Goal: Task Accomplishment & Management: Use online tool/utility

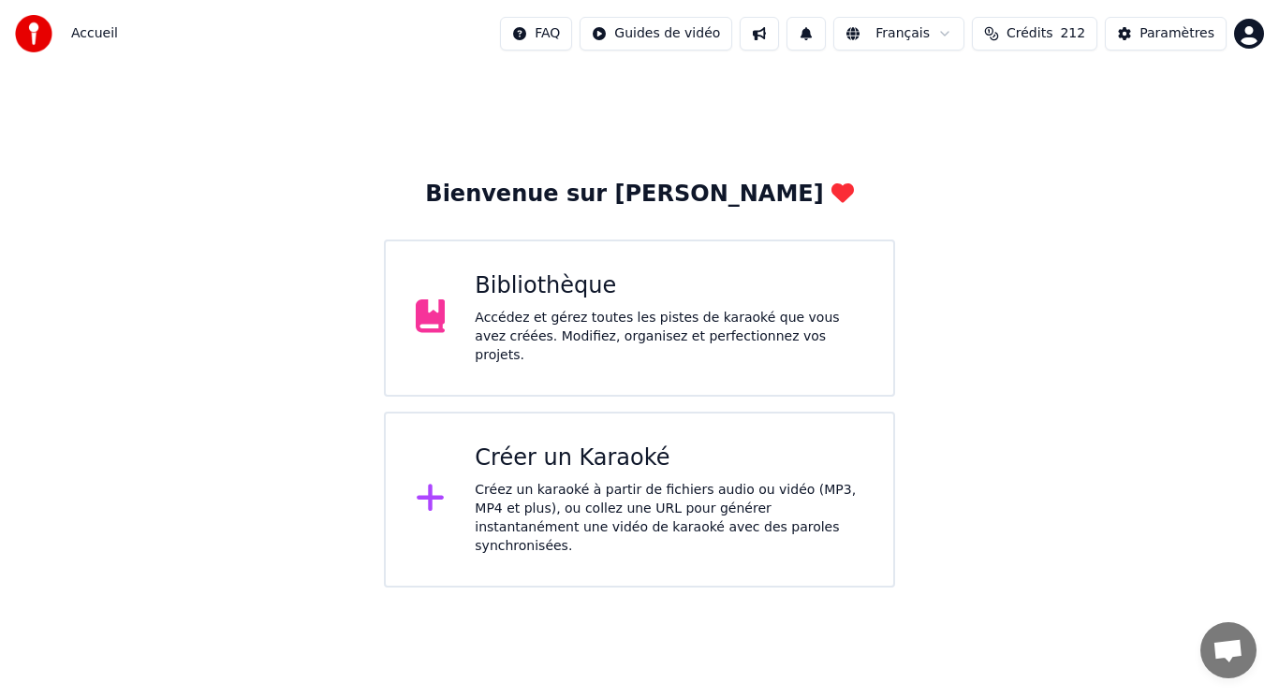
click at [588, 493] on div "Créez un karaoké à partir de fichiers audio ou vidéo (MP3, MP4 et plus), ou col…" at bounding box center [669, 518] width 388 height 75
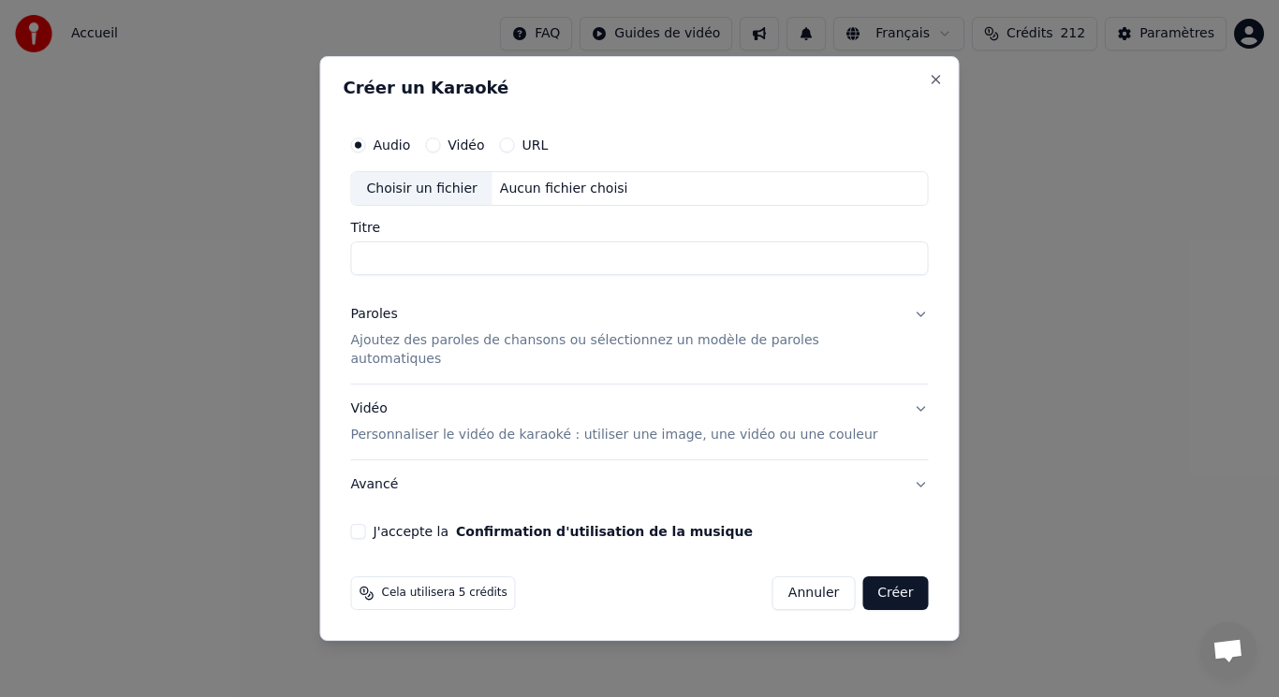
click at [432, 354] on p "Ajoutez des paroles de chansons ou sélectionnez un modèle de paroles automatiqu…" at bounding box center [625, 350] width 548 height 37
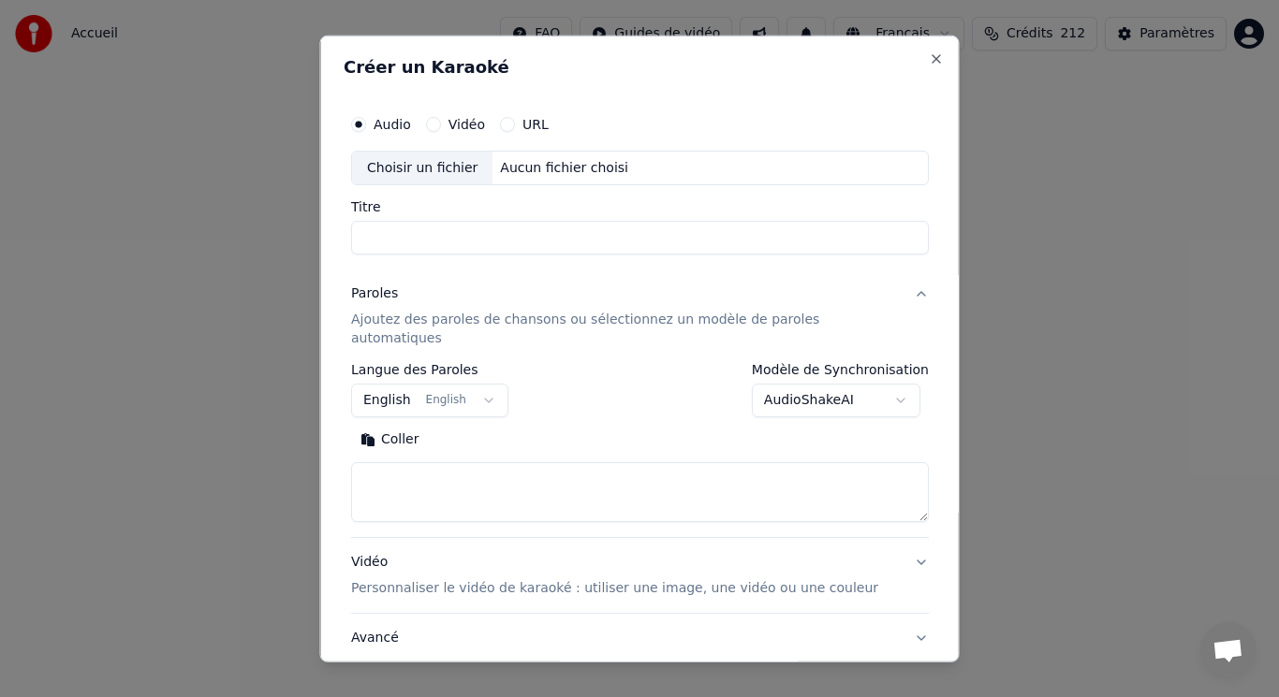
click at [459, 389] on button "English English" at bounding box center [429, 401] width 157 height 34
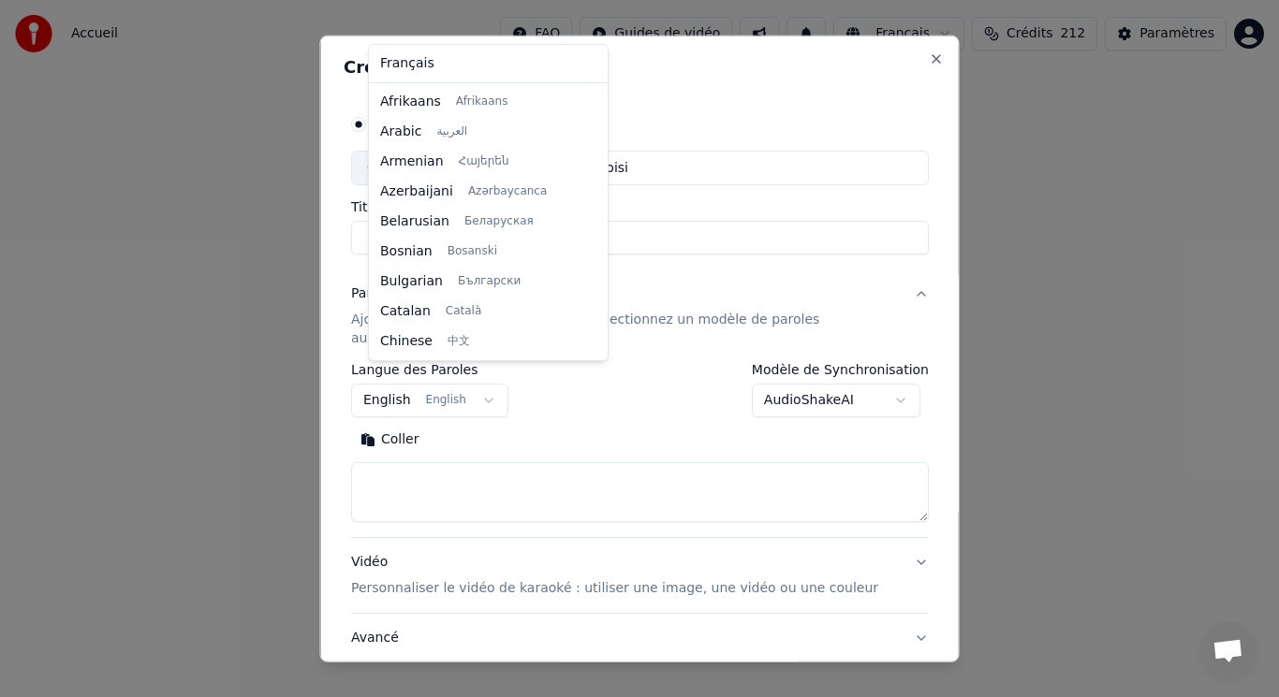
scroll to position [150, 0]
select select "**"
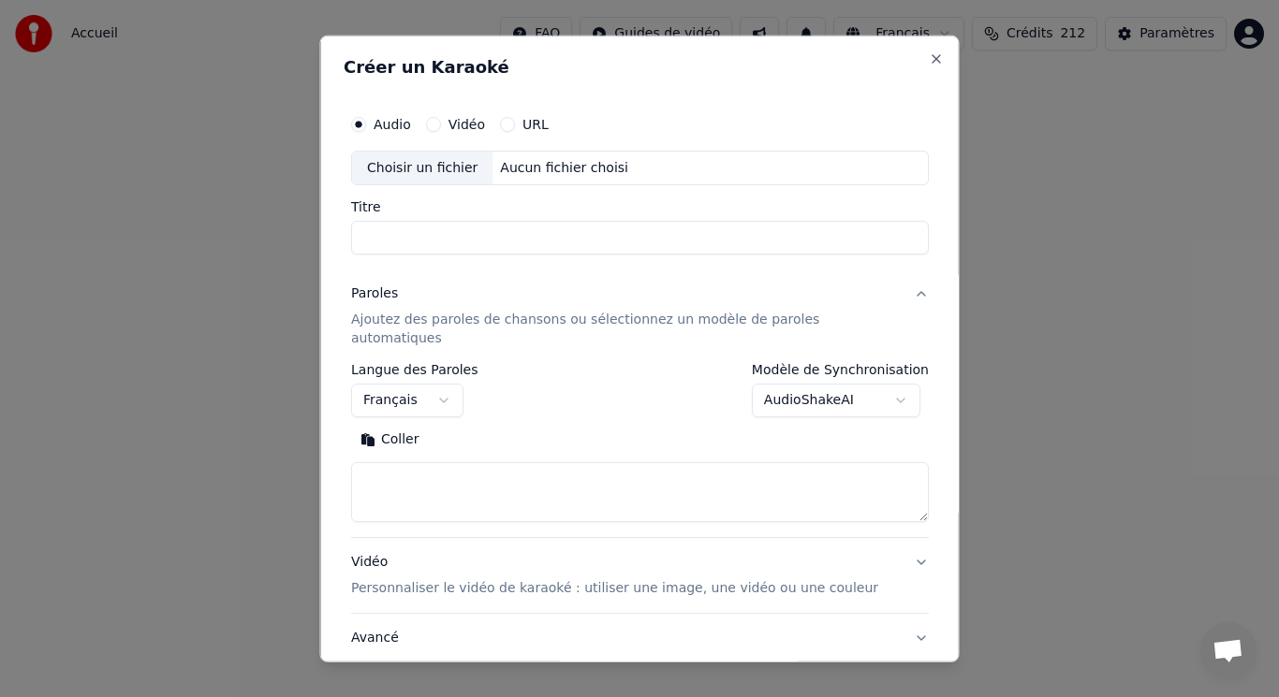
click at [414, 428] on button "Coller" at bounding box center [390, 440] width 78 height 30
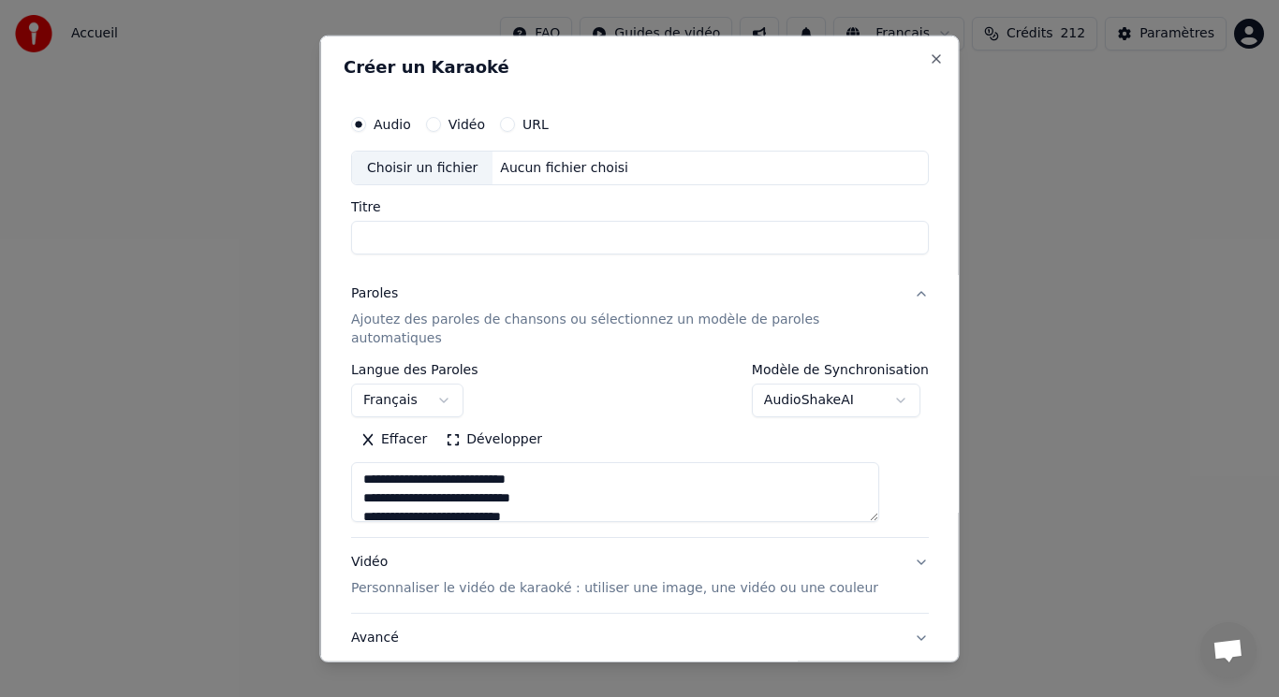
click at [436, 165] on div "Choisir un fichier" at bounding box center [422, 168] width 140 height 34
type textarea "**********"
type input "**********"
click at [575, 425] on button "Développer" at bounding box center [606, 440] width 115 height 30
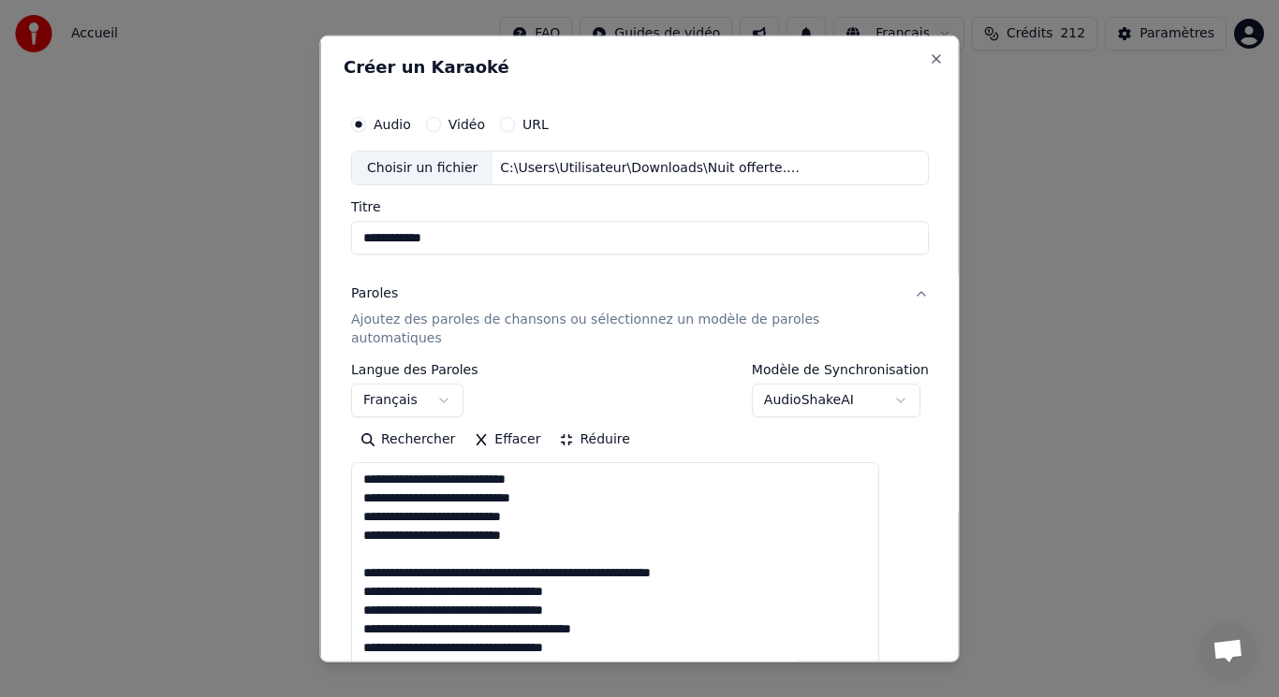
drag, startPoint x: 379, startPoint y: 532, endPoint x: 762, endPoint y: 559, distance: 383.8
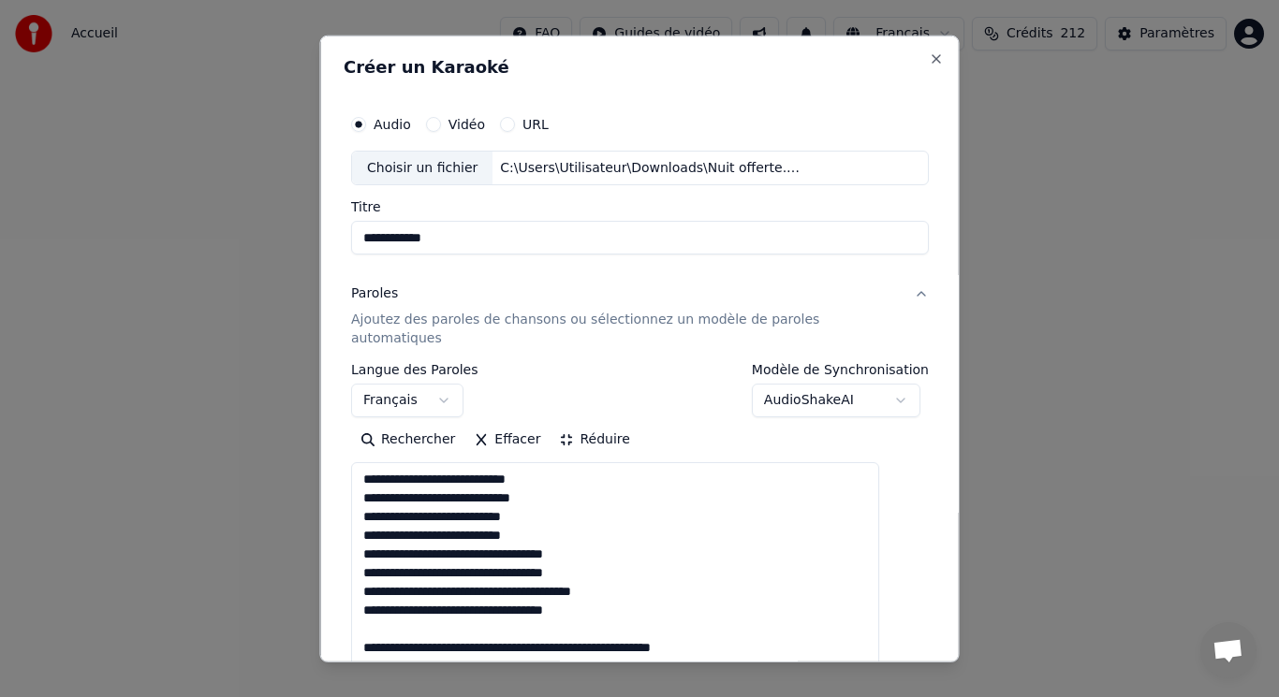
drag, startPoint x: 387, startPoint y: 608, endPoint x: 788, endPoint y: 631, distance: 402.3
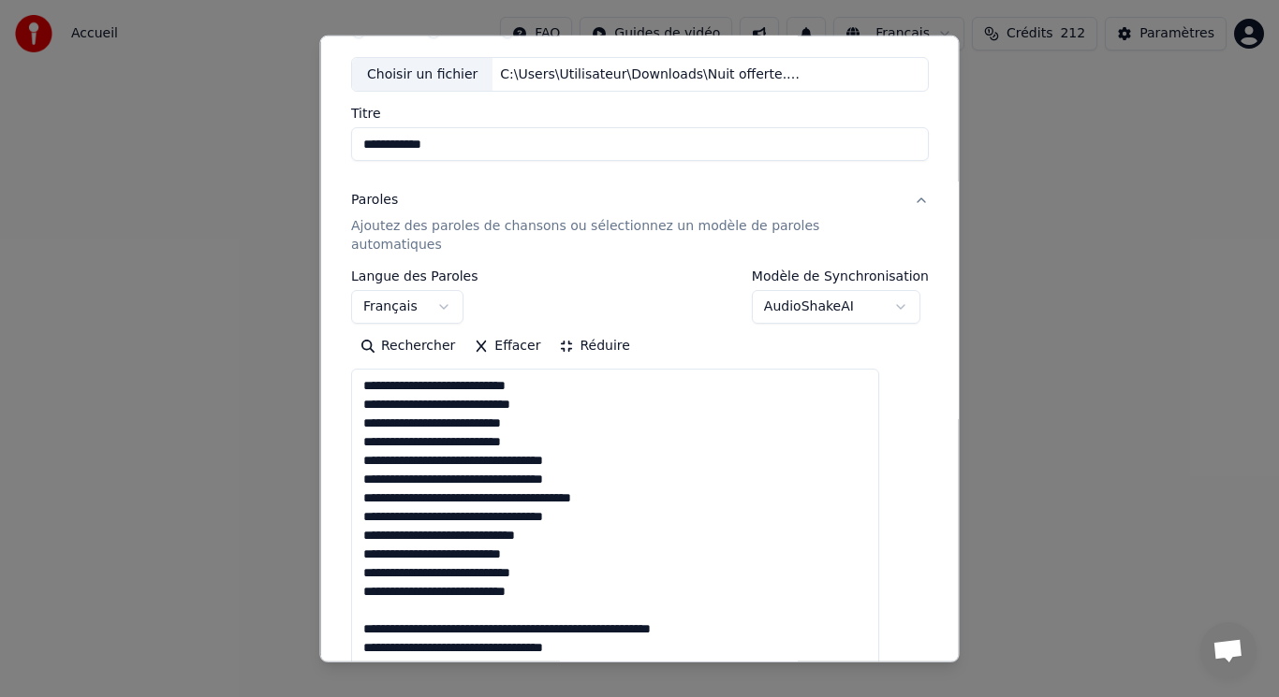
scroll to position [187, 0]
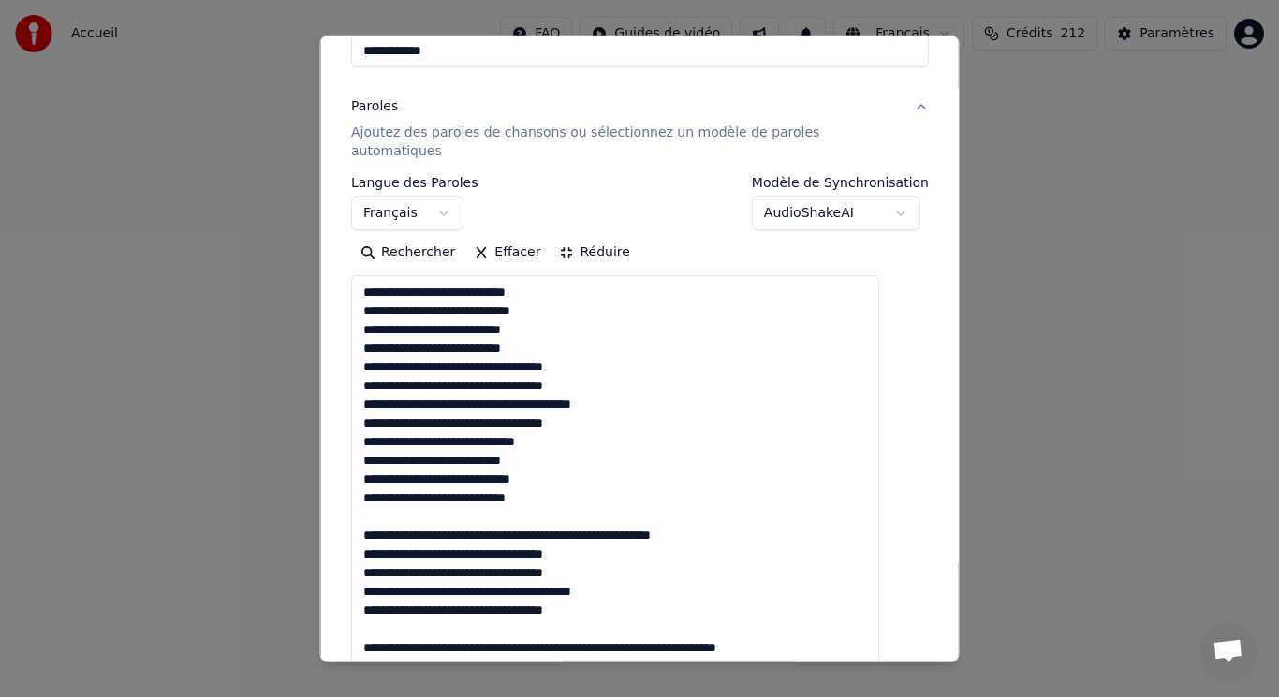
drag, startPoint x: 384, startPoint y: 497, endPoint x: 754, endPoint y: 517, distance: 370.3
click at [754, 517] on textarea at bounding box center [615, 619] width 528 height 688
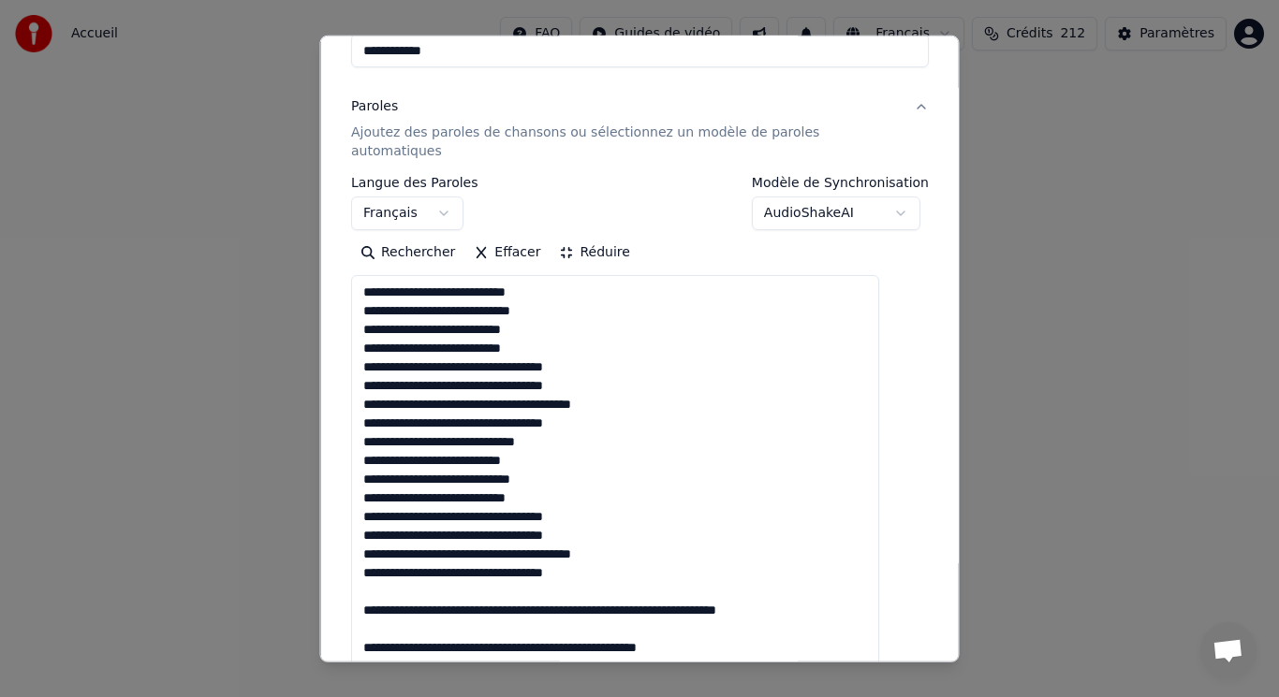
drag, startPoint x: 379, startPoint y: 564, endPoint x: 745, endPoint y: 631, distance: 372.0
click at [745, 631] on textarea at bounding box center [615, 619] width 528 height 688
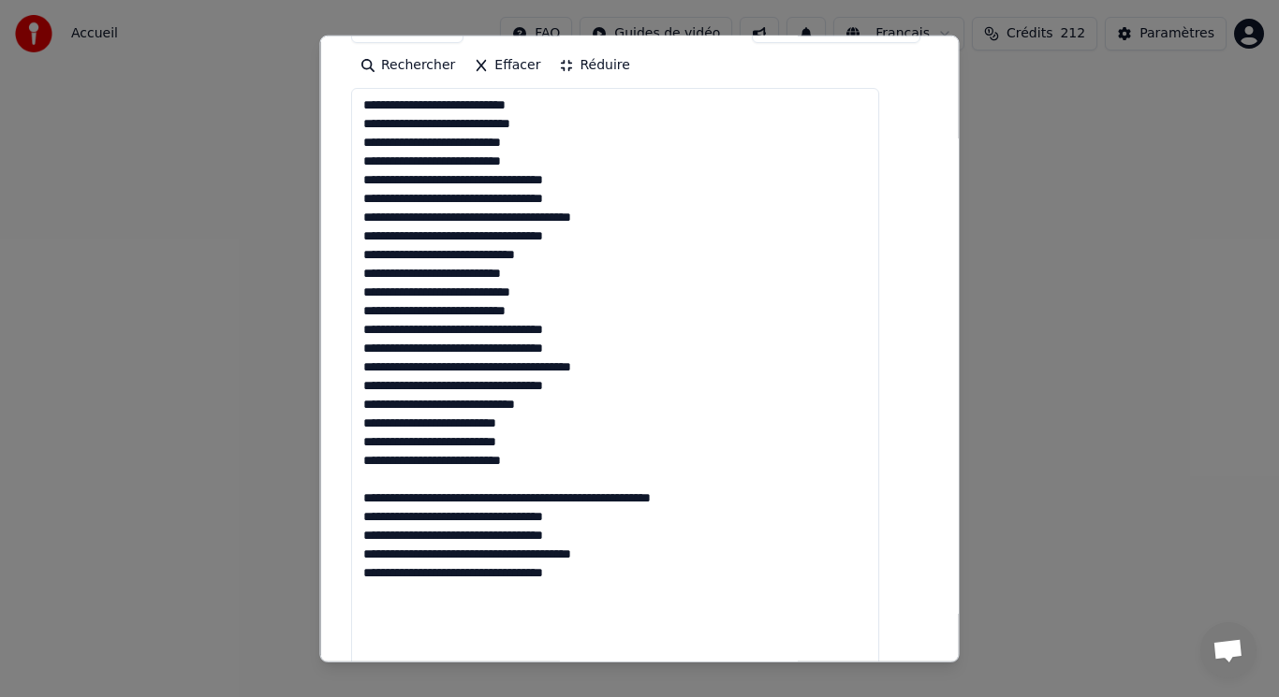
scroll to position [468, 0]
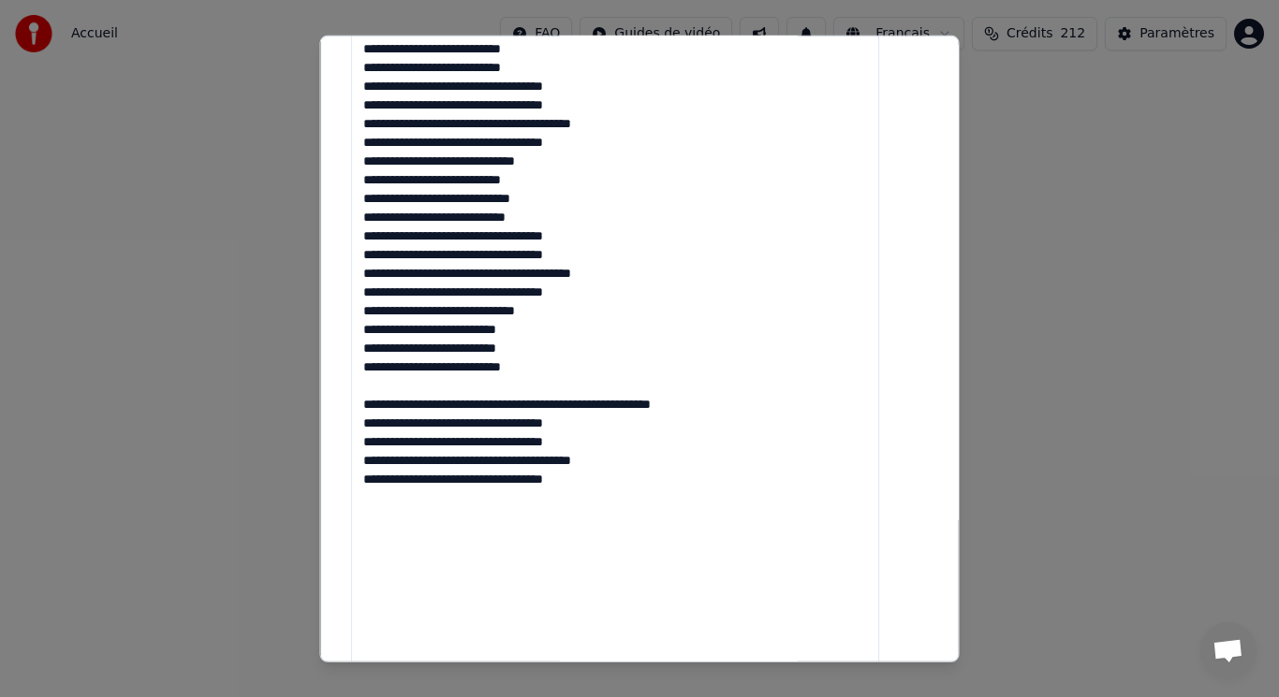
drag, startPoint x: 383, startPoint y: 366, endPoint x: 765, endPoint y: 393, distance: 382.9
click at [765, 393] on textarea "**********" at bounding box center [615, 338] width 528 height 688
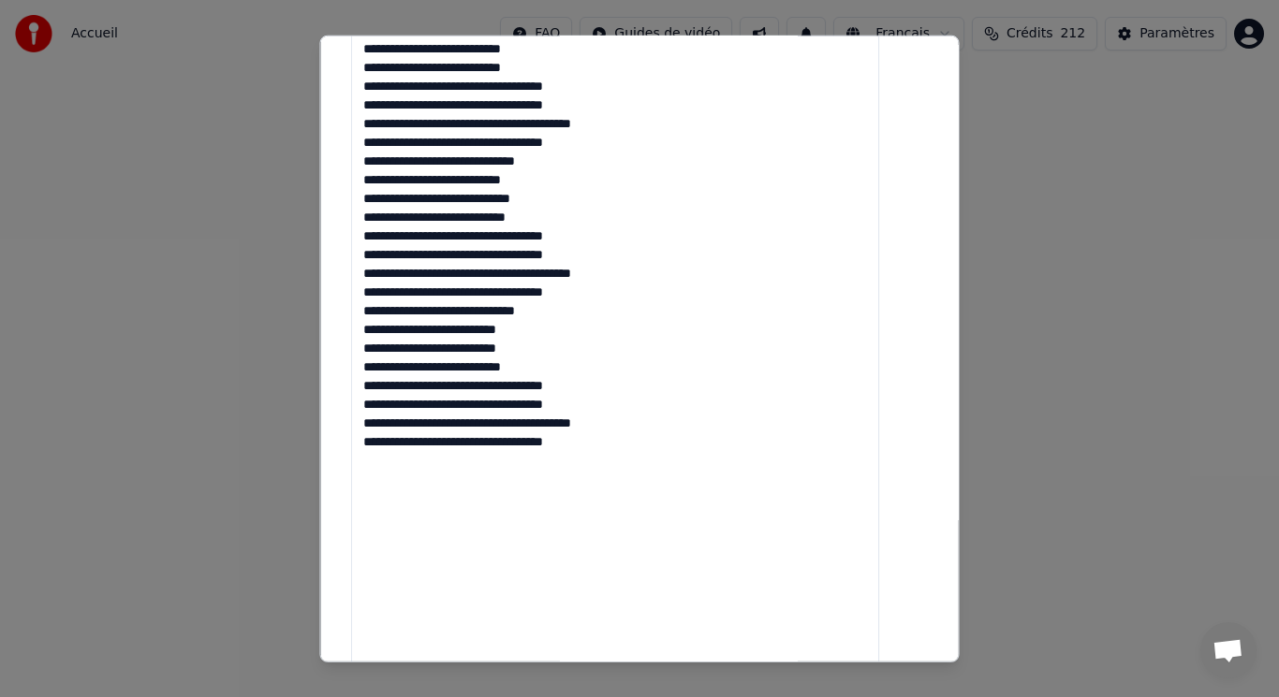
scroll to position [741, 0]
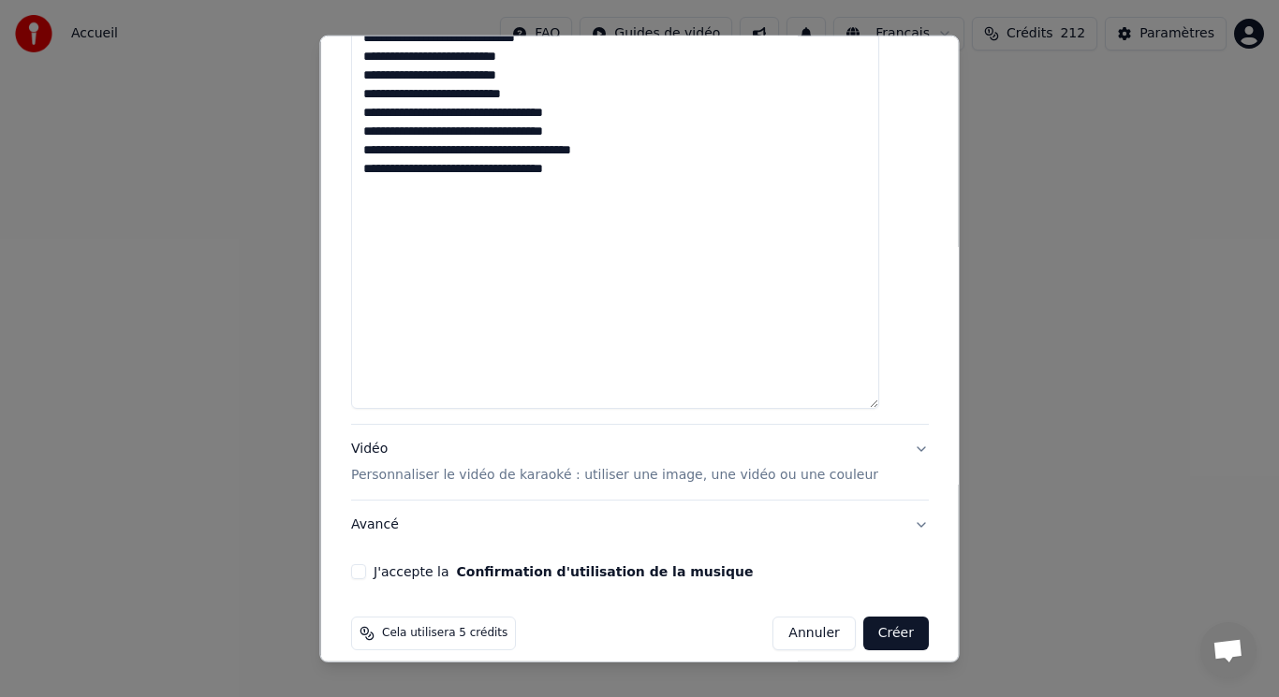
type textarea "**********"
click at [521, 466] on p "Personnaliser le vidéo de karaoké : utiliser une image, une vidéo ou une couleur" at bounding box center [614, 475] width 527 height 19
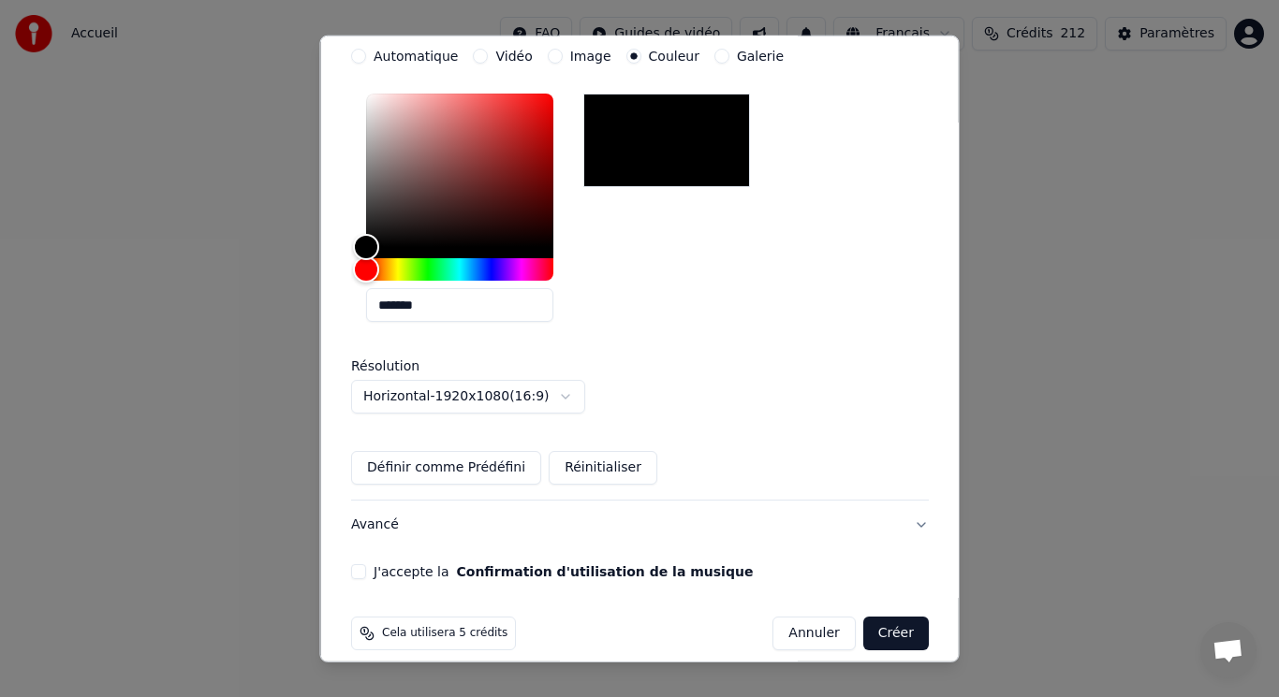
scroll to position [110, 0]
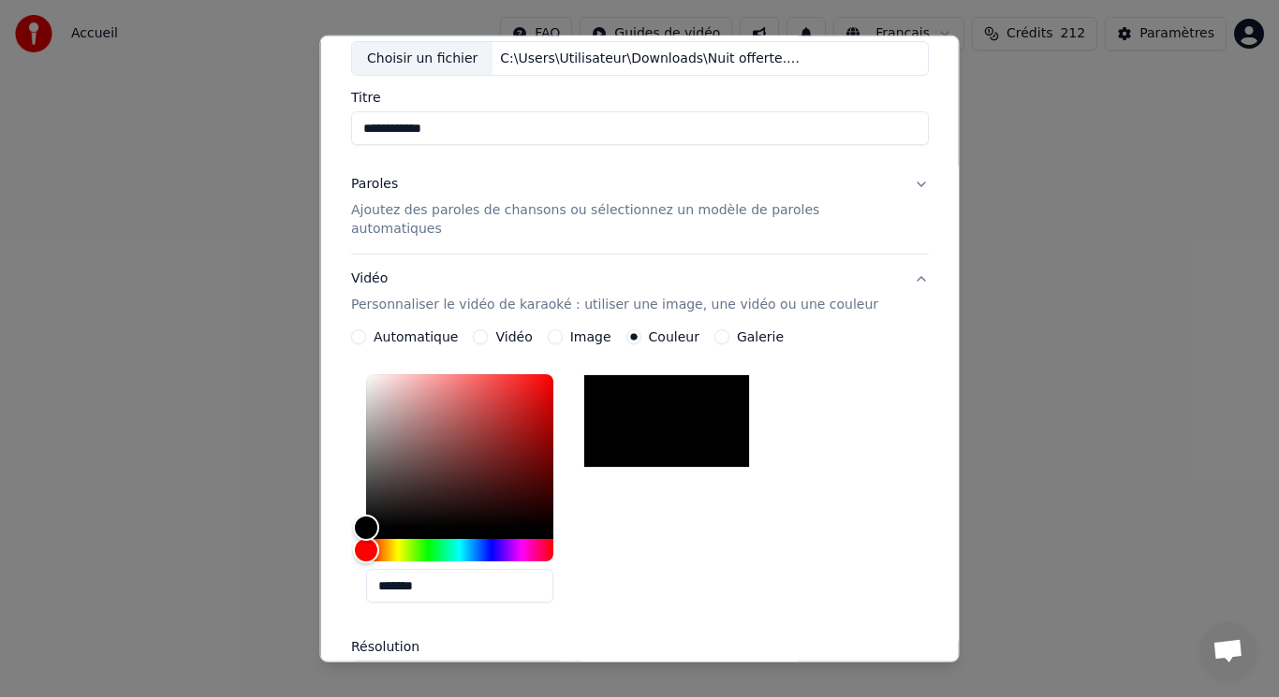
click at [518, 330] on label "Vidéo" at bounding box center [513, 336] width 37 height 13
click at [488, 329] on button "Vidéo" at bounding box center [480, 336] width 15 height 15
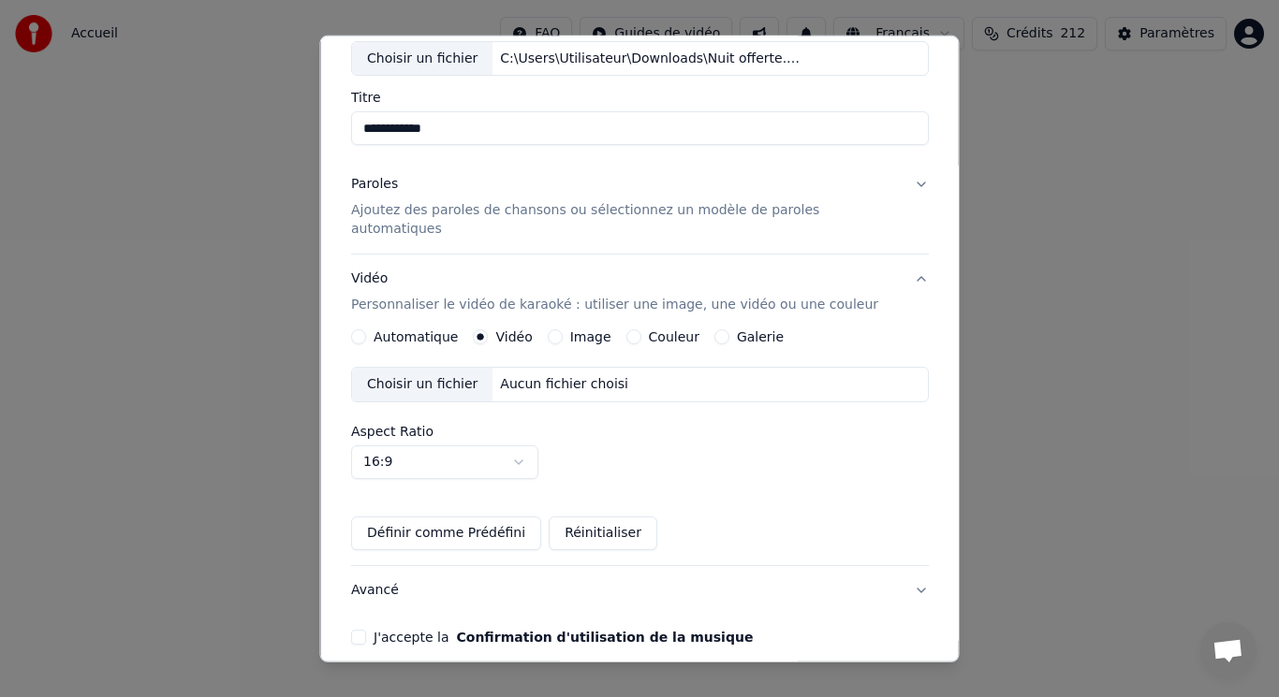
click at [421, 369] on div "Choisir un fichier" at bounding box center [422, 385] width 140 height 34
click at [366, 630] on button "J'accepte la Confirmation d'utilisation de la musique" at bounding box center [358, 637] width 15 height 15
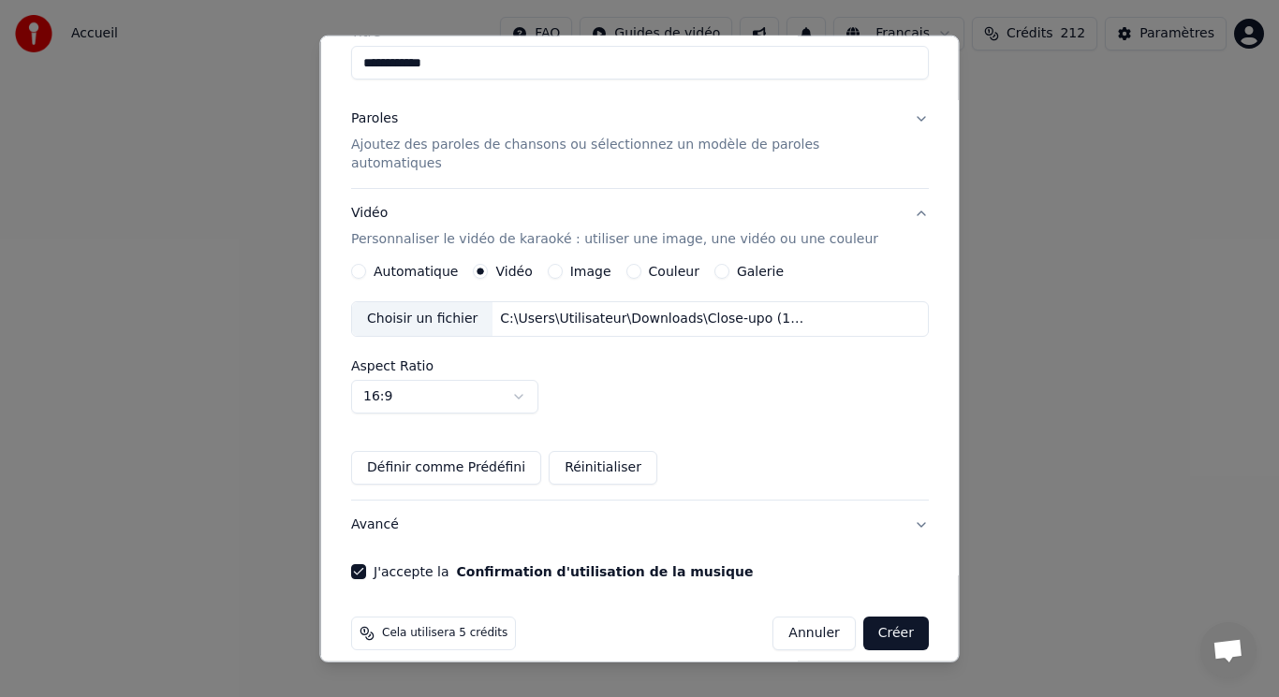
click at [862, 619] on button "Créer" at bounding box center [895, 634] width 66 height 34
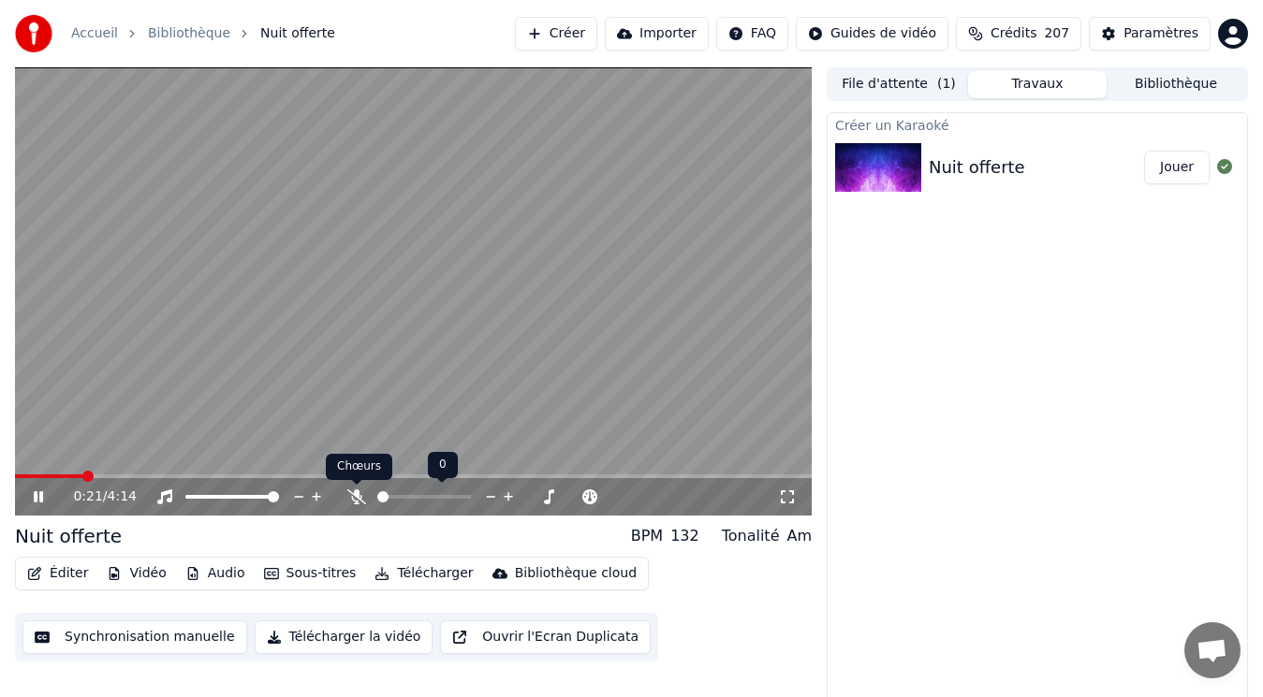
click at [361, 492] on icon at bounding box center [356, 497] width 19 height 15
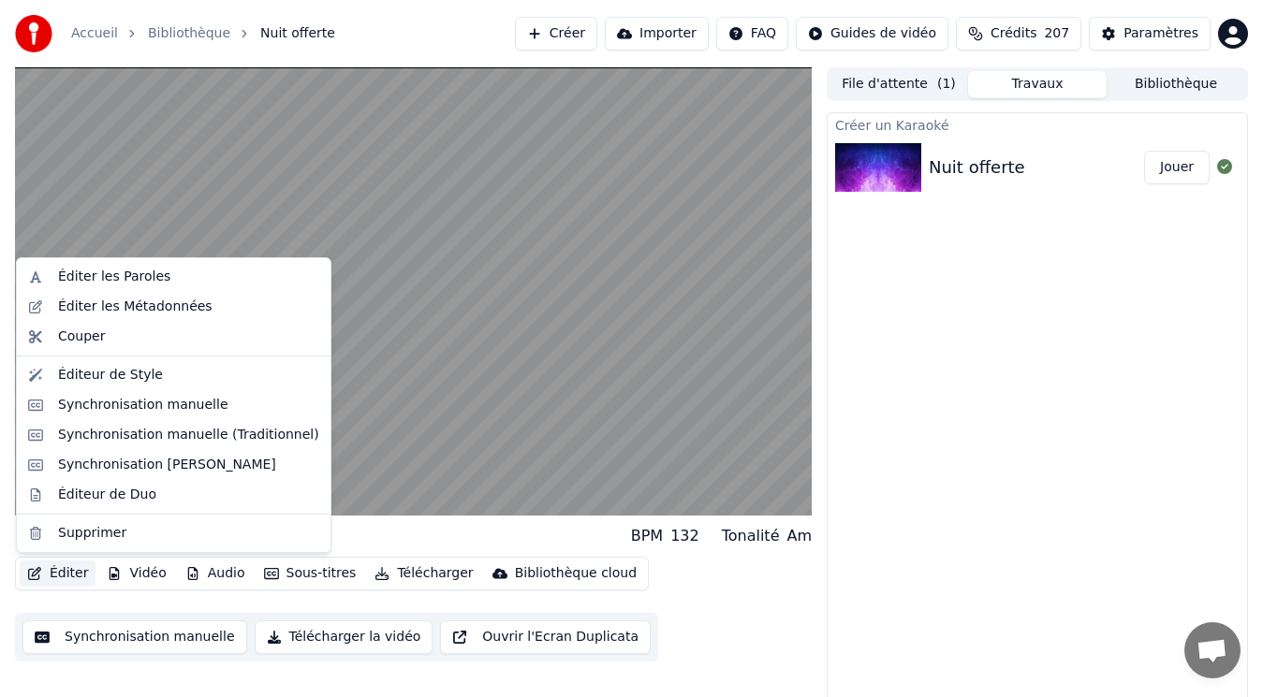
click at [70, 565] on button "Éditer" at bounding box center [58, 574] width 76 height 26
click at [167, 443] on div "Synchronisation manuelle (Traditionnel)" at bounding box center [188, 435] width 261 height 19
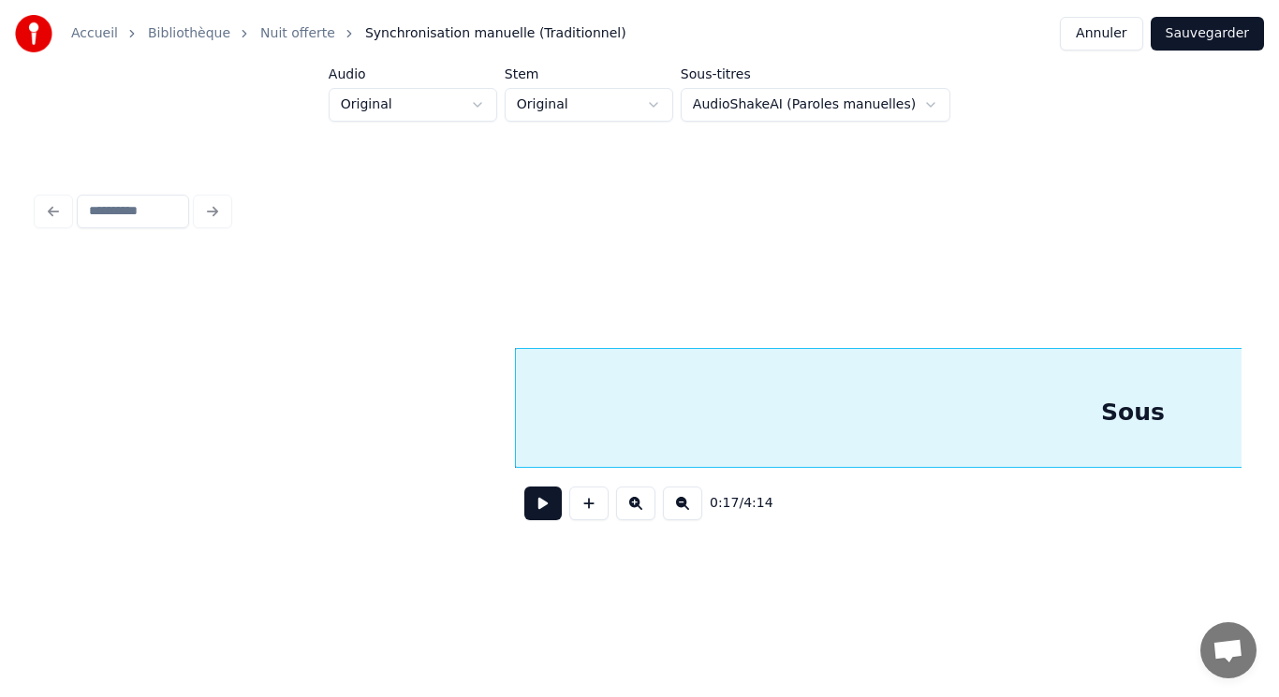
scroll to position [0, 1426]
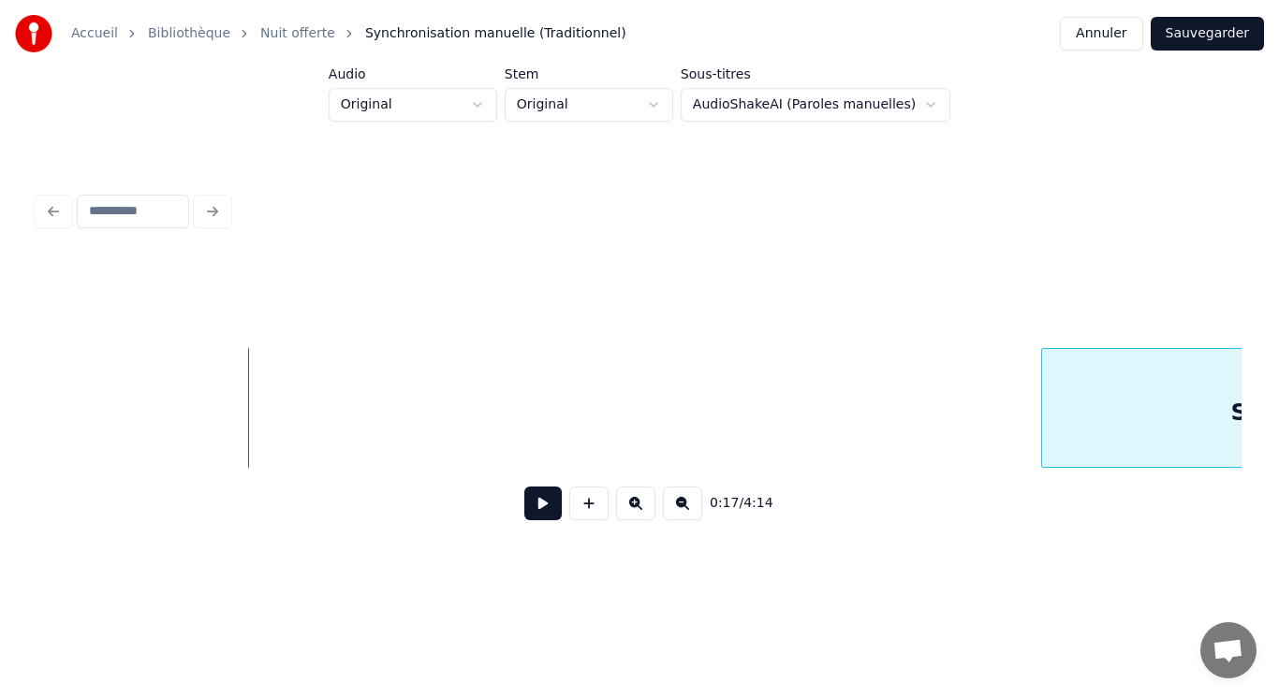
click at [1047, 442] on div at bounding box center [1045, 408] width 6 height 118
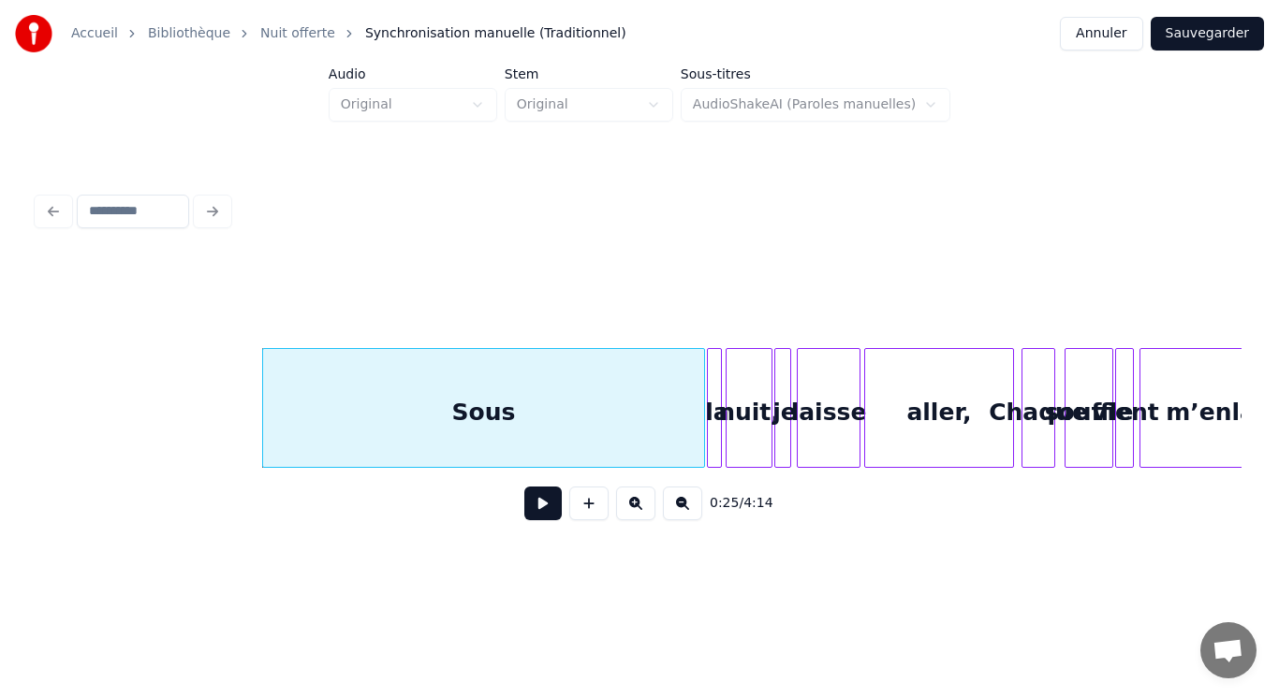
scroll to position [0, 2242]
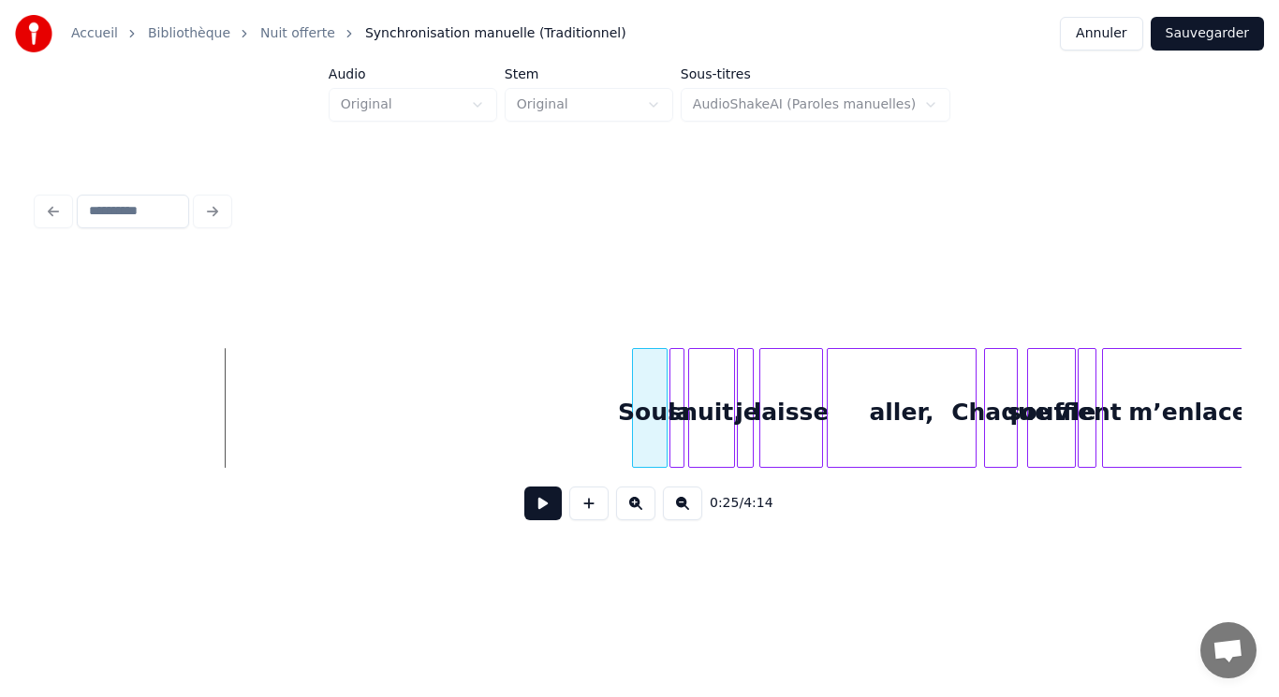
click at [637, 450] on div at bounding box center [636, 408] width 6 height 118
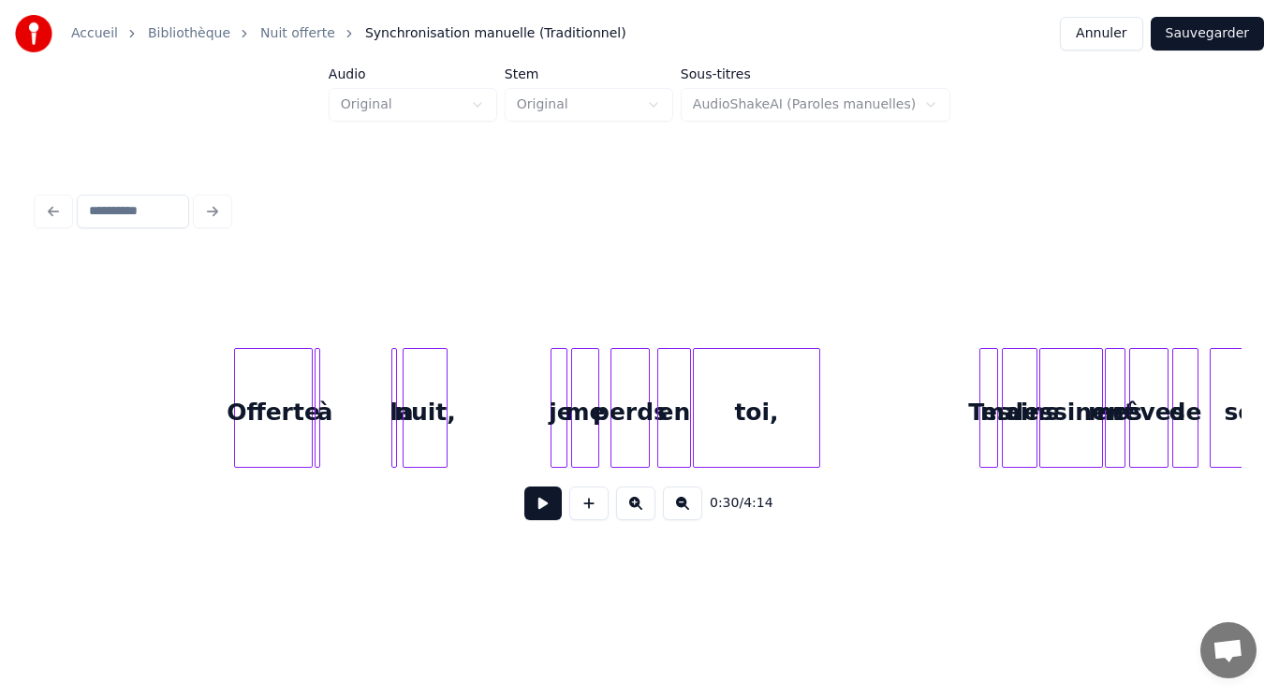
scroll to position [0, 5111]
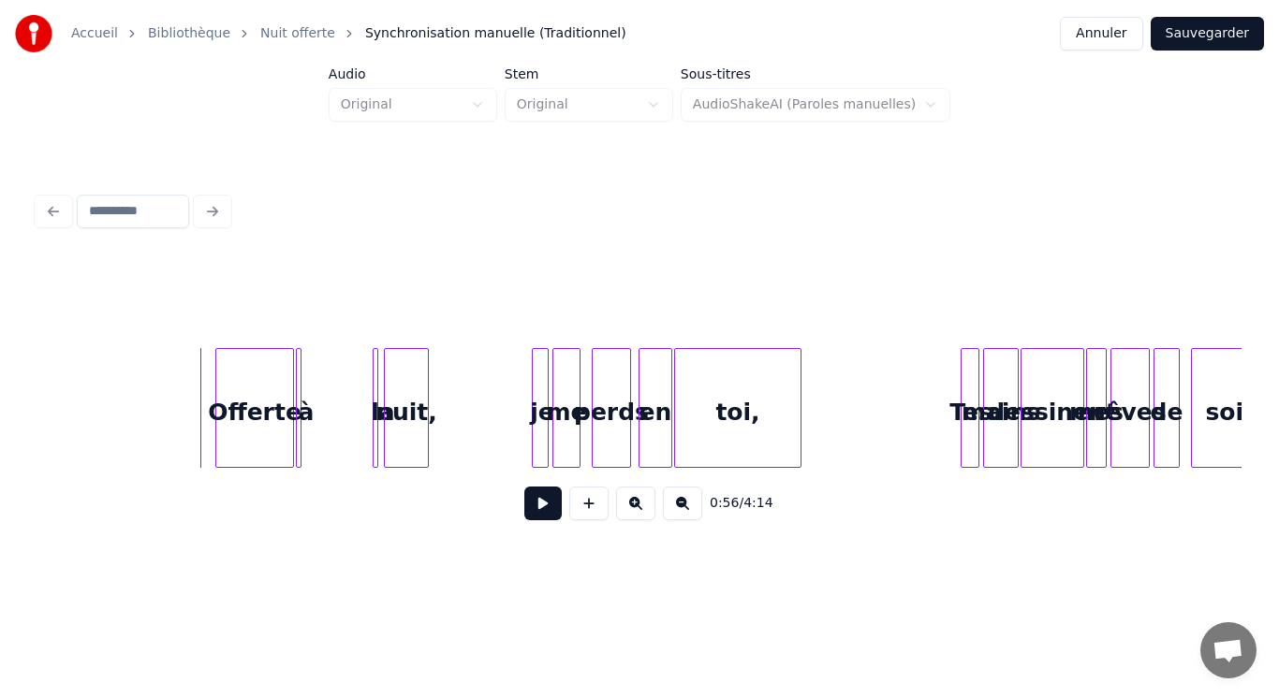
click at [537, 517] on button at bounding box center [542, 504] width 37 height 34
click at [538, 514] on button at bounding box center [542, 504] width 37 height 34
click at [356, 409] on div "la" at bounding box center [362, 412] width 27 height 127
click at [356, 408] on div "la" at bounding box center [362, 412] width 27 height 127
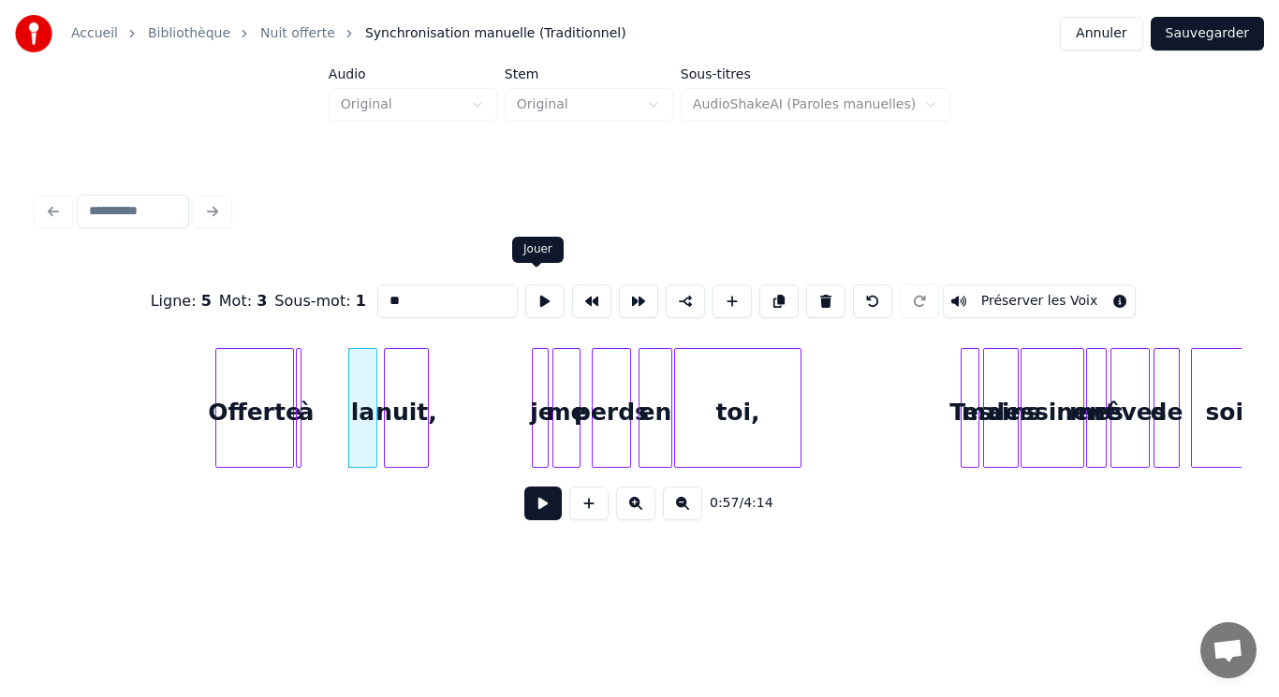
click at [534, 292] on button at bounding box center [544, 302] width 39 height 34
click at [341, 379] on div at bounding box center [339, 408] width 6 height 118
click at [530, 295] on button at bounding box center [544, 302] width 39 height 34
click at [297, 371] on div "à" at bounding box center [294, 408] width 16 height 120
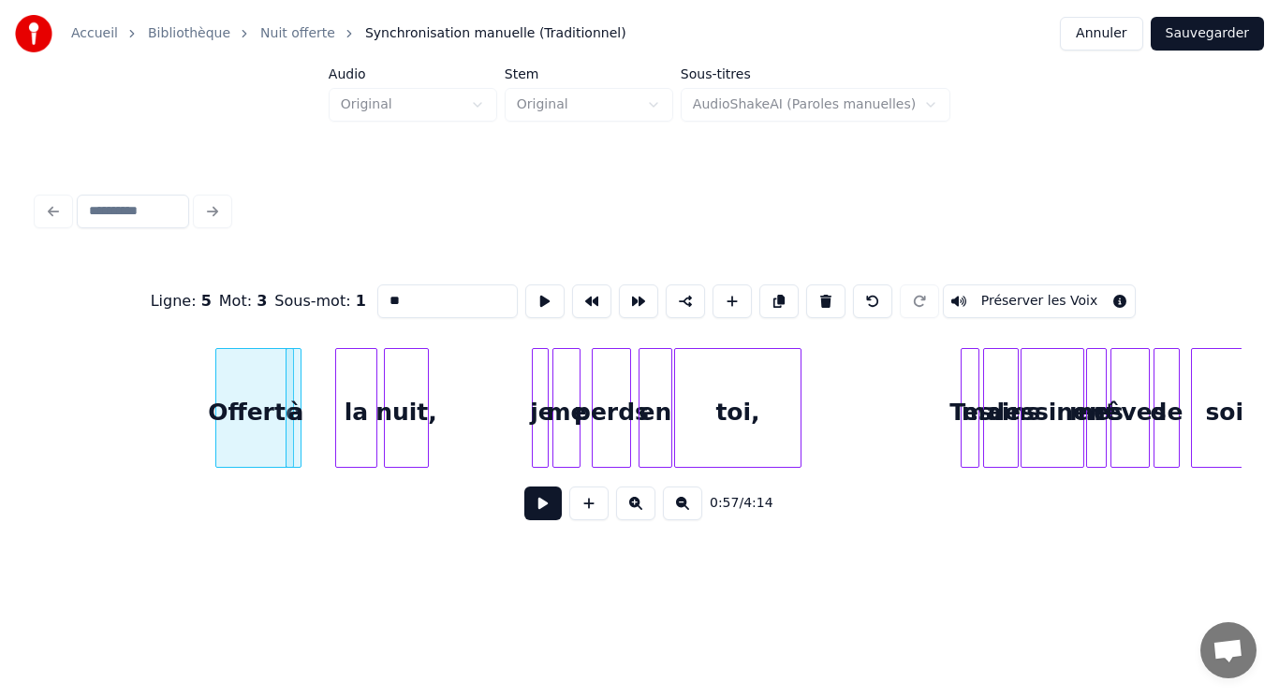
click at [251, 376] on div "Offerte" at bounding box center [254, 412] width 77 height 127
type input "*******"
click at [238, 374] on div "Offerte" at bounding box center [242, 412] width 77 height 127
click at [321, 392] on div "à" at bounding box center [323, 412] width 19 height 127
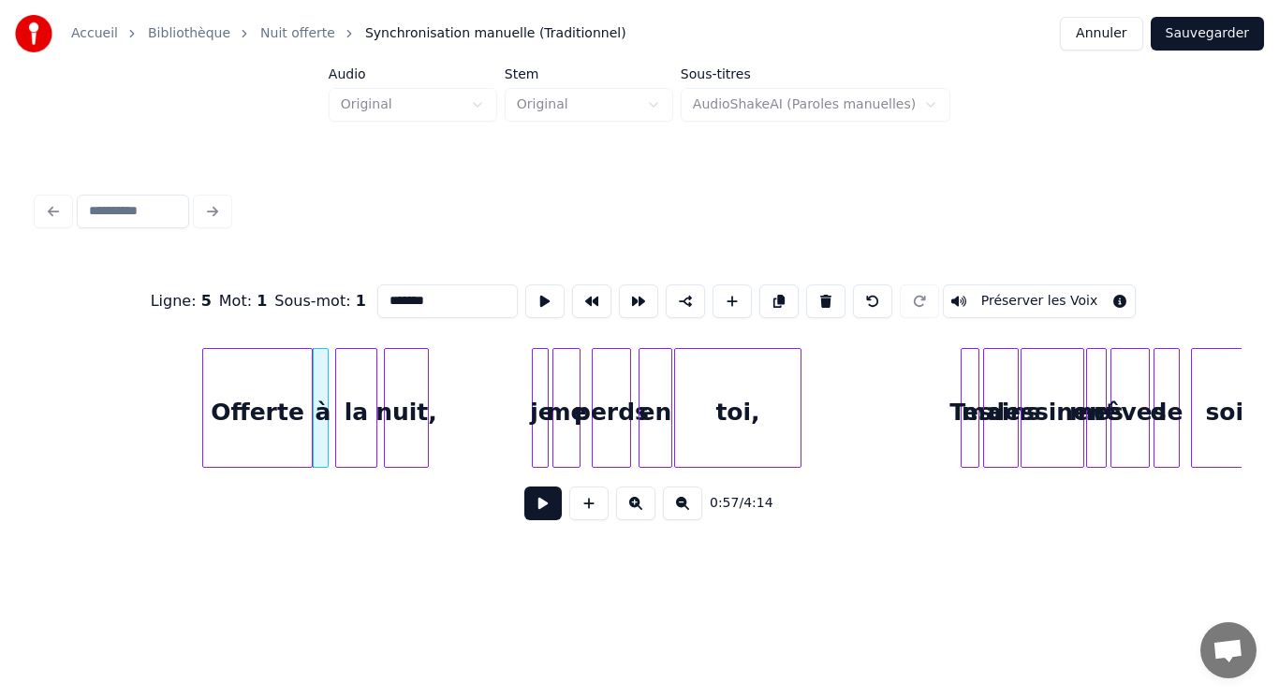
click at [311, 389] on div at bounding box center [309, 408] width 6 height 118
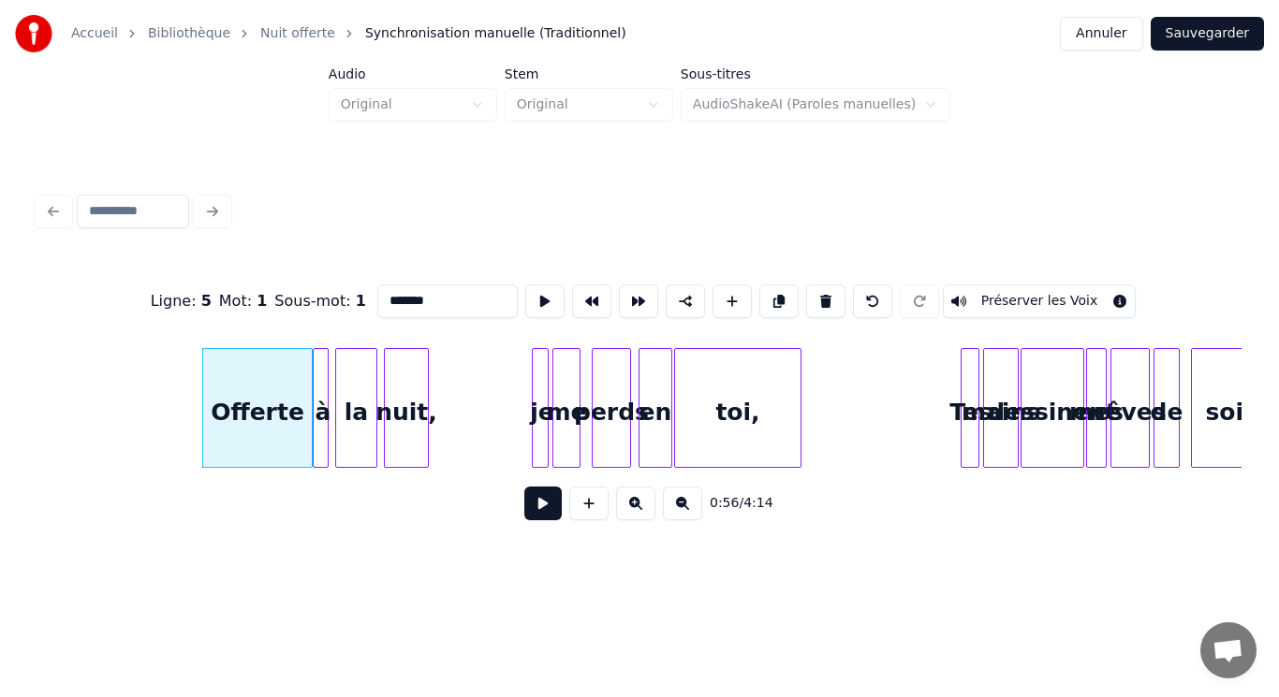
click at [298, 387] on div "Offerte" at bounding box center [257, 412] width 109 height 127
click at [534, 294] on button at bounding box center [544, 302] width 39 height 34
click at [300, 388] on div at bounding box center [298, 408] width 6 height 118
click at [304, 388] on div at bounding box center [307, 408] width 6 height 118
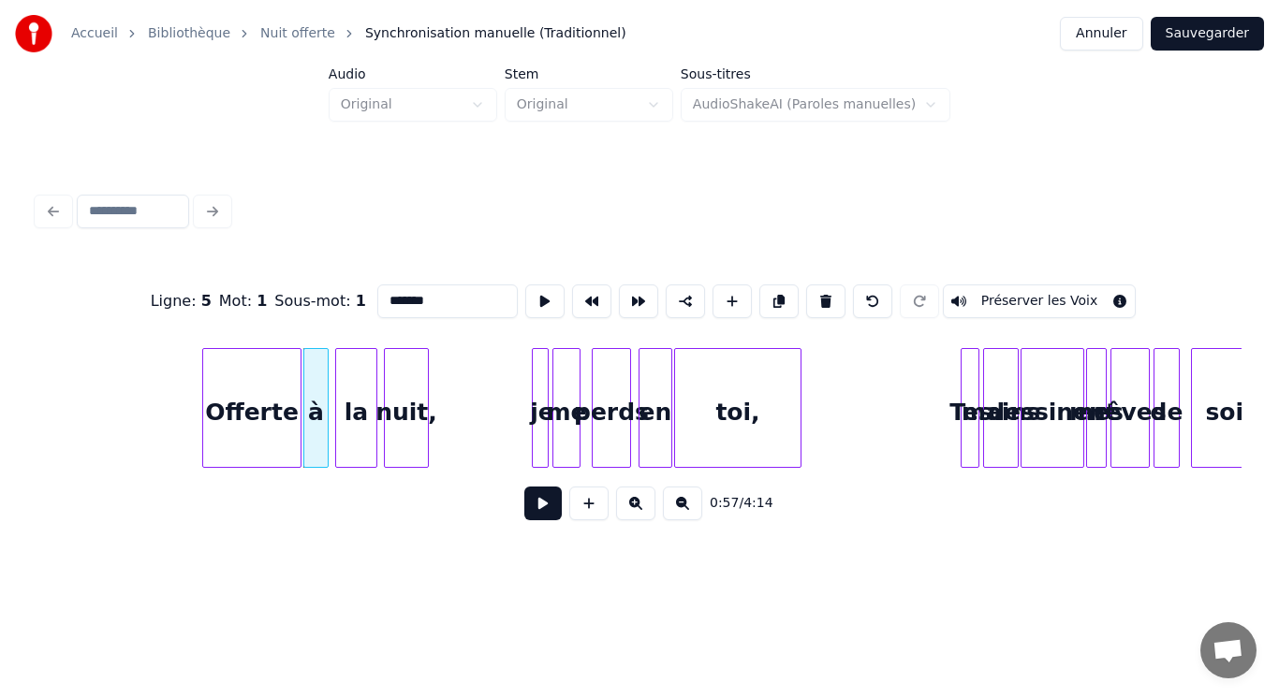
click at [529, 510] on button at bounding box center [542, 504] width 37 height 34
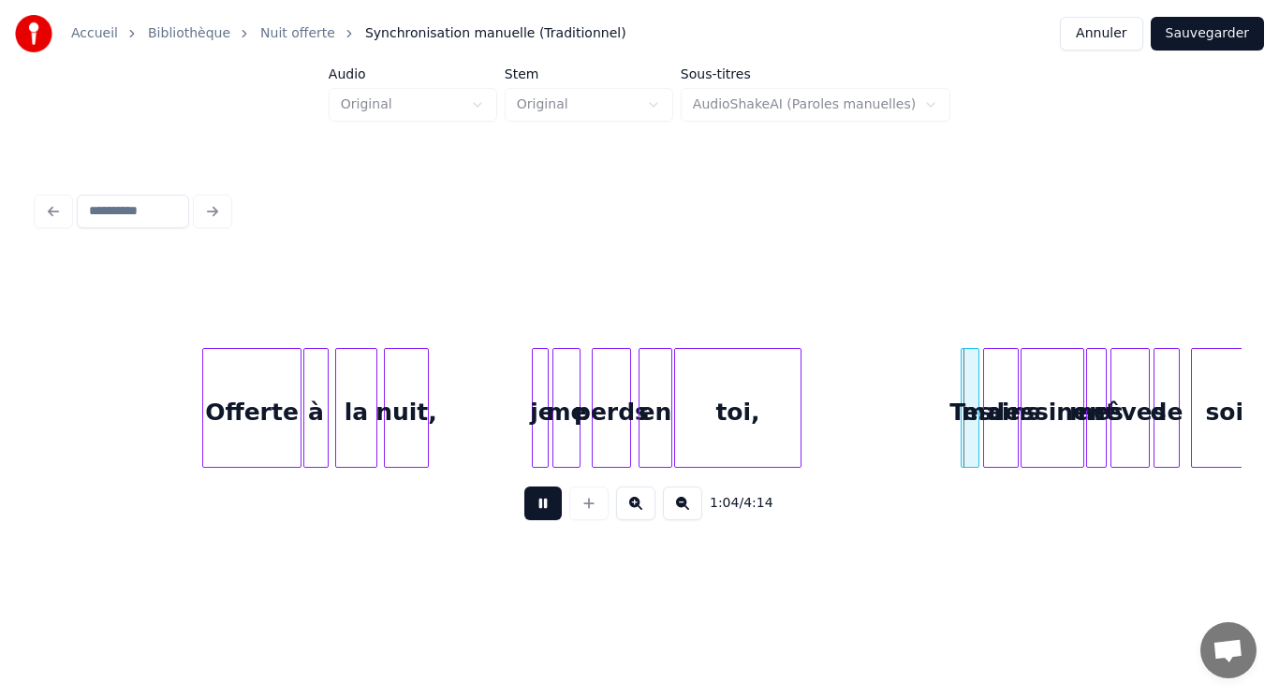
drag, startPoint x: 542, startPoint y: 506, endPoint x: 567, endPoint y: 510, distance: 25.5
click at [545, 507] on button at bounding box center [542, 504] width 37 height 34
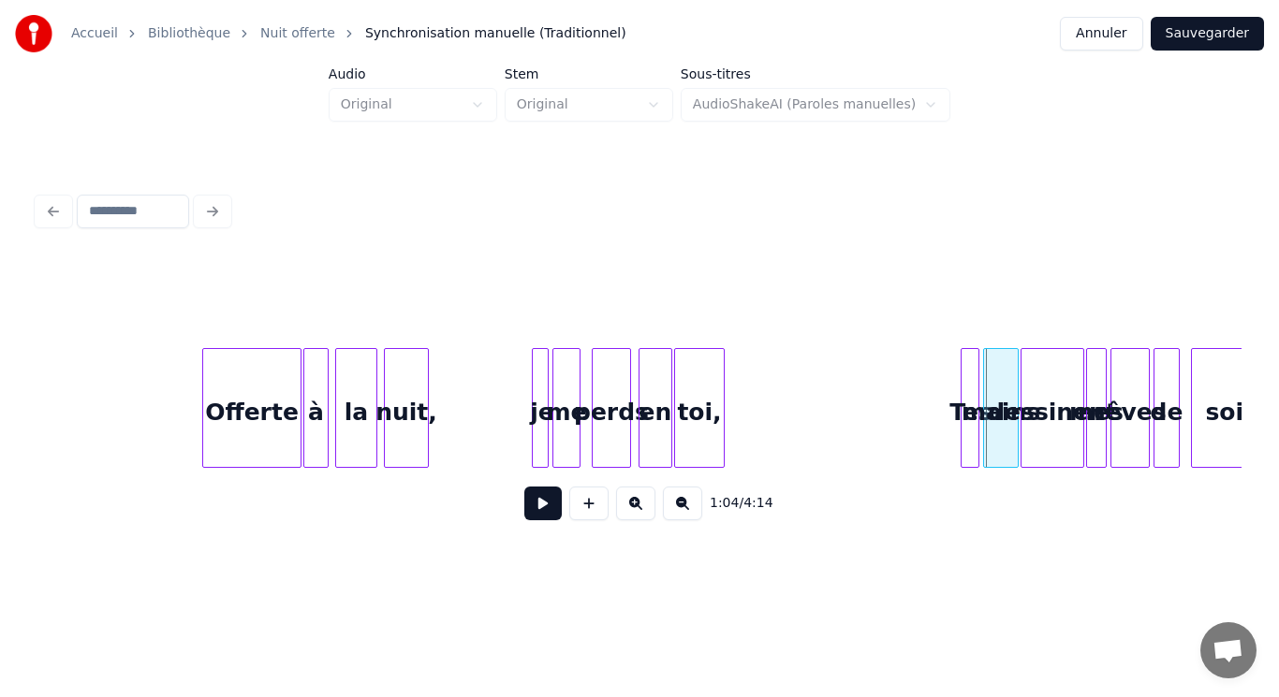
click at [722, 432] on div at bounding box center [721, 408] width 6 height 118
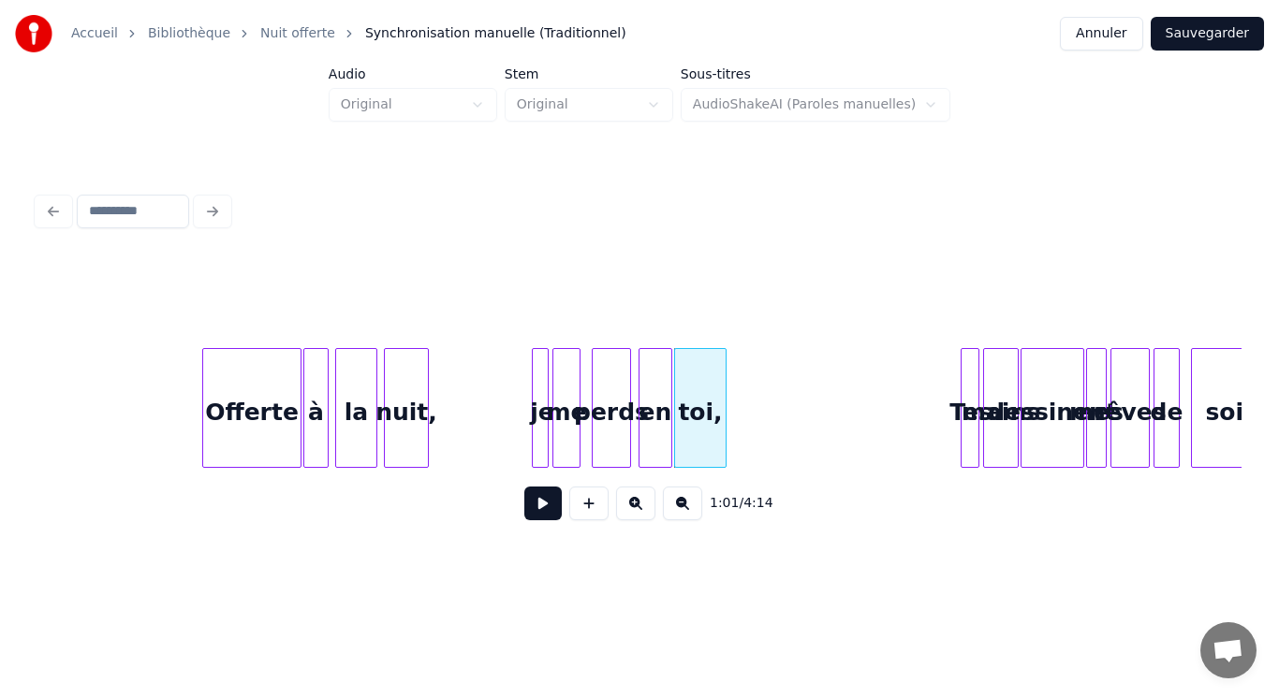
click at [548, 508] on button at bounding box center [542, 504] width 37 height 34
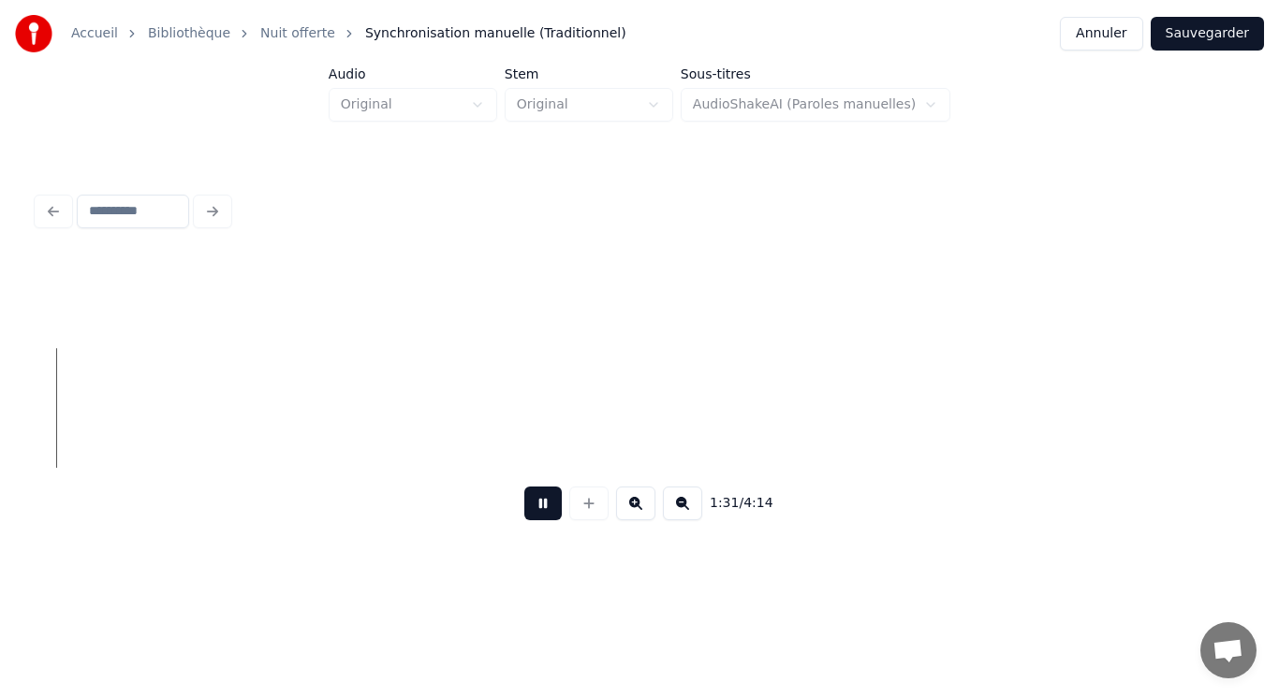
scroll to position [0, 8546]
click at [544, 518] on button at bounding box center [542, 504] width 37 height 34
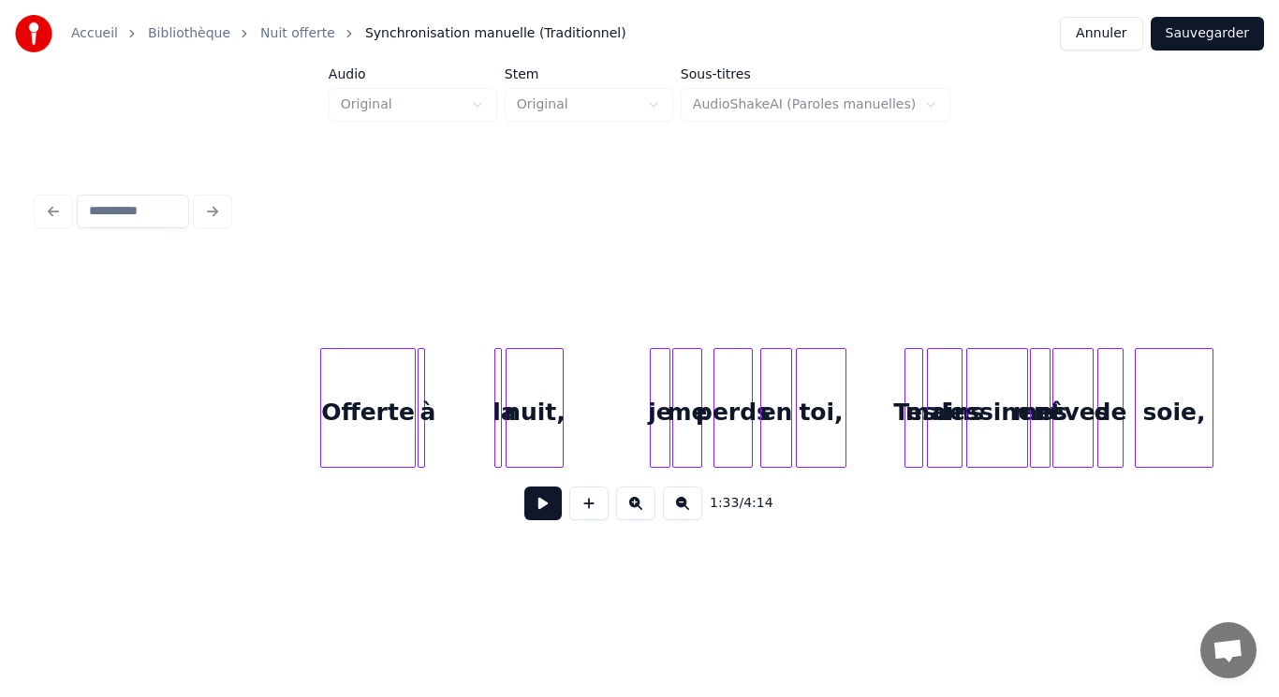
scroll to position [0, 13624]
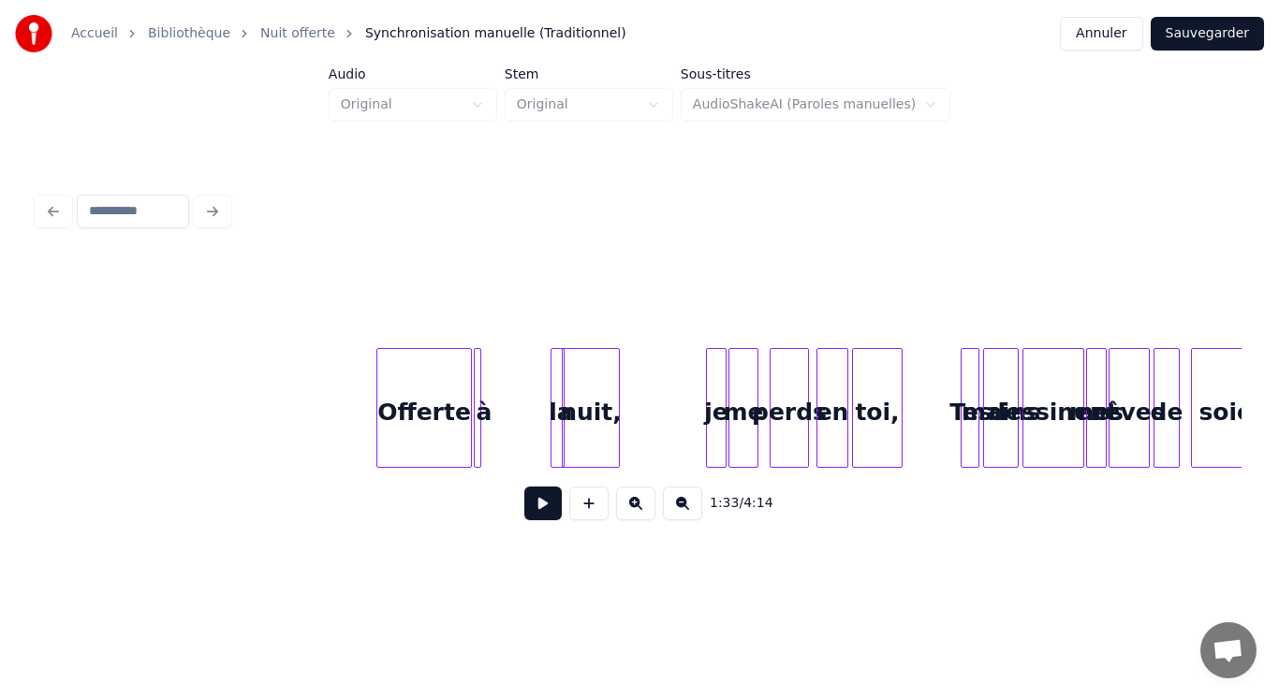
click at [560, 417] on div at bounding box center [561, 408] width 6 height 118
click at [495, 432] on div "à" at bounding box center [496, 412] width 19 height 127
click at [502, 427] on div at bounding box center [504, 408] width 6 height 118
click at [491, 428] on div "à" at bounding box center [488, 412] width 20 height 127
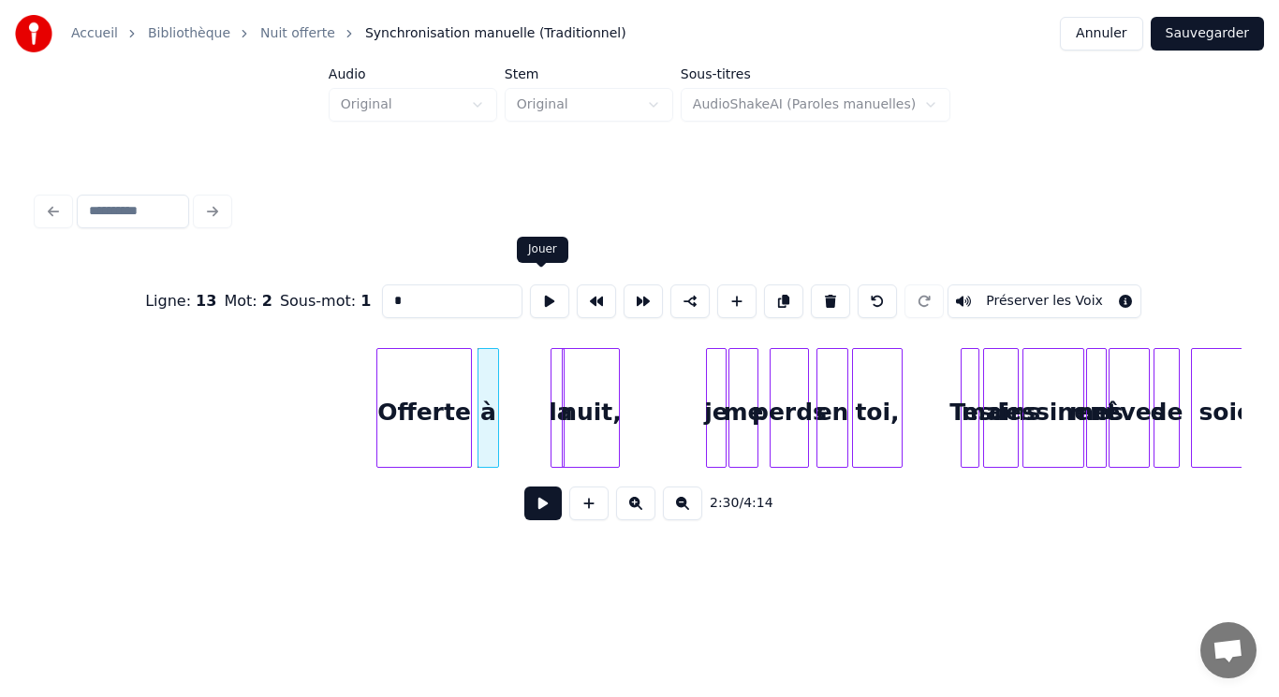
click at [543, 300] on button at bounding box center [549, 302] width 39 height 34
click at [539, 417] on div at bounding box center [539, 408] width 6 height 118
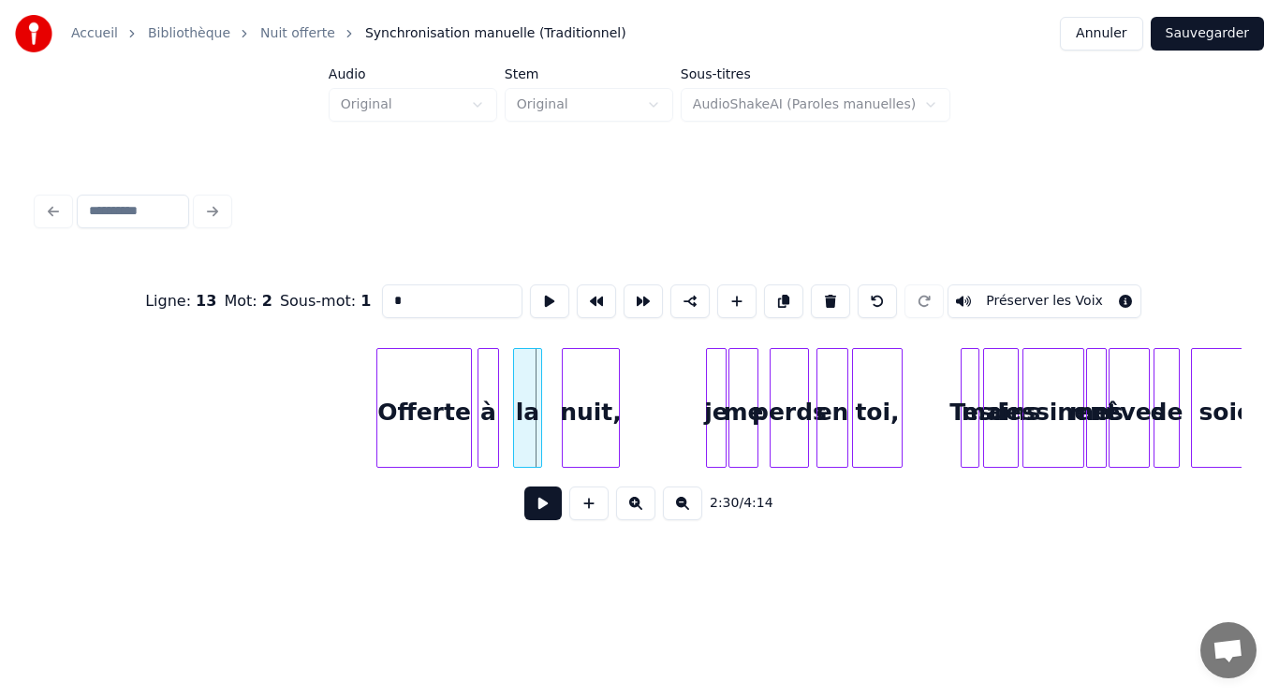
click at [527, 410] on div "la" at bounding box center [527, 412] width 27 height 127
click at [528, 401] on div "la" at bounding box center [527, 412] width 27 height 127
click at [535, 285] on button at bounding box center [549, 302] width 39 height 34
click at [505, 394] on div "à" at bounding box center [491, 408] width 28 height 120
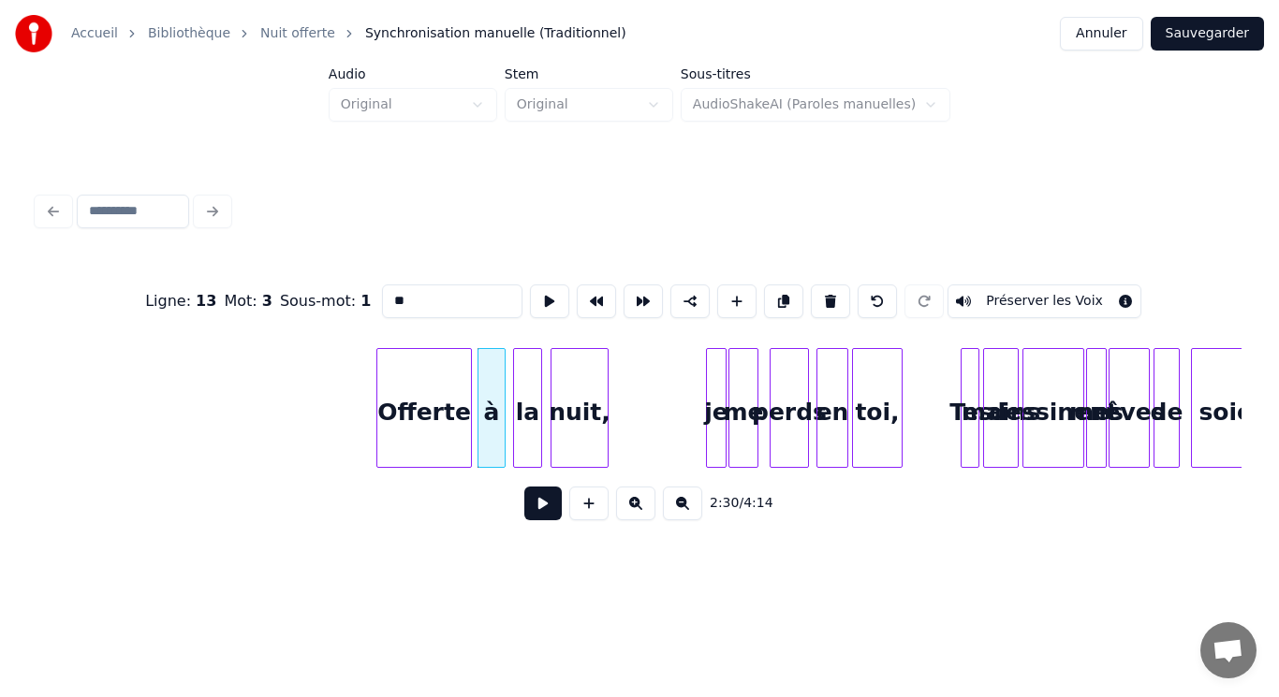
click at [569, 414] on div "nuit," at bounding box center [579, 412] width 56 height 127
click at [575, 412] on div "nuit," at bounding box center [579, 412] width 56 height 127
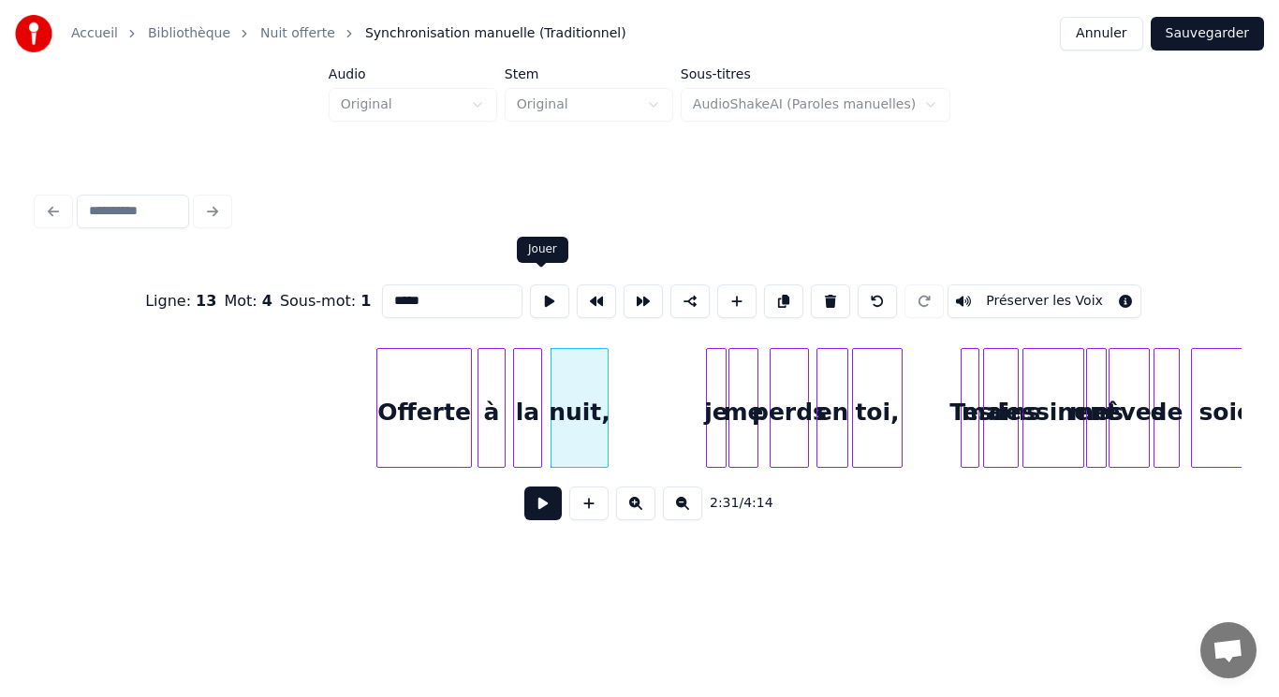
click at [539, 296] on button at bounding box center [549, 302] width 39 height 34
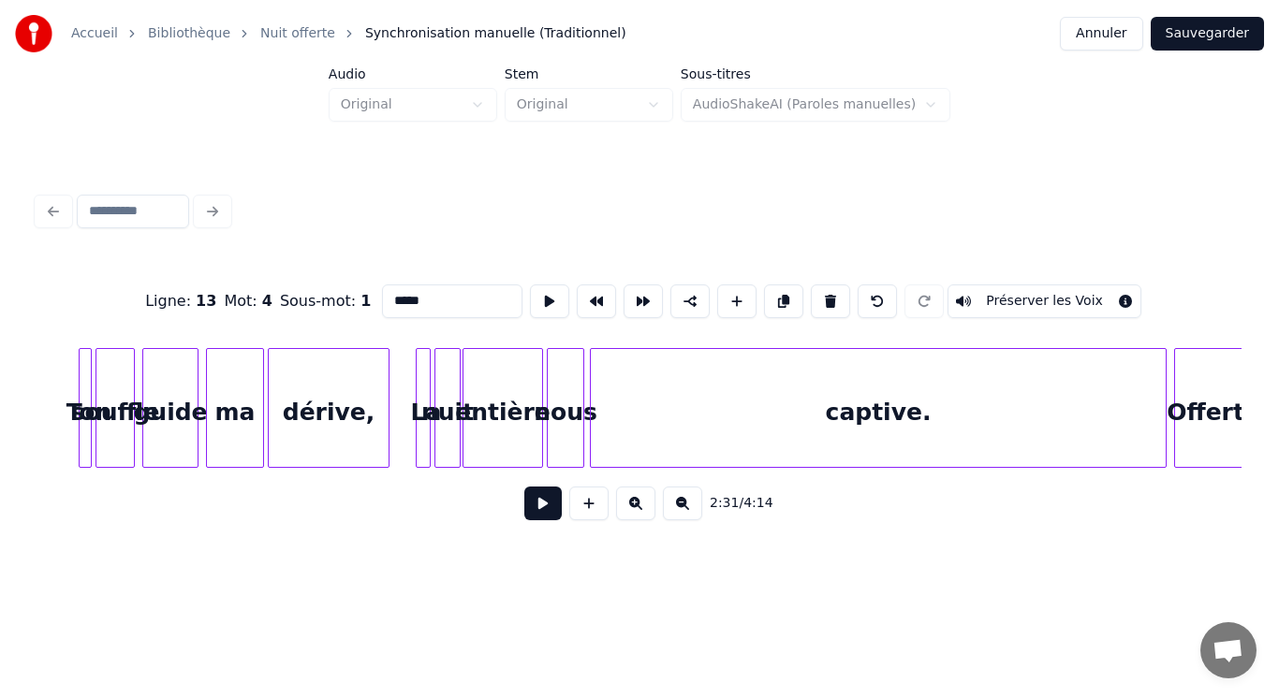
scroll to position [0, 19665]
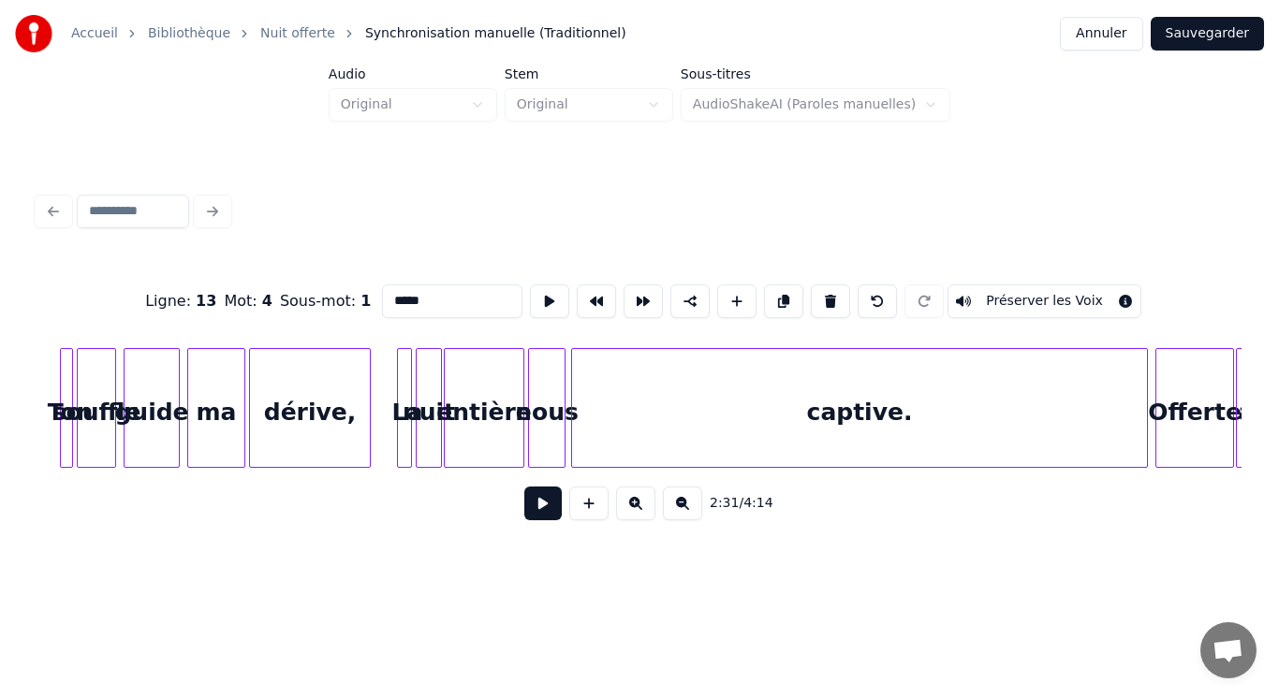
click at [861, 420] on div "captive." at bounding box center [859, 412] width 575 height 127
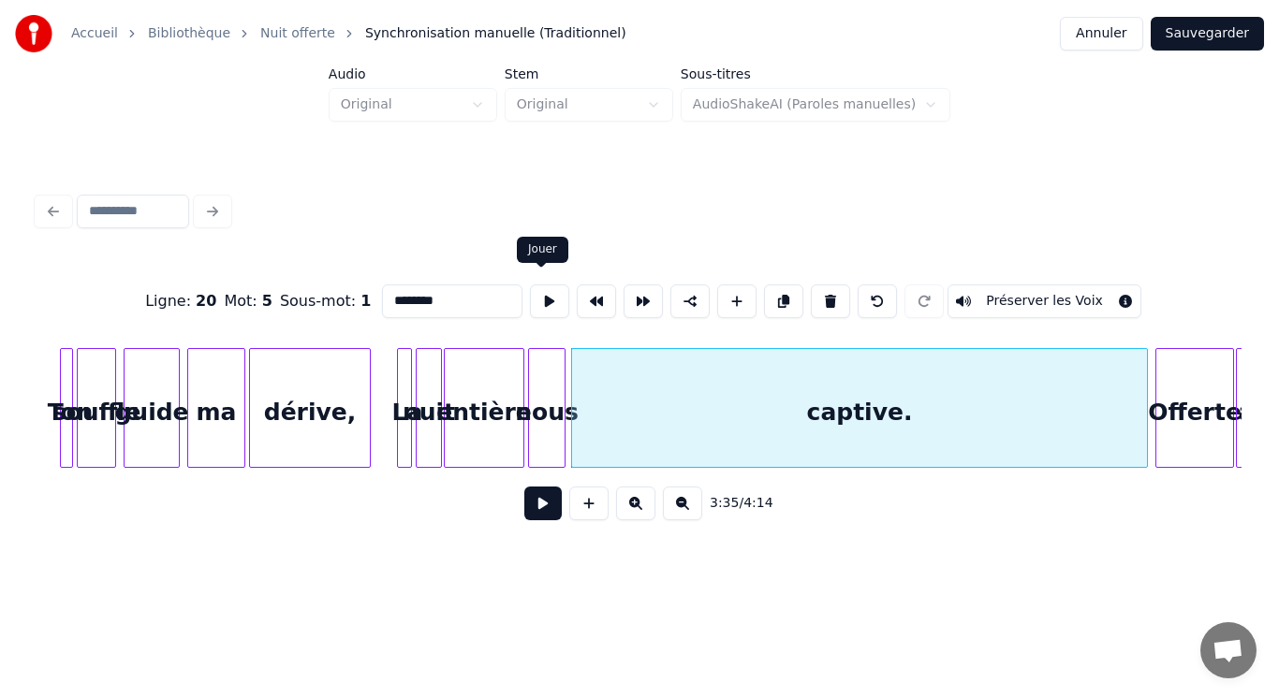
click at [542, 299] on button at bounding box center [549, 302] width 39 height 34
click at [540, 505] on button at bounding box center [542, 504] width 37 height 34
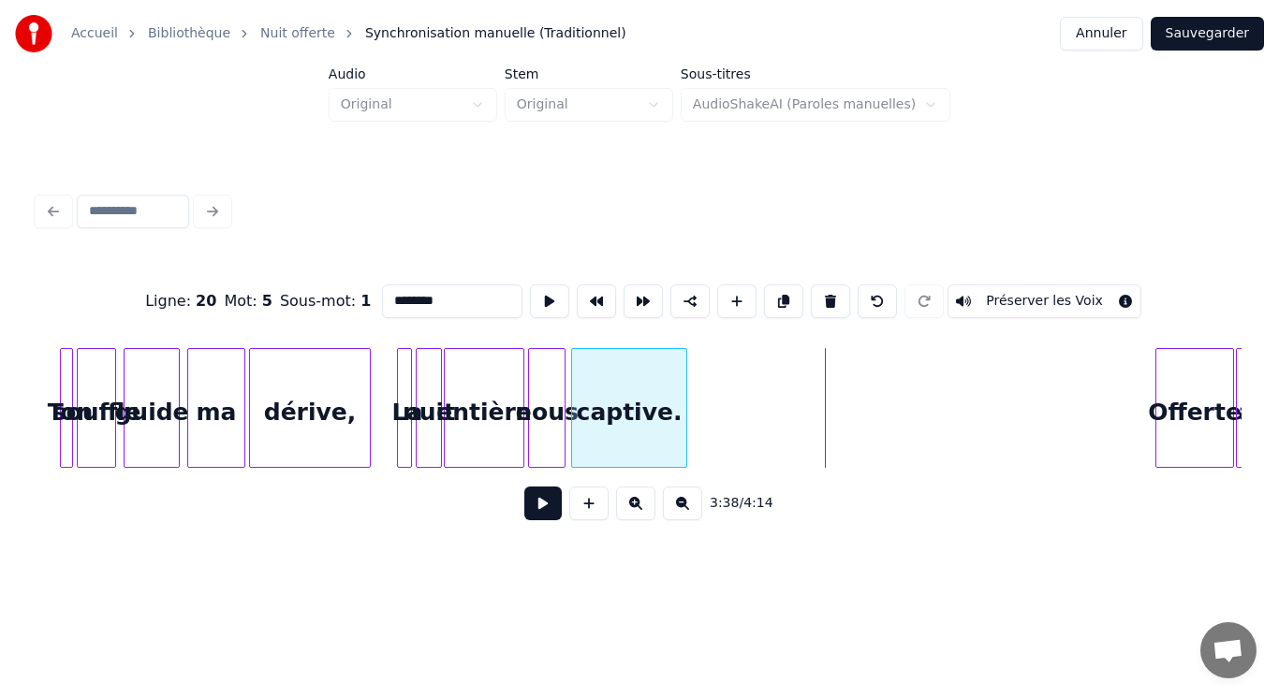
click at [683, 423] on div at bounding box center [684, 408] width 6 height 118
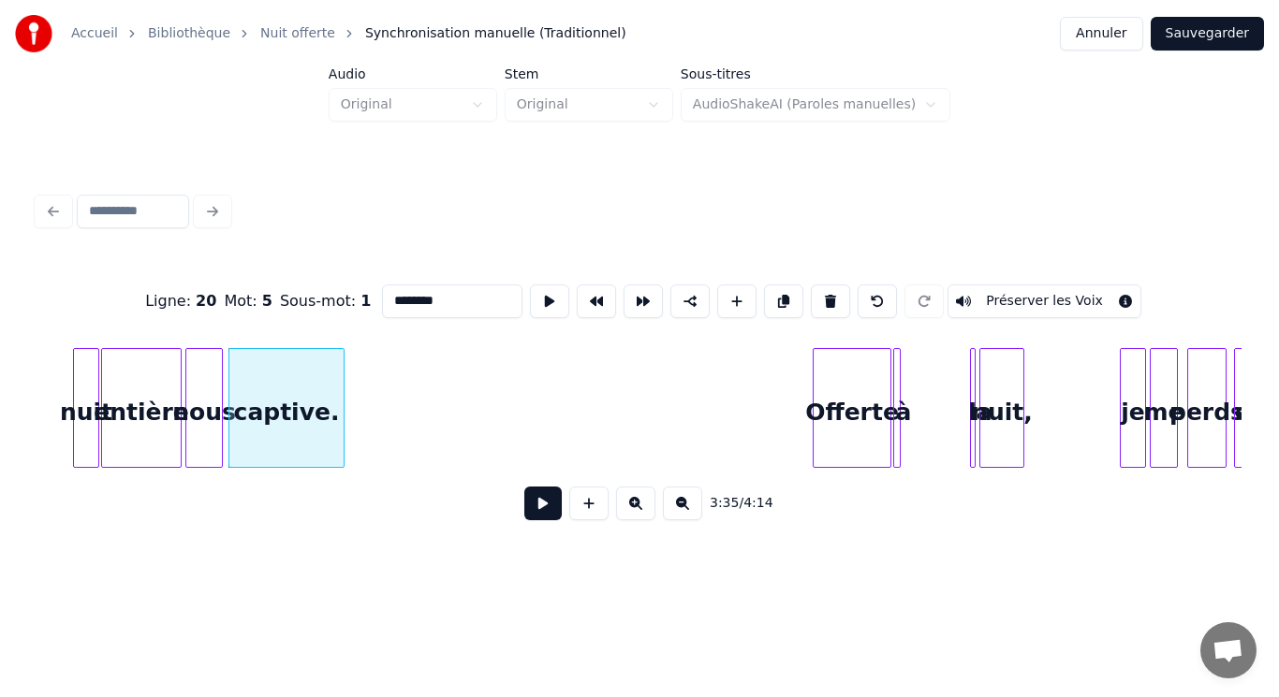
scroll to position [0, 20292]
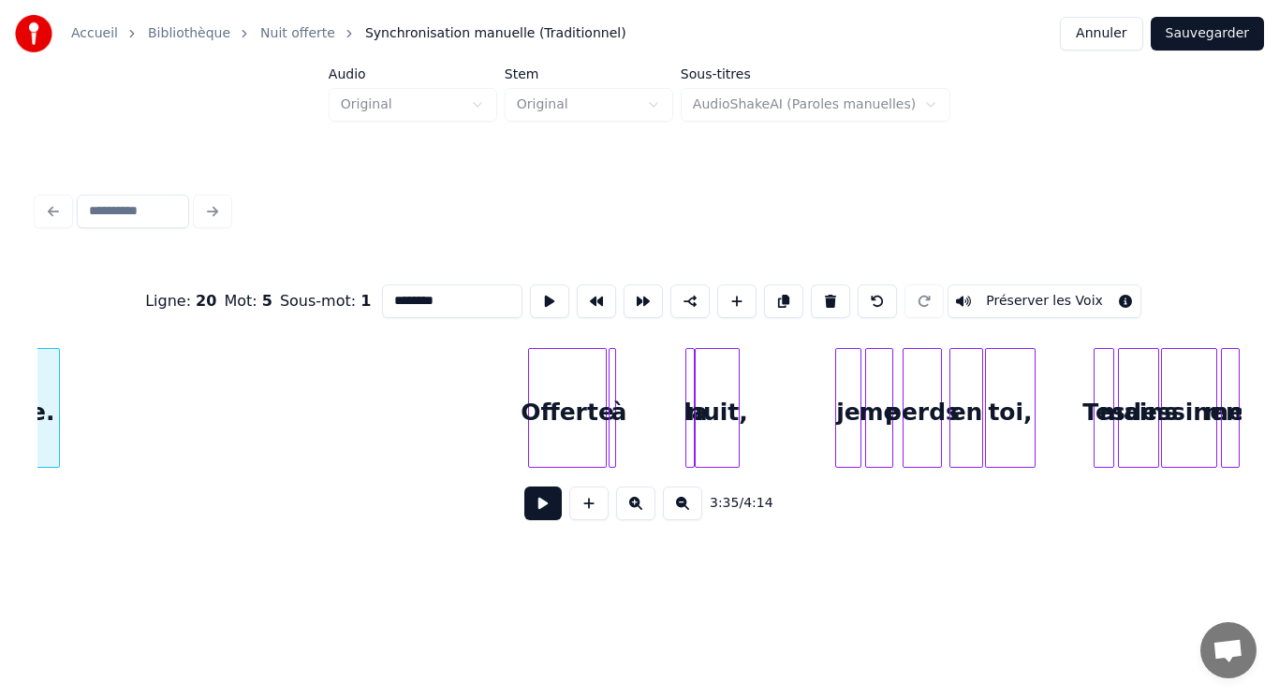
click at [692, 420] on div at bounding box center [691, 408] width 6 height 118
click at [669, 424] on div "la" at bounding box center [673, 408] width 9 height 120
click at [686, 418] on div at bounding box center [685, 408] width 6 height 118
click at [619, 396] on div "à" at bounding box center [618, 412] width 19 height 127
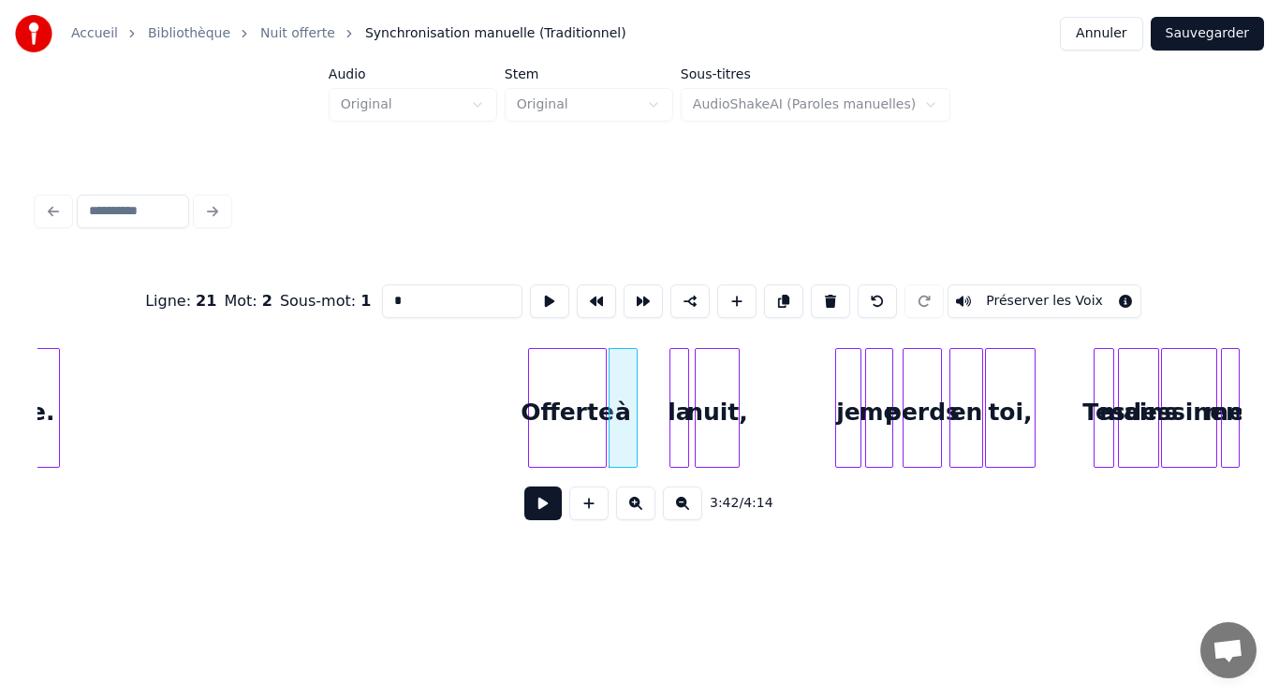
click at [631, 393] on div at bounding box center [634, 408] width 6 height 118
click at [623, 393] on div "à" at bounding box center [621, 412] width 25 height 127
click at [547, 286] on button at bounding box center [549, 302] width 39 height 34
click at [664, 386] on div "la" at bounding box center [663, 412] width 19 height 127
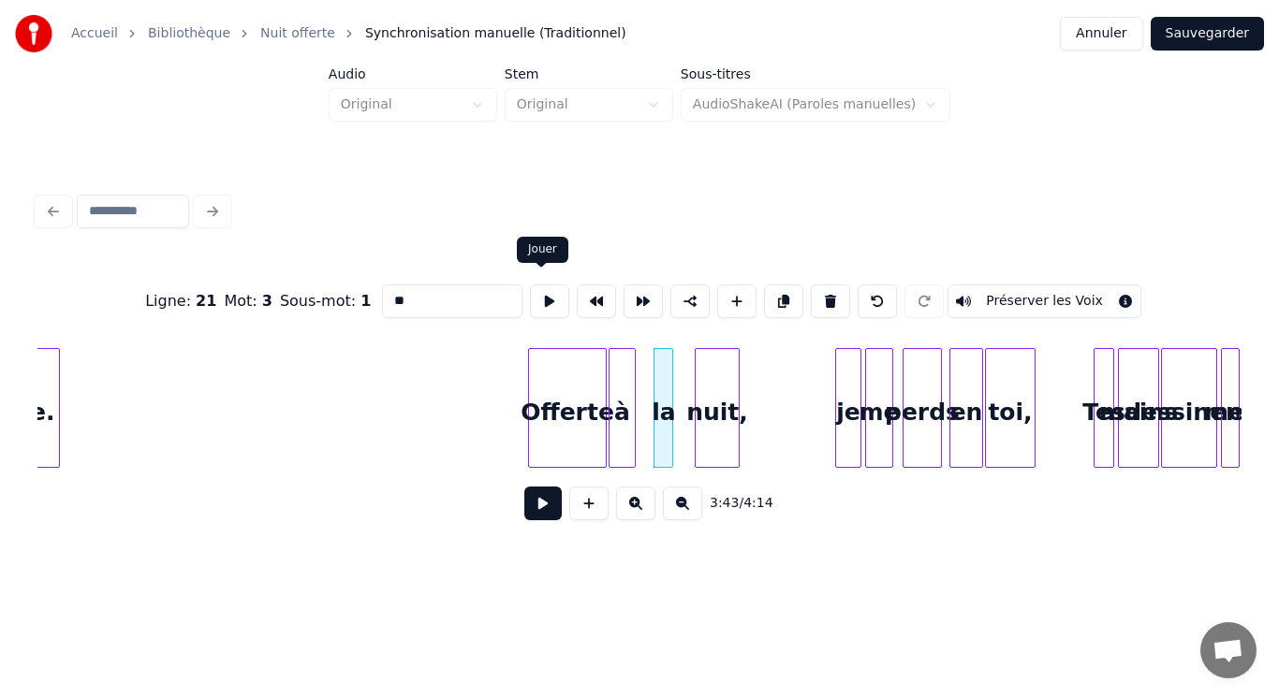
click at [542, 300] on button at bounding box center [549, 302] width 39 height 34
click at [647, 386] on div at bounding box center [649, 408] width 6 height 118
click at [693, 401] on div "nuit," at bounding box center [703, 412] width 43 height 127
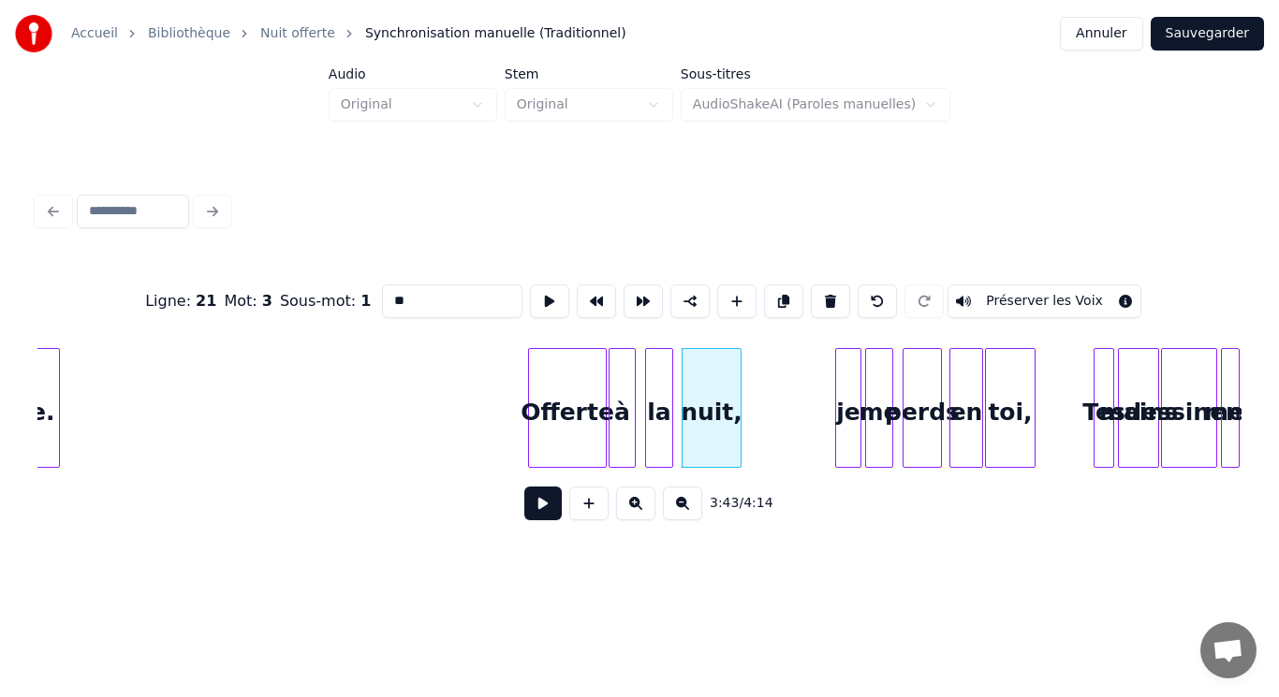
click at [740, 399] on div at bounding box center [738, 408] width 6 height 118
click at [728, 402] on div "nuit," at bounding box center [711, 412] width 58 height 127
type input "*****"
click at [557, 291] on button at bounding box center [549, 302] width 39 height 34
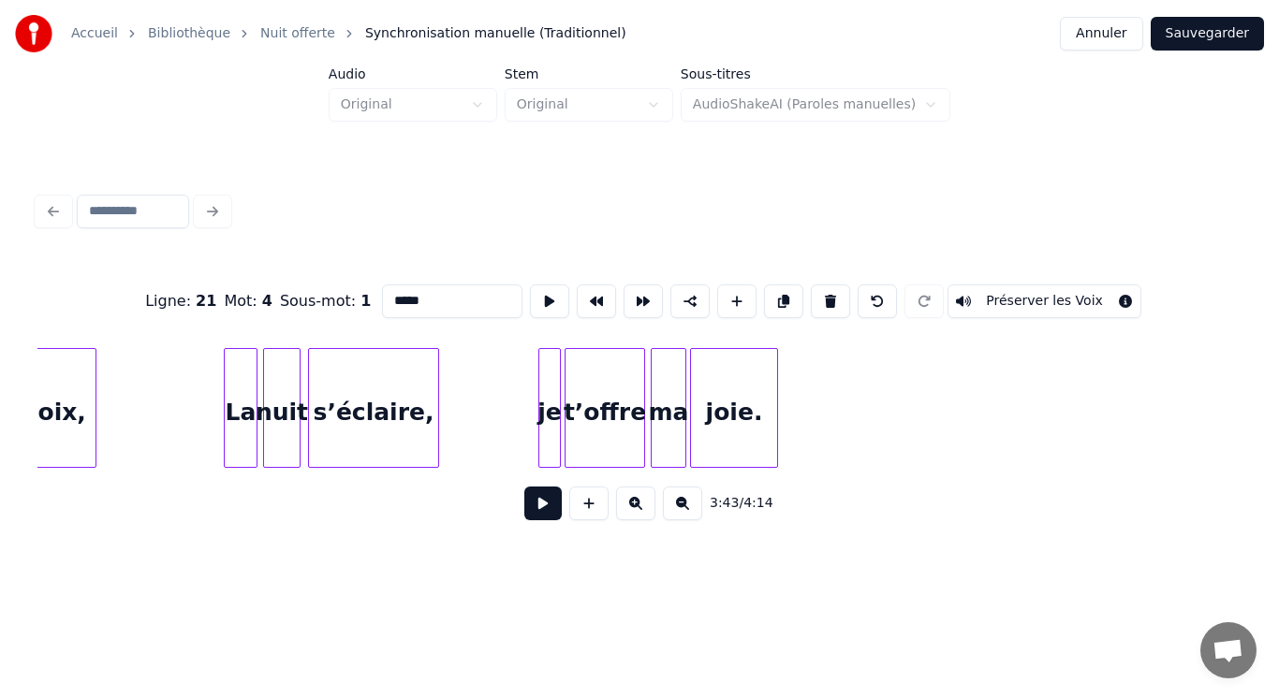
scroll to position [0, 22306]
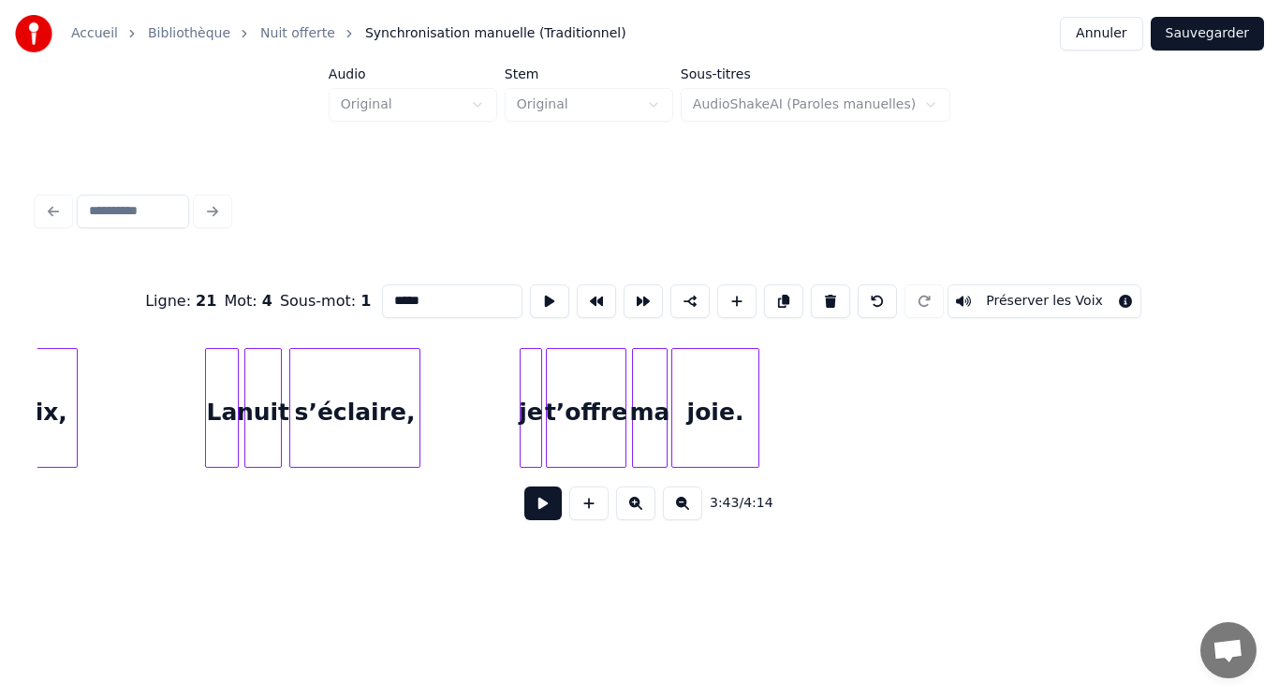
click at [1209, 30] on button "Sauvegarder" at bounding box center [1206, 34] width 113 height 34
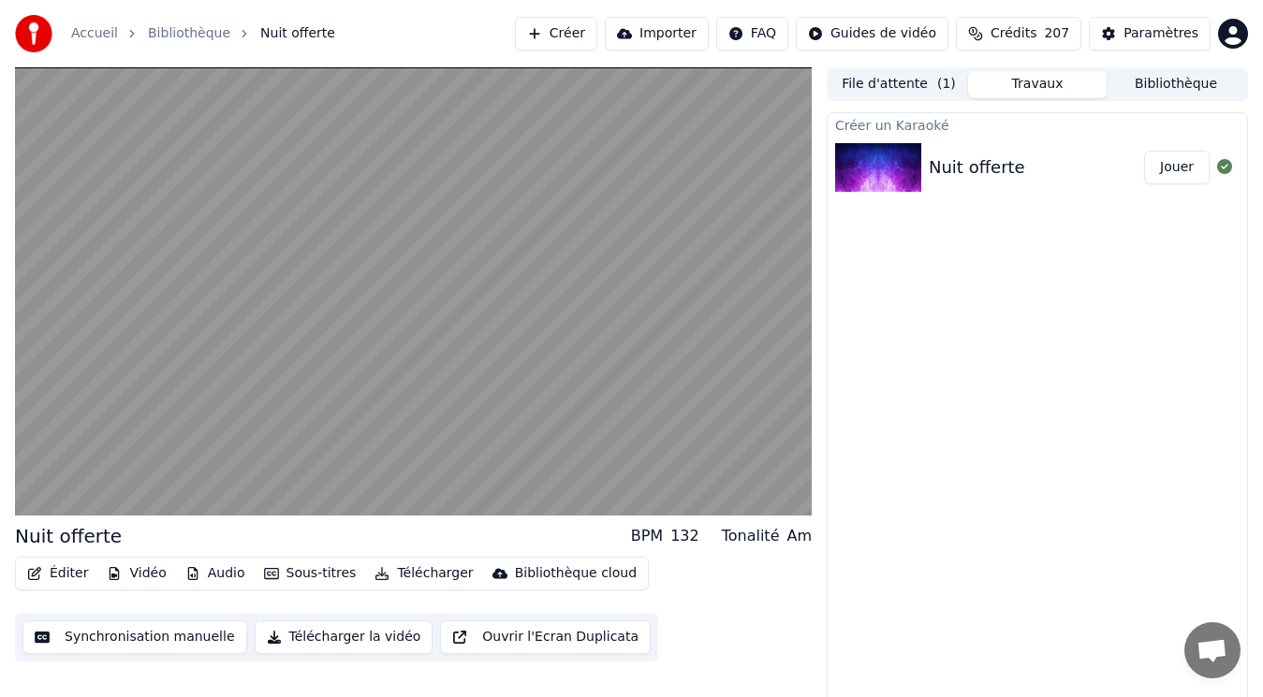
click at [189, 573] on icon "button" at bounding box center [192, 573] width 10 height 13
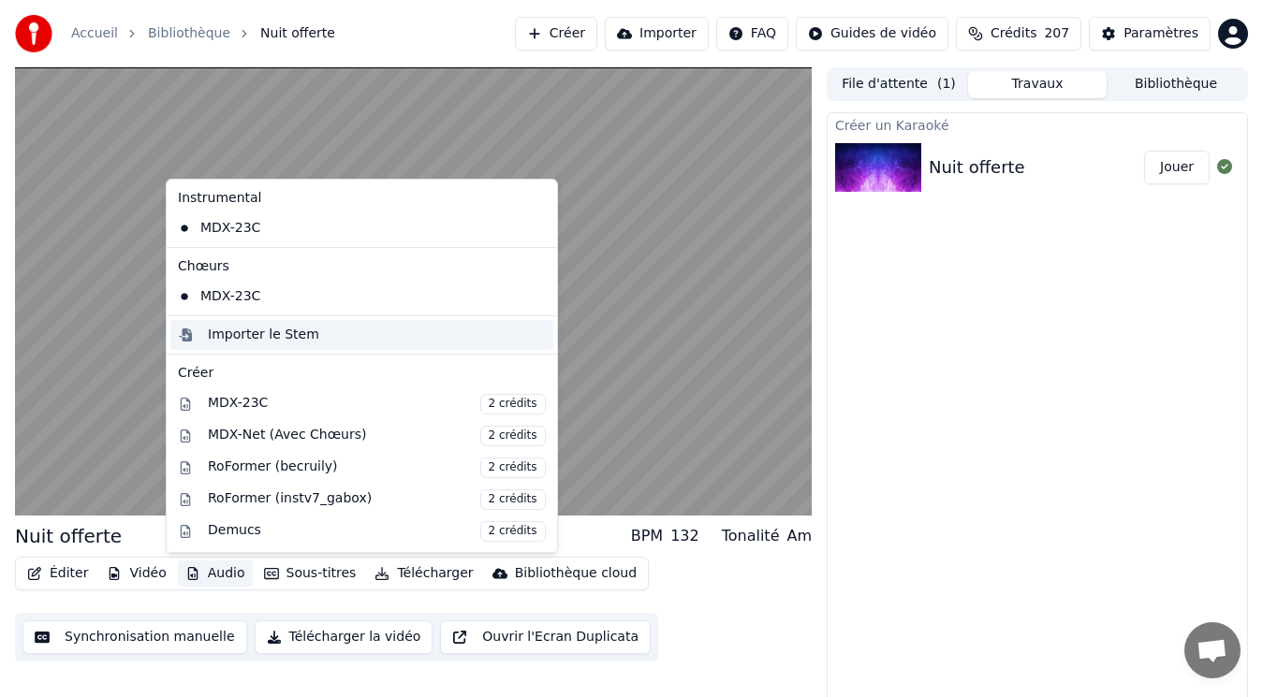
click at [266, 339] on div "Importer le Stem" at bounding box center [263, 335] width 111 height 19
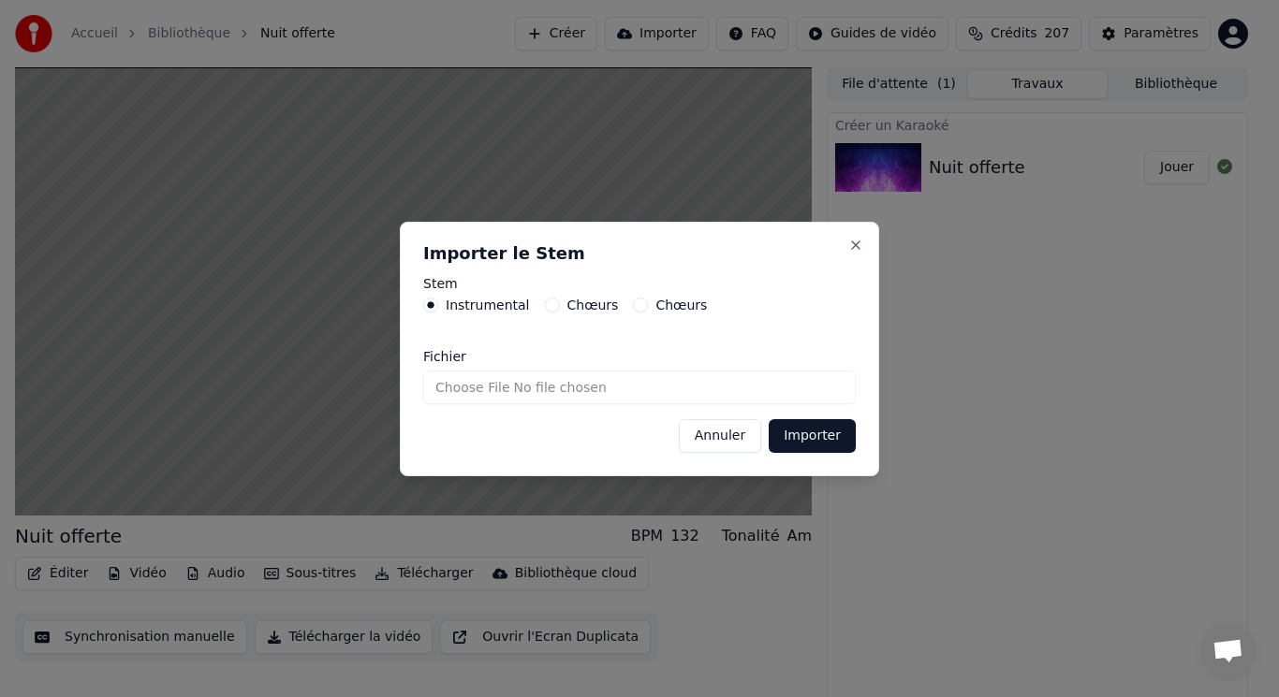
drag, startPoint x: 811, startPoint y: 432, endPoint x: 511, endPoint y: 386, distance: 303.0
click at [523, 389] on form "Stem Instrumental Chœurs Chœurs [PERSON_NAME] Importer" at bounding box center [639, 365] width 432 height 176
click at [492, 382] on input "Fichier" at bounding box center [639, 388] width 432 height 34
type input "**********"
click at [802, 432] on button "Importer" at bounding box center [812, 436] width 87 height 34
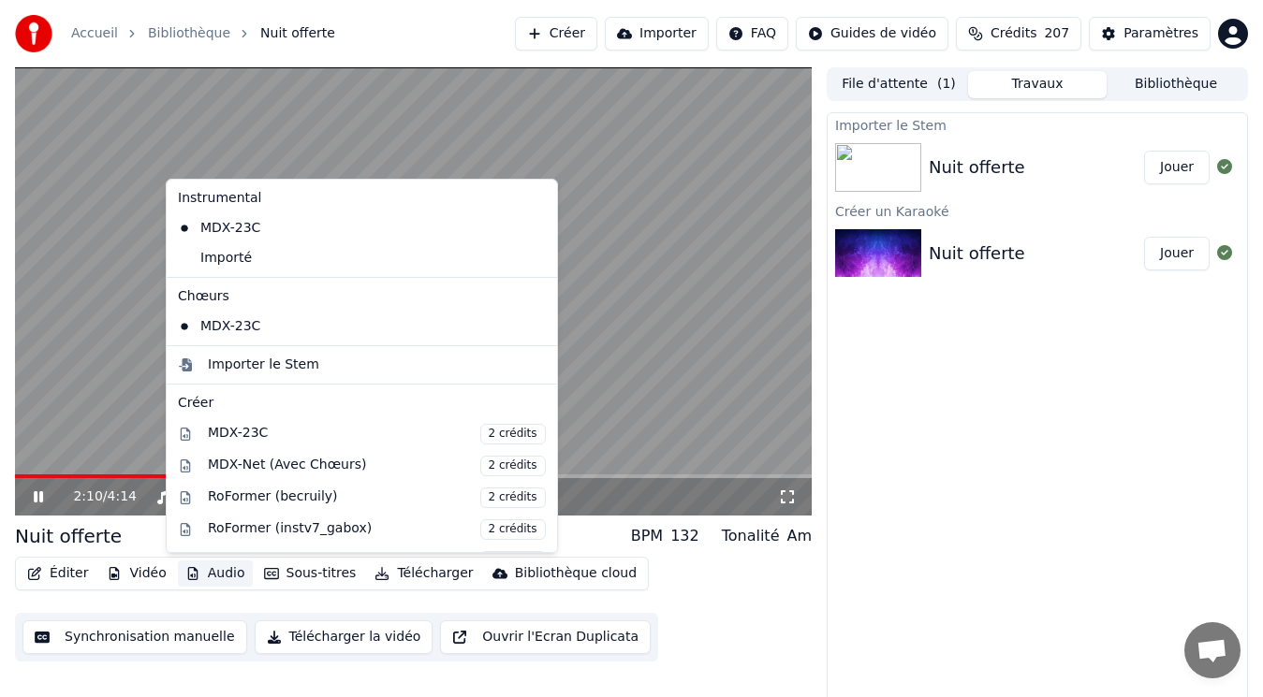
click at [212, 579] on button "Audio" at bounding box center [215, 574] width 75 height 26
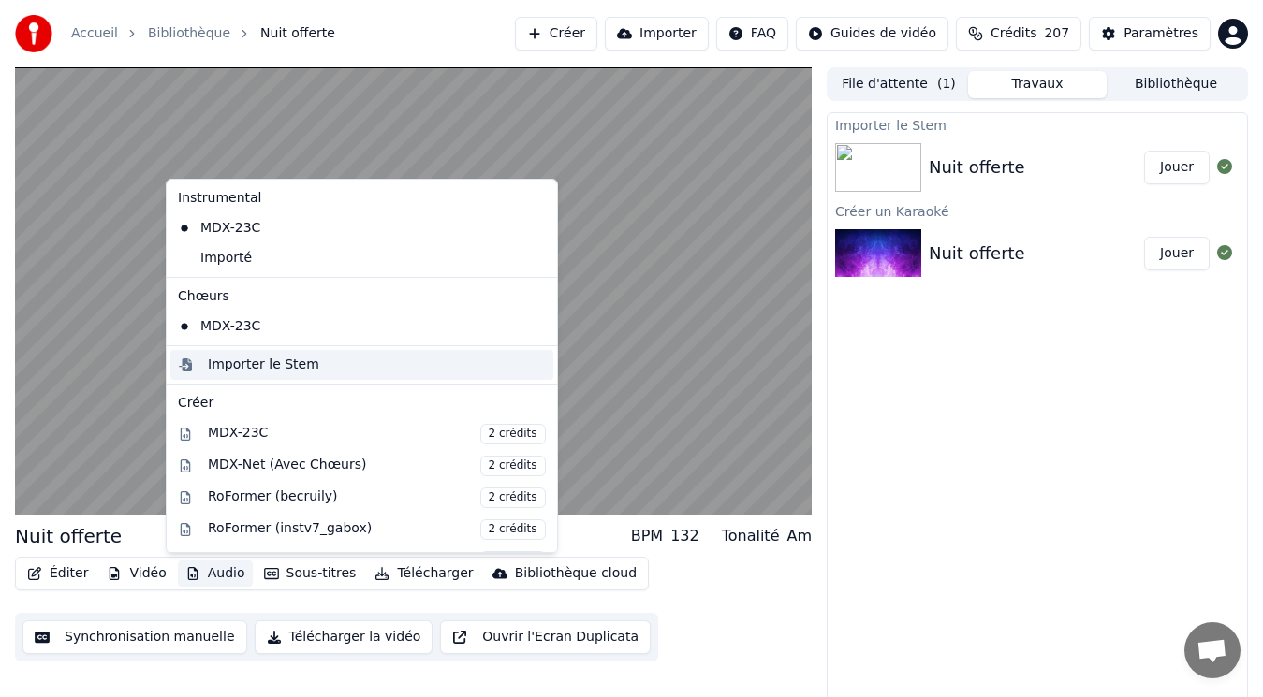
click at [239, 360] on div "Importer le Stem" at bounding box center [263, 365] width 111 height 19
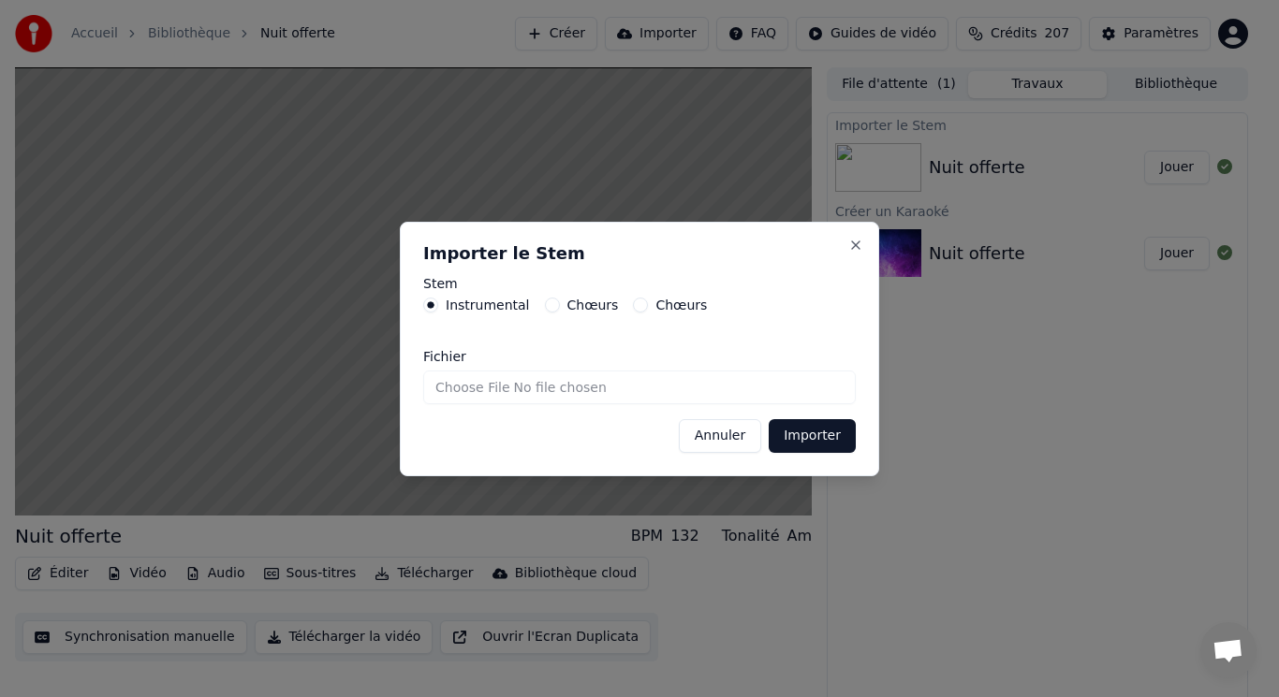
click at [568, 306] on label "Chœurs" at bounding box center [592, 305] width 51 height 13
click at [560, 306] on button "Chœurs" at bounding box center [552, 305] width 15 height 15
click at [514, 388] on input "Fichier" at bounding box center [639, 388] width 432 height 34
type input "**********"
click at [813, 437] on button "Importer" at bounding box center [812, 436] width 87 height 34
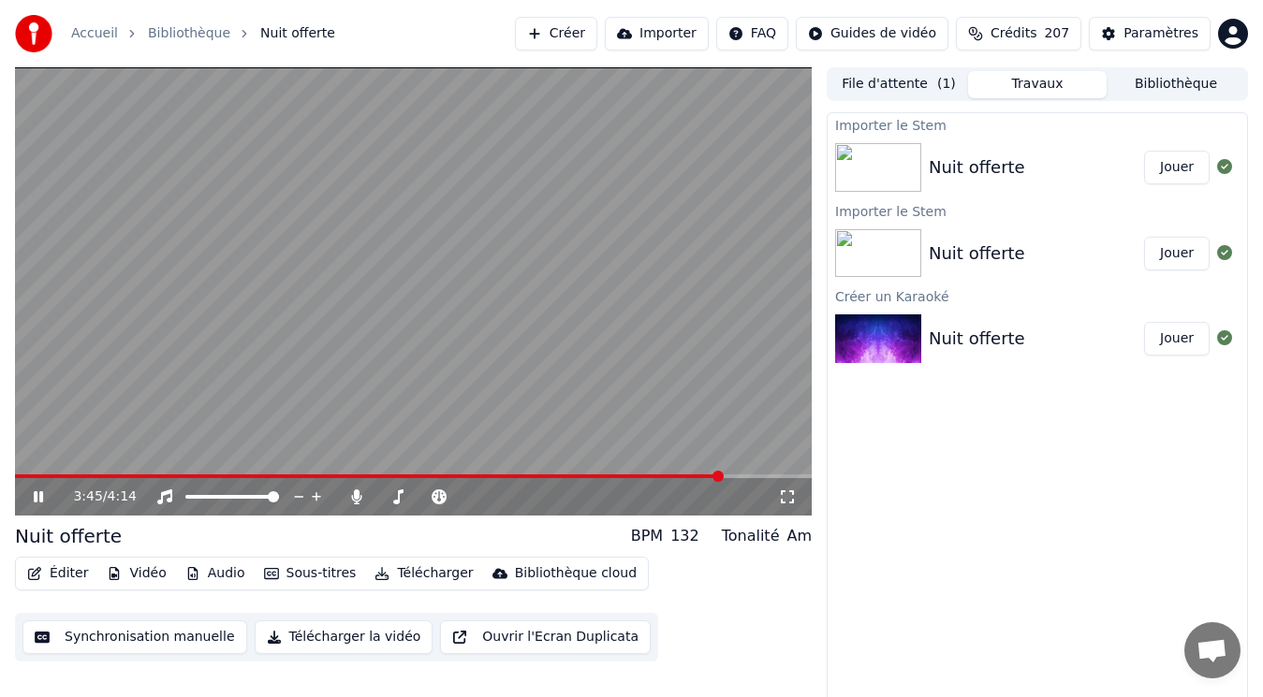
click at [206, 572] on button "Audio" at bounding box center [215, 574] width 75 height 26
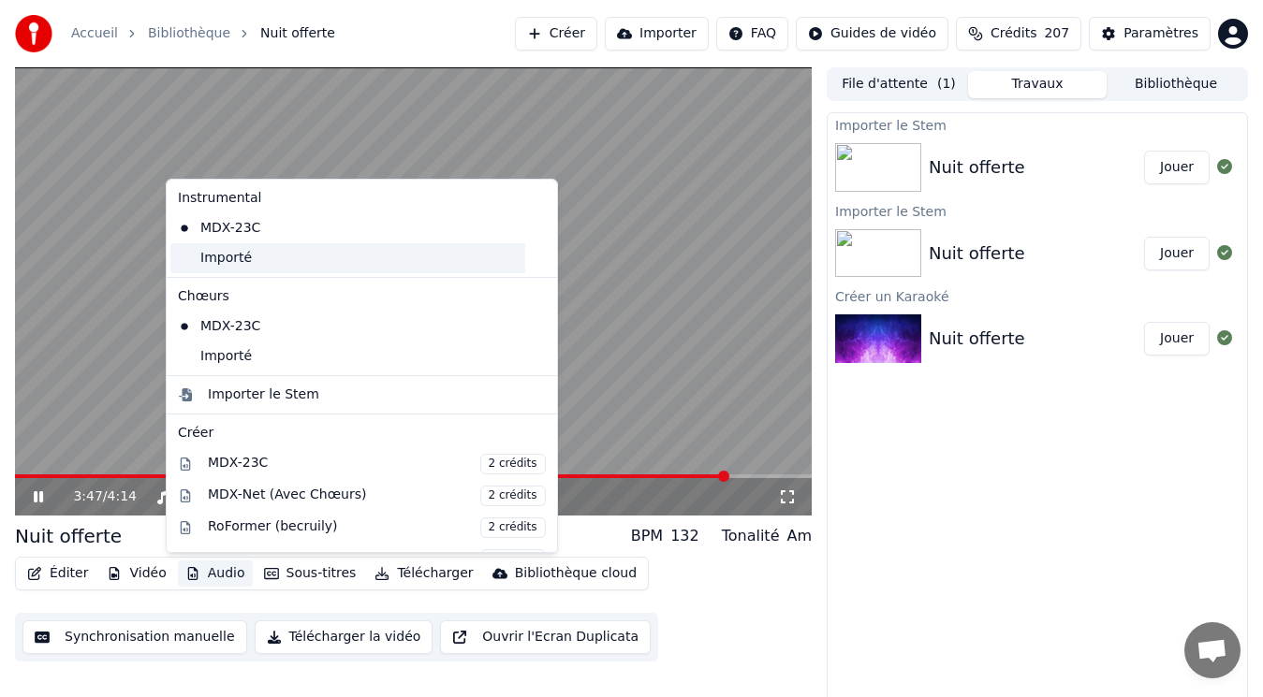
click at [232, 256] on div "Importé" at bounding box center [347, 258] width 355 height 30
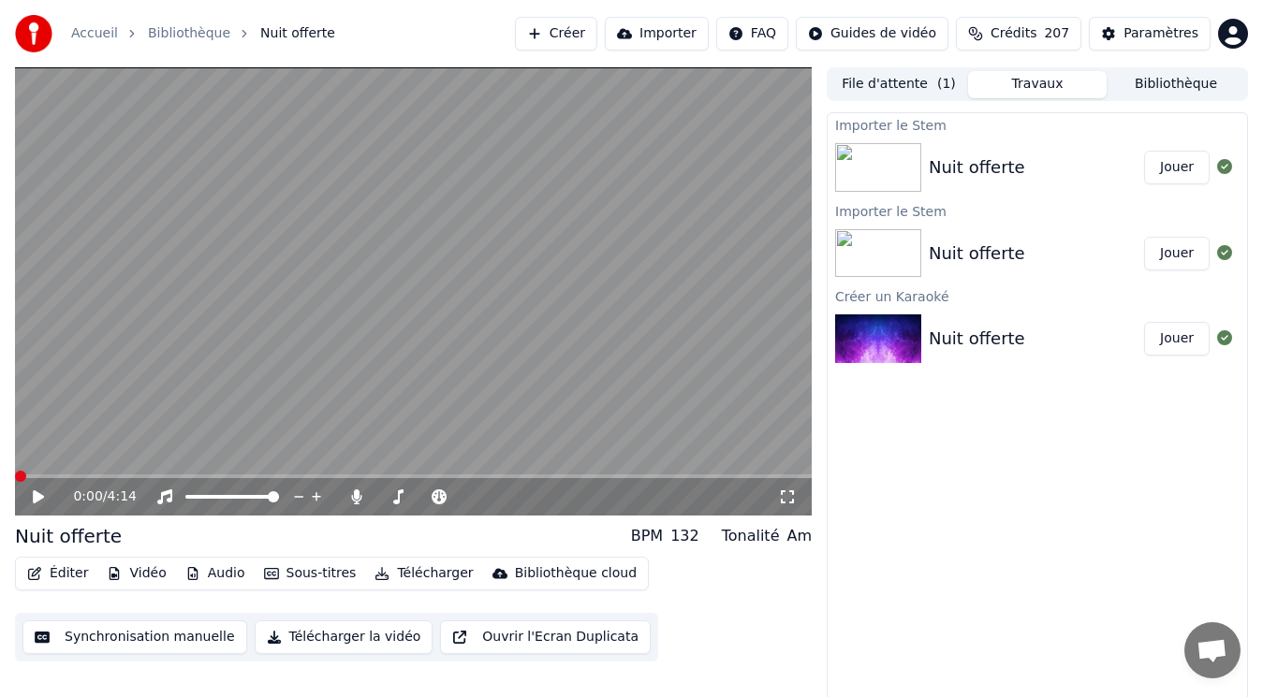
click at [210, 578] on button "Audio" at bounding box center [215, 574] width 75 height 26
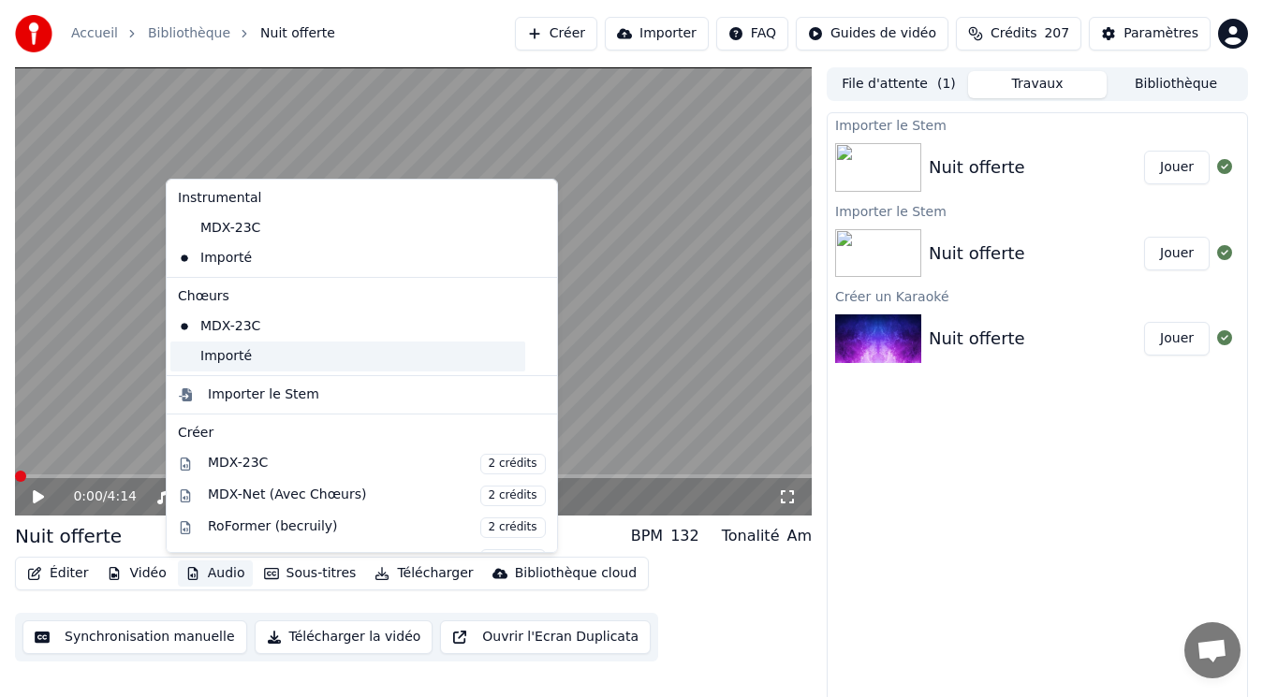
click at [227, 354] on div "Importé" at bounding box center [347, 357] width 355 height 30
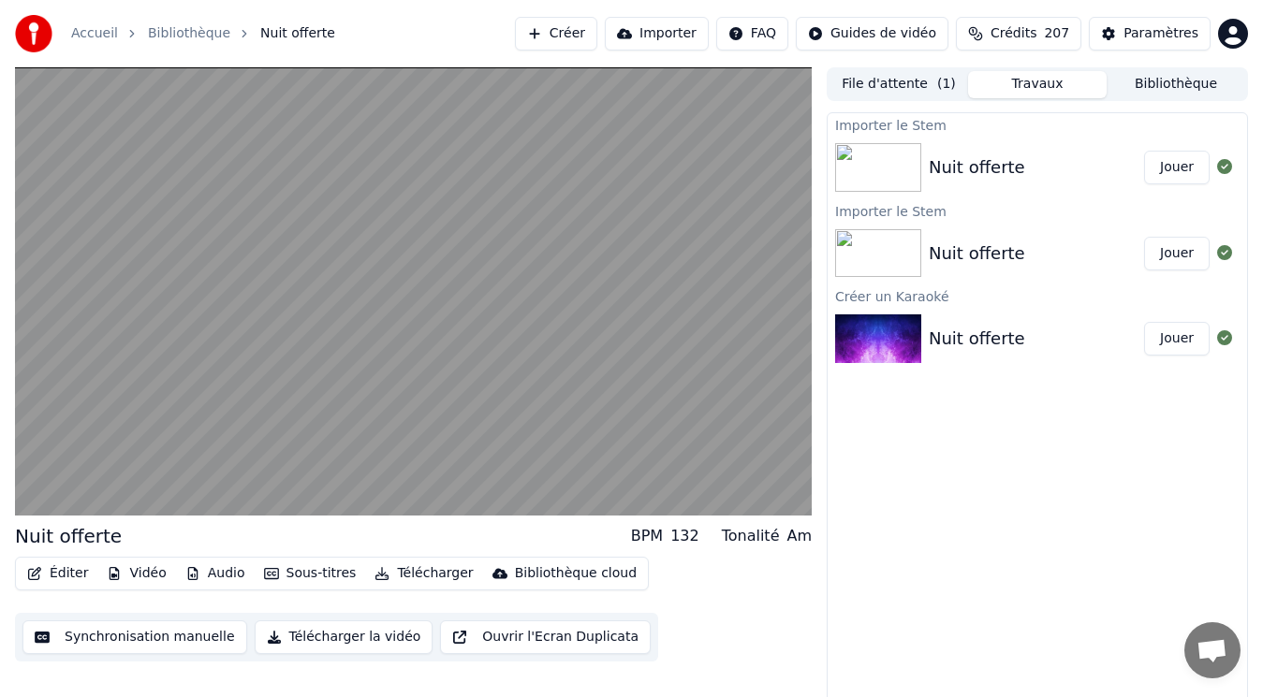
click at [1149, 81] on button "Bibliothèque" at bounding box center [1175, 84] width 139 height 27
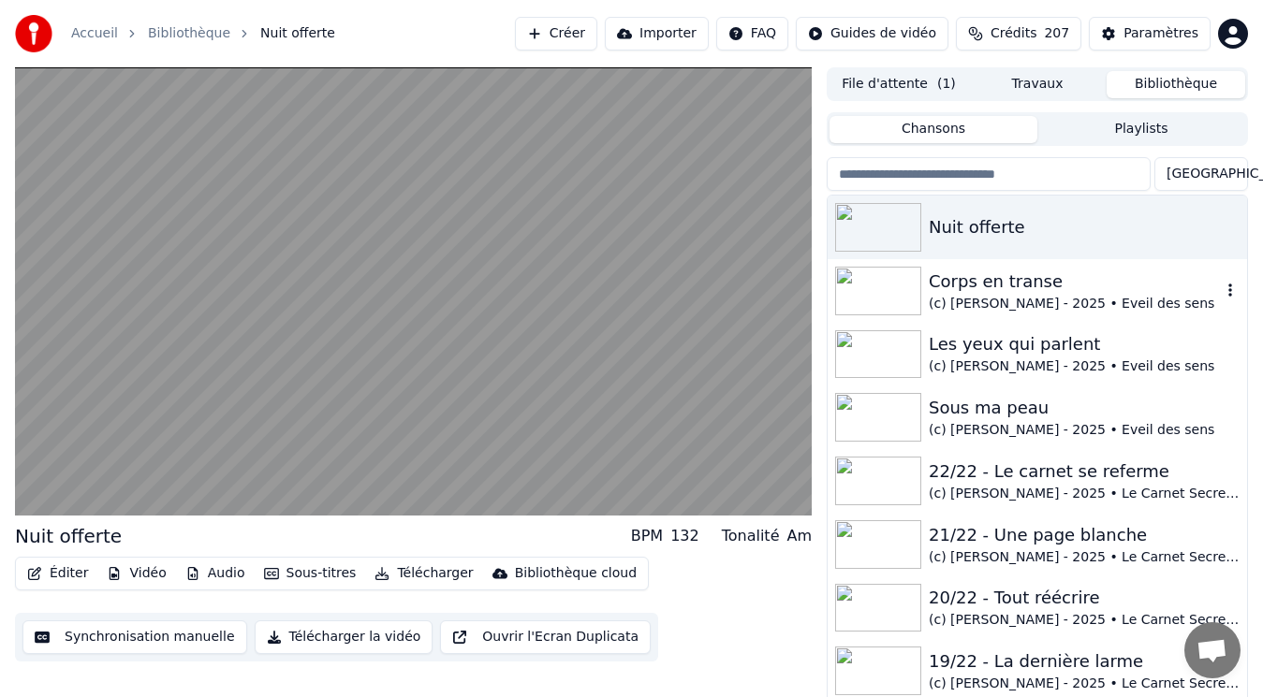
click at [1011, 296] on div "(c) [PERSON_NAME] - 2025 • Eveil des sens" at bounding box center [1075, 304] width 292 height 19
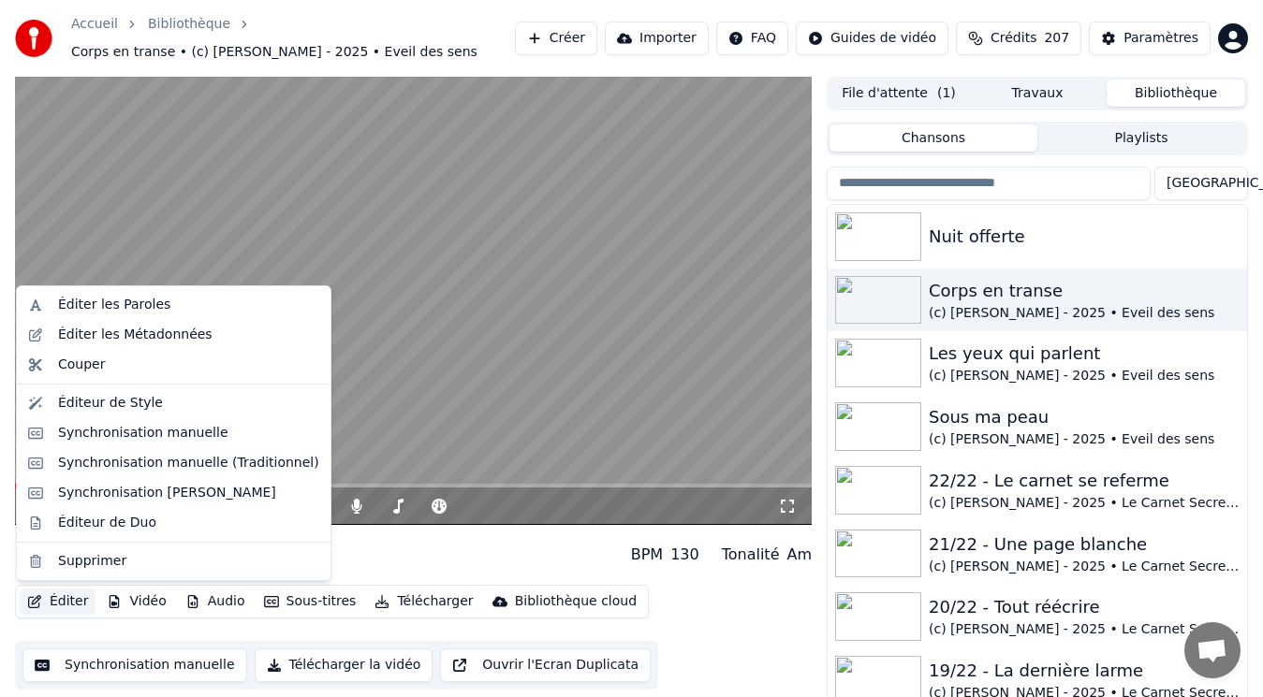
click at [62, 601] on button "Éditer" at bounding box center [58, 602] width 76 height 26
click at [115, 332] on div "Éditer les Métadonnées" at bounding box center [135, 335] width 154 height 19
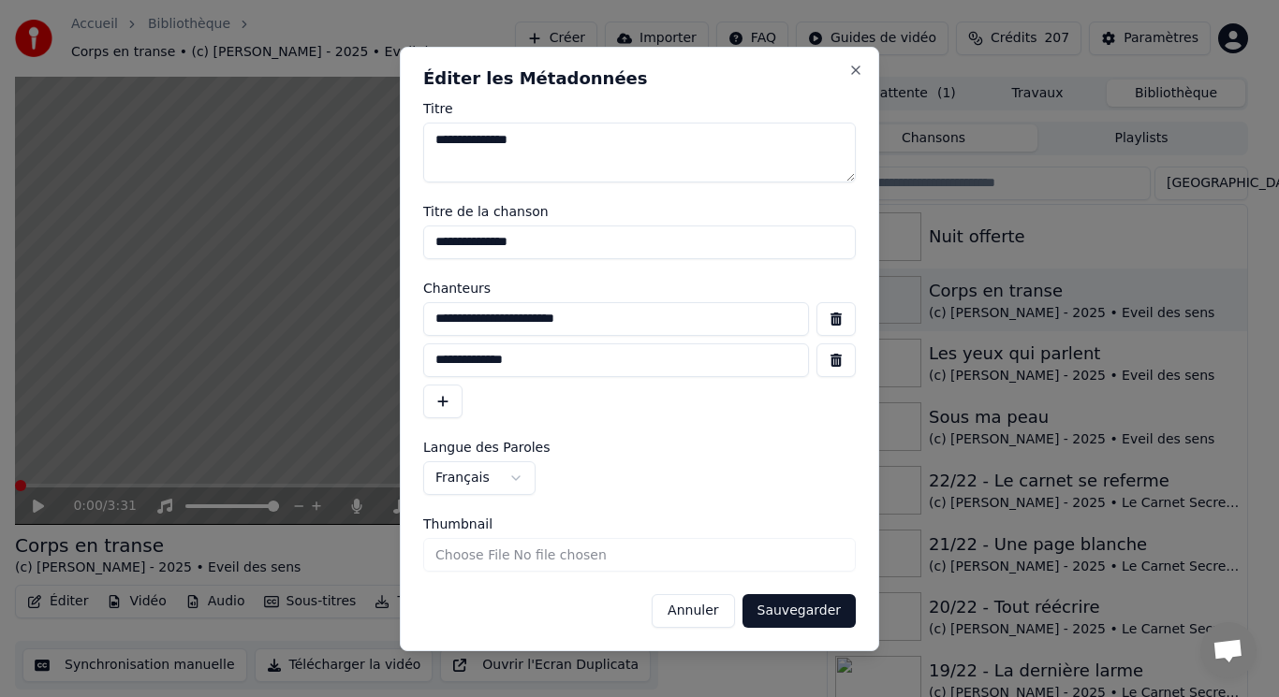
drag, startPoint x: 612, startPoint y: 325, endPoint x: 383, endPoint y: 331, distance: 229.4
click at [390, 331] on body "Accueil Bibliothèque Corps en transe • (c) [PERSON_NAME] - 2025 • Eveil des sen…" at bounding box center [631, 348] width 1263 height 697
click at [715, 603] on button "Annuler" at bounding box center [693, 611] width 82 height 34
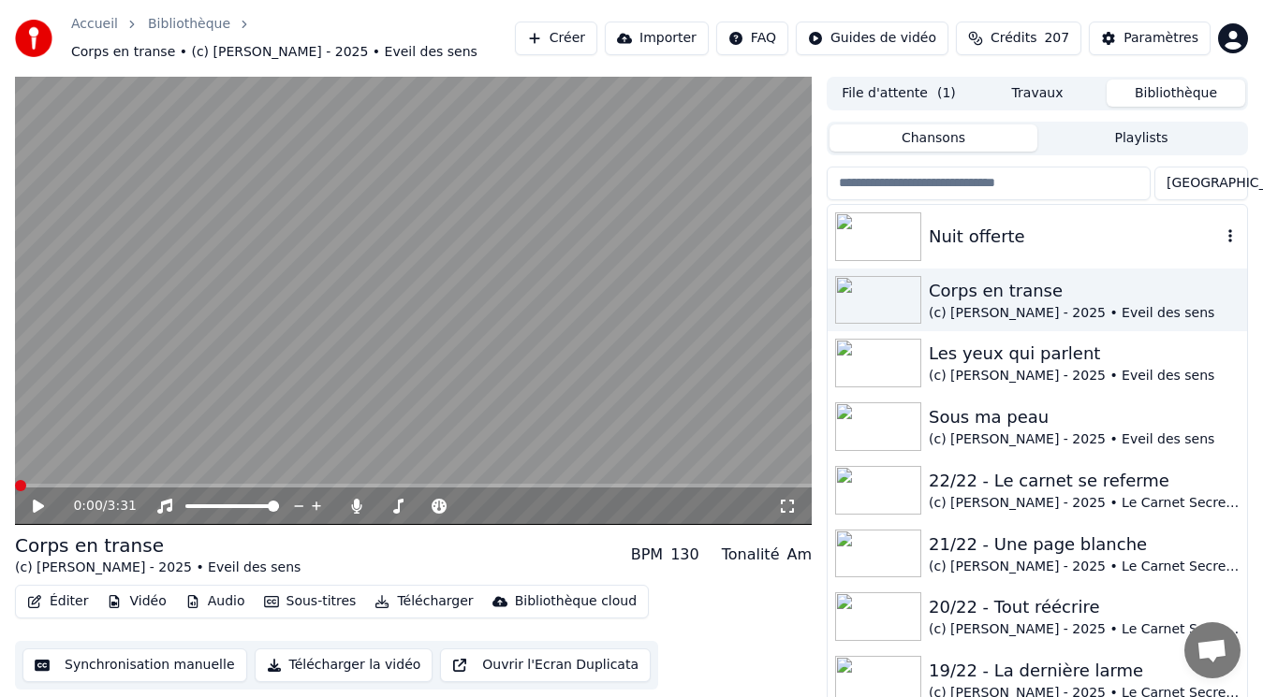
click at [1008, 232] on div "Nuit offerte" at bounding box center [1075, 237] width 292 height 26
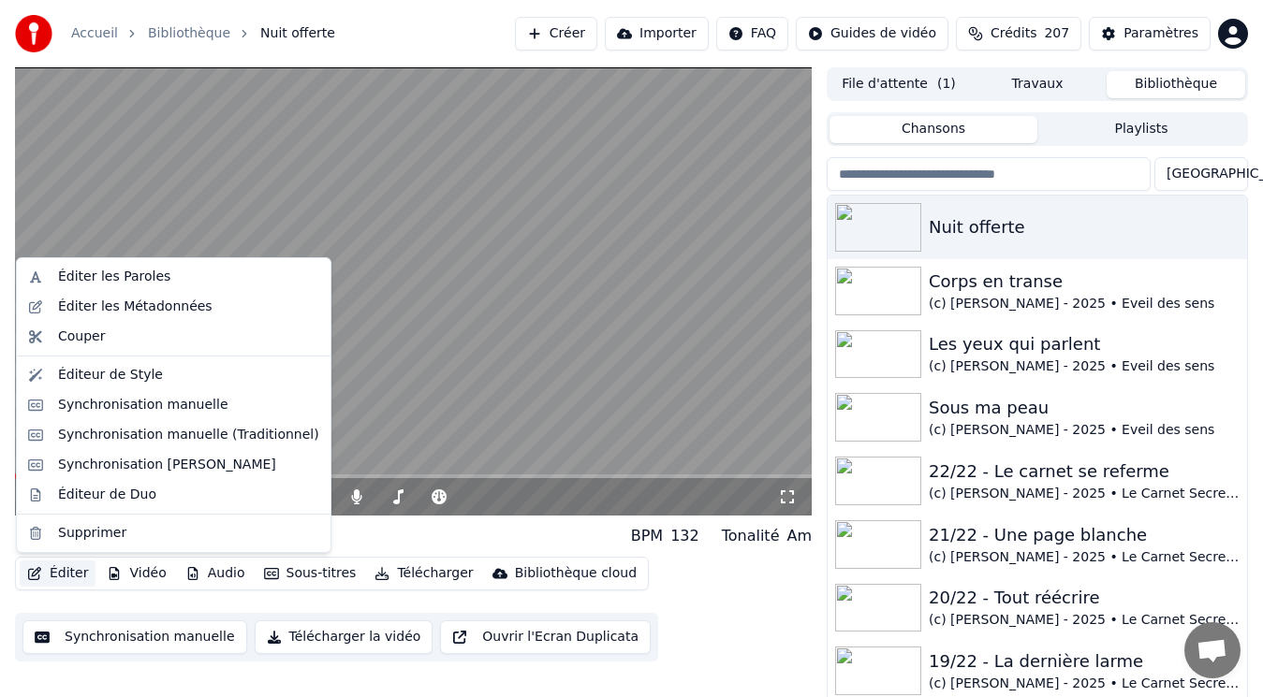
click at [68, 576] on button "Éditer" at bounding box center [58, 574] width 76 height 26
click at [144, 311] on div "Éditer les Métadonnées" at bounding box center [135, 307] width 154 height 19
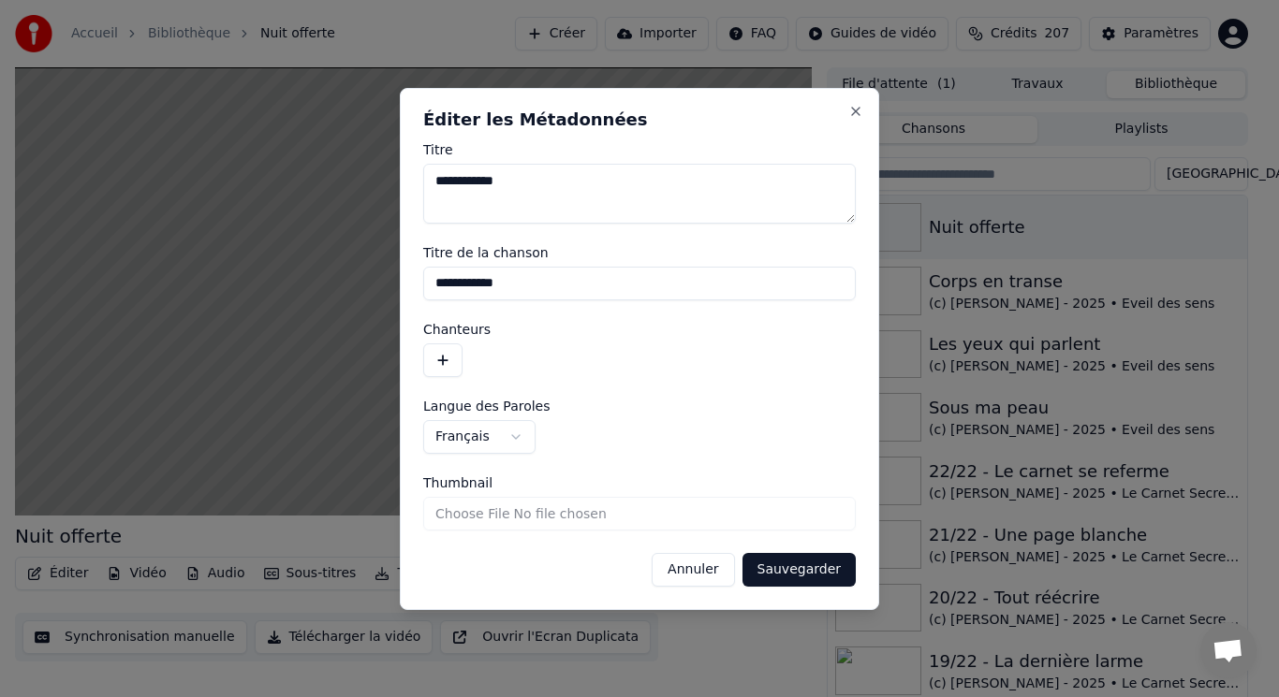
click at [451, 350] on button "button" at bounding box center [442, 361] width 39 height 34
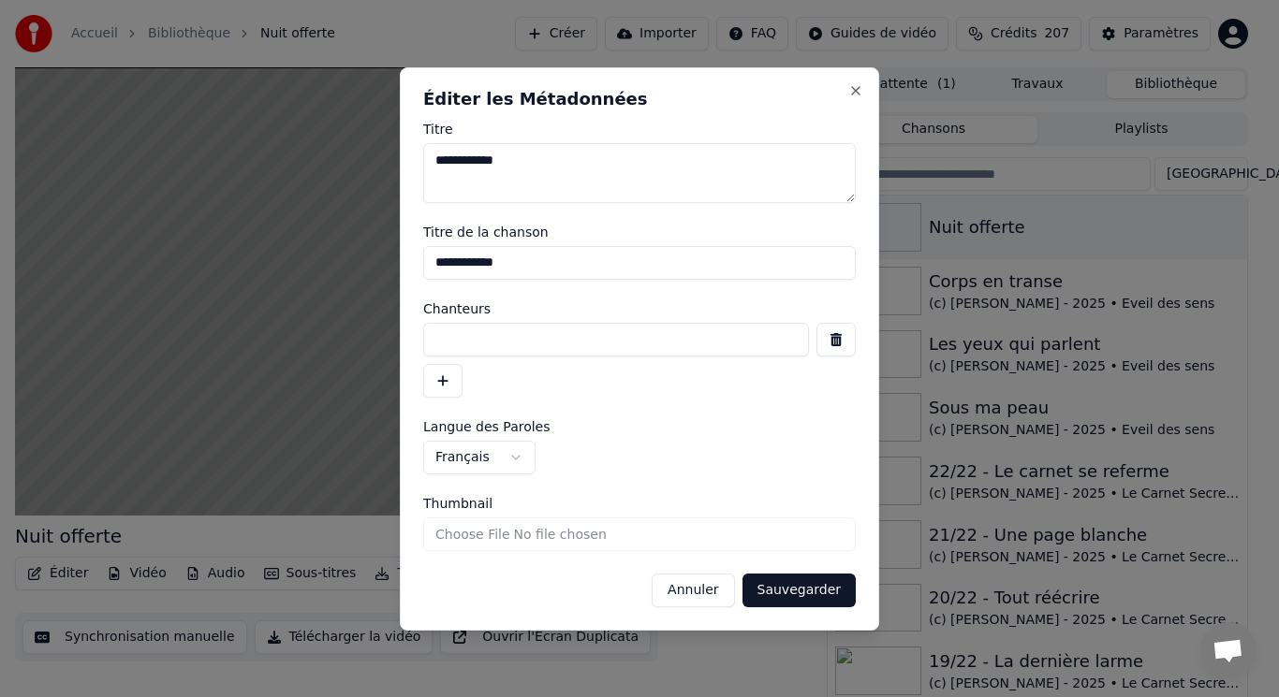
paste input "**********"
type input "**********"
click at [450, 387] on button "button" at bounding box center [442, 381] width 39 height 34
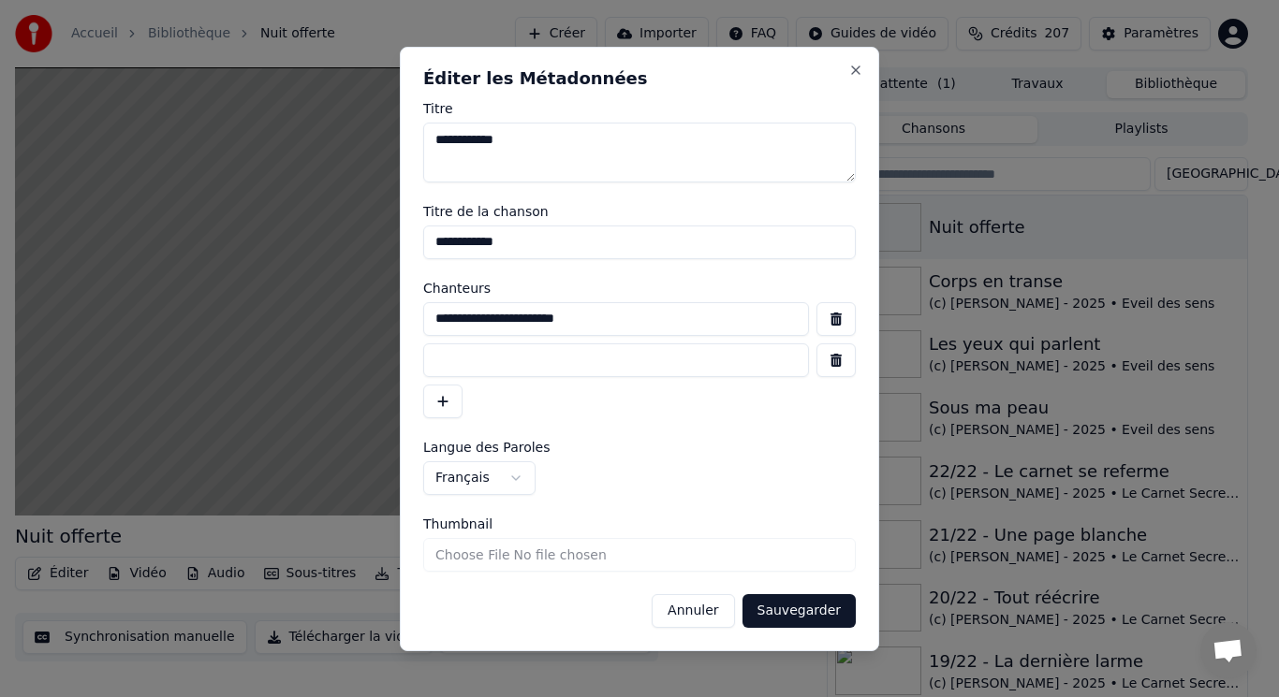
click at [486, 361] on input at bounding box center [616, 361] width 386 height 34
type input "*"
type input "**********"
click at [790, 606] on button "Sauvegarder" at bounding box center [798, 611] width 113 height 34
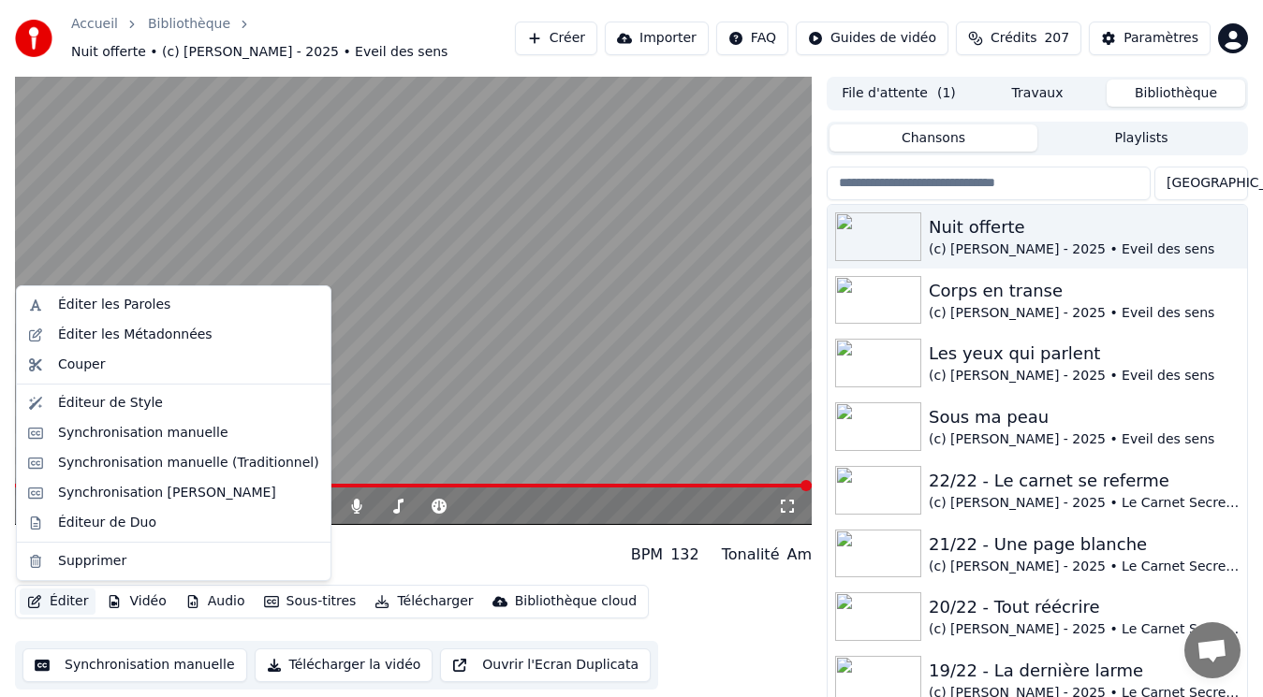
click at [60, 601] on button "Éditer" at bounding box center [58, 602] width 76 height 26
click at [110, 344] on div "Éditer les Métadonnées" at bounding box center [174, 335] width 306 height 30
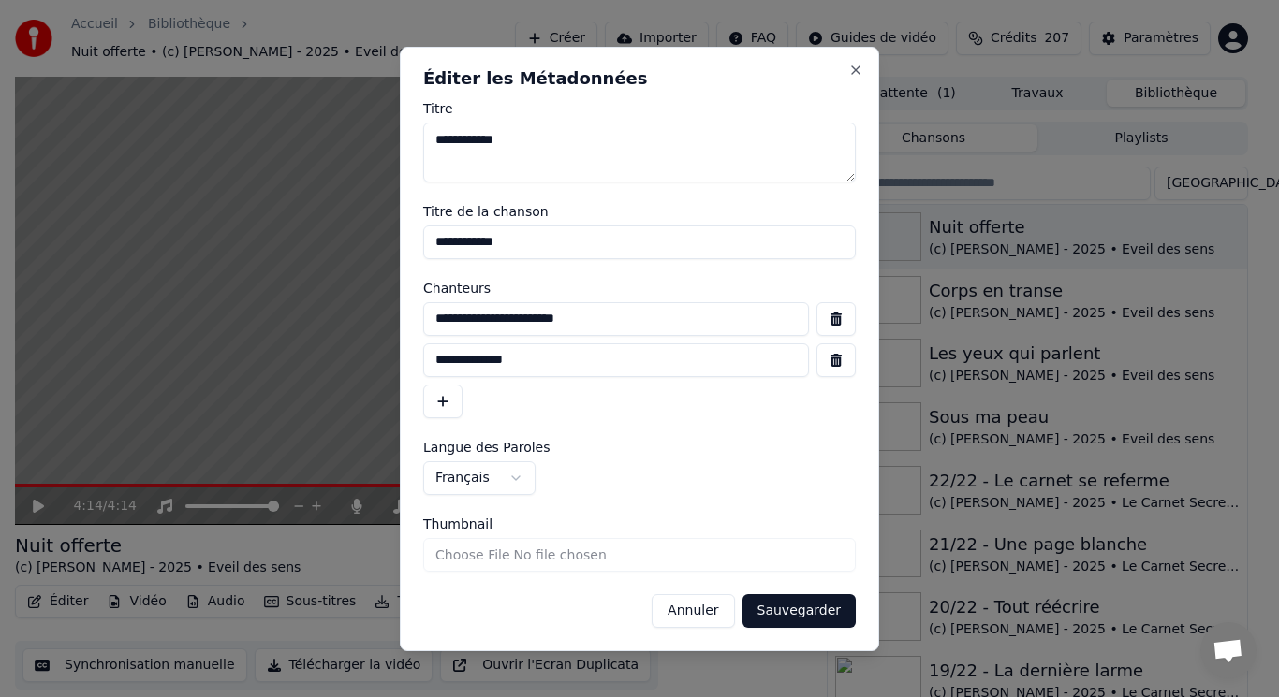
click at [447, 555] on input "Thumbnail" at bounding box center [639, 555] width 432 height 34
type input "**********"
click at [771, 610] on button "Sauvegarder" at bounding box center [798, 611] width 113 height 34
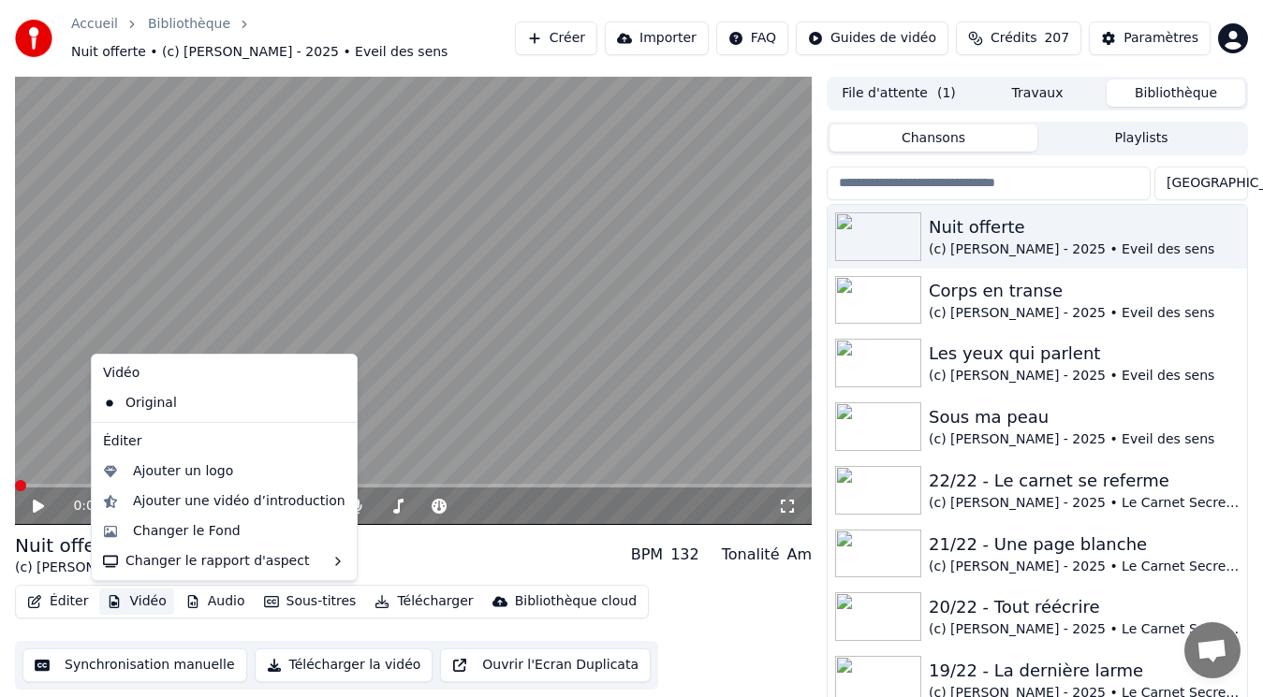
click at [137, 604] on button "Vidéo" at bounding box center [136, 602] width 74 height 26
click at [205, 481] on div "Ajouter un logo" at bounding box center [223, 472] width 257 height 30
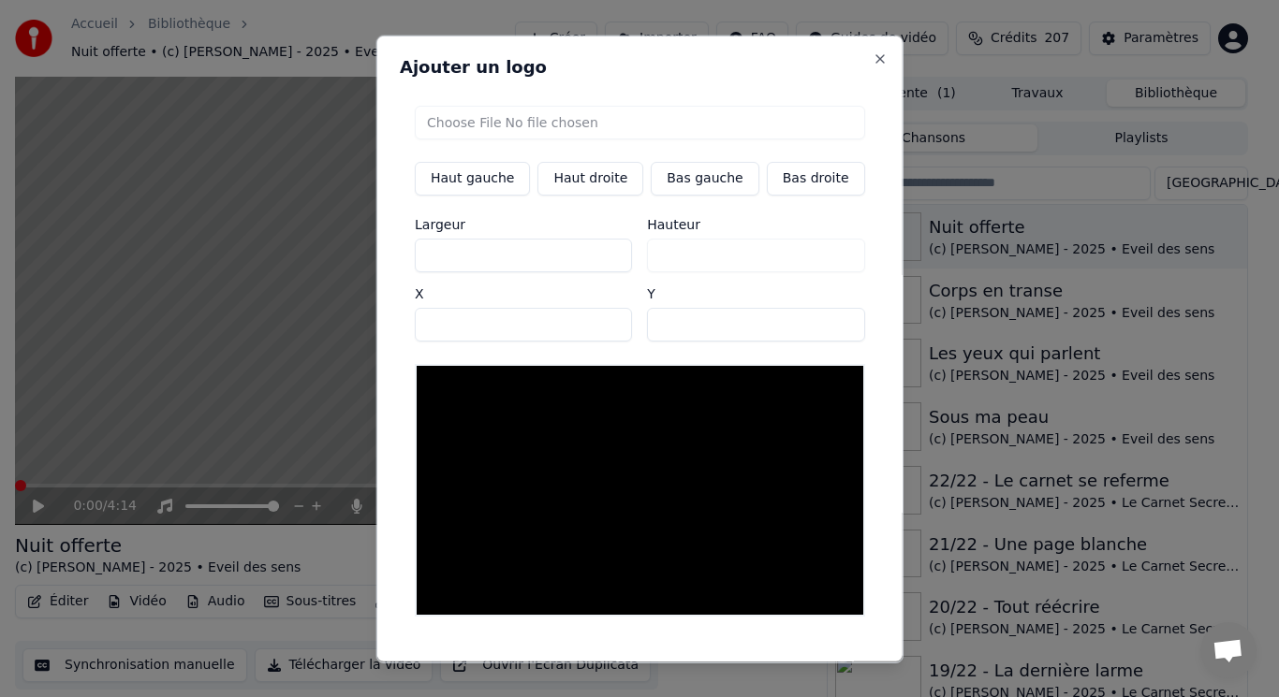
click at [685, 183] on button "Bas gauche" at bounding box center [705, 178] width 108 height 34
type input "***"
click at [512, 124] on input "file" at bounding box center [640, 122] width 450 height 34
type input "**********"
type input "***"
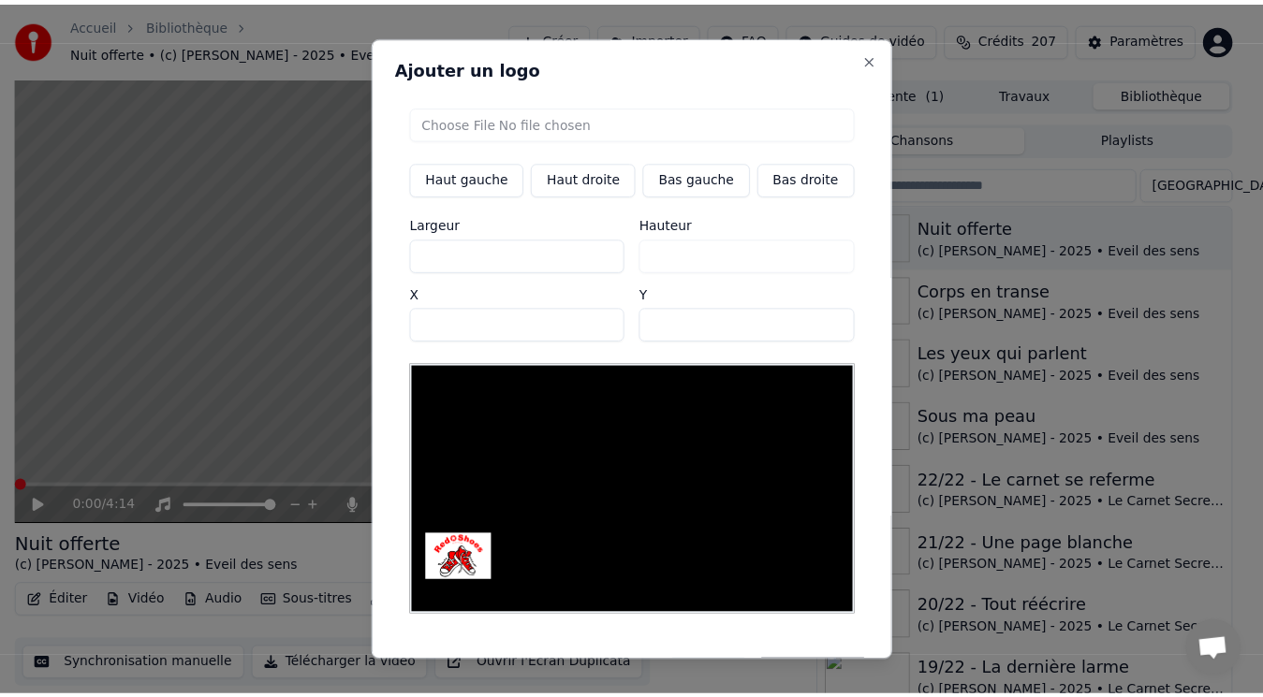
scroll to position [36, 0]
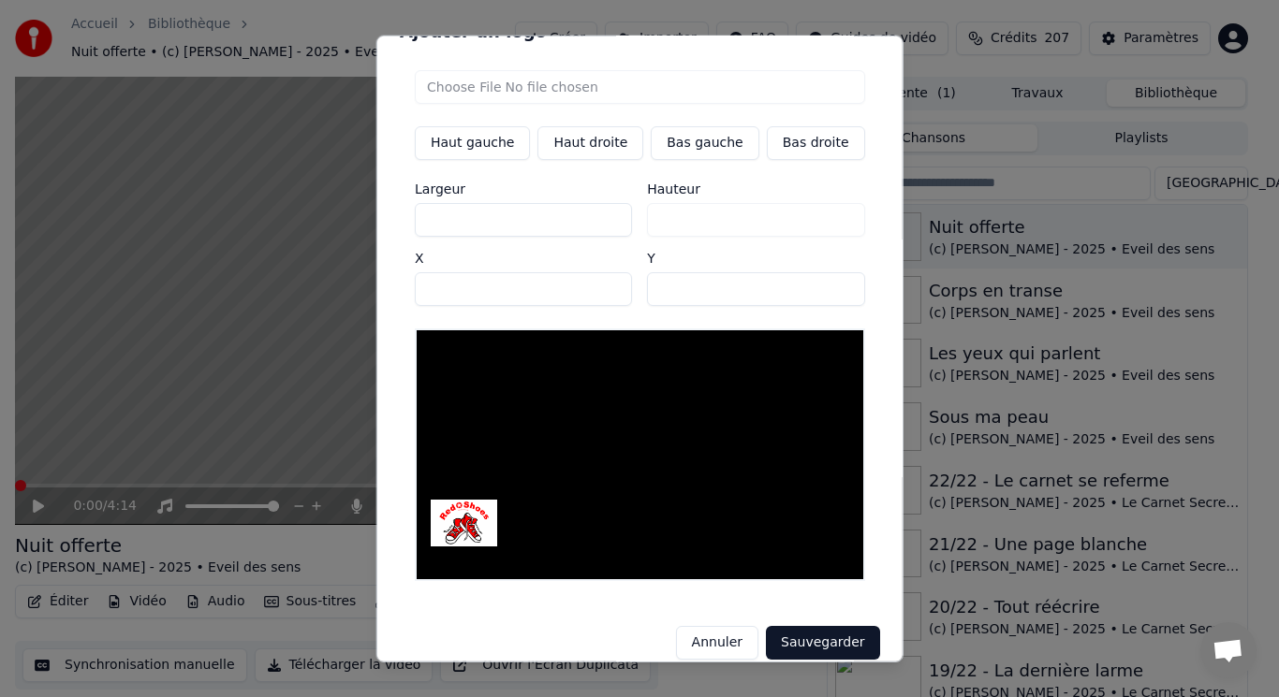
click at [785, 629] on button "Sauvegarder" at bounding box center [822, 643] width 113 height 34
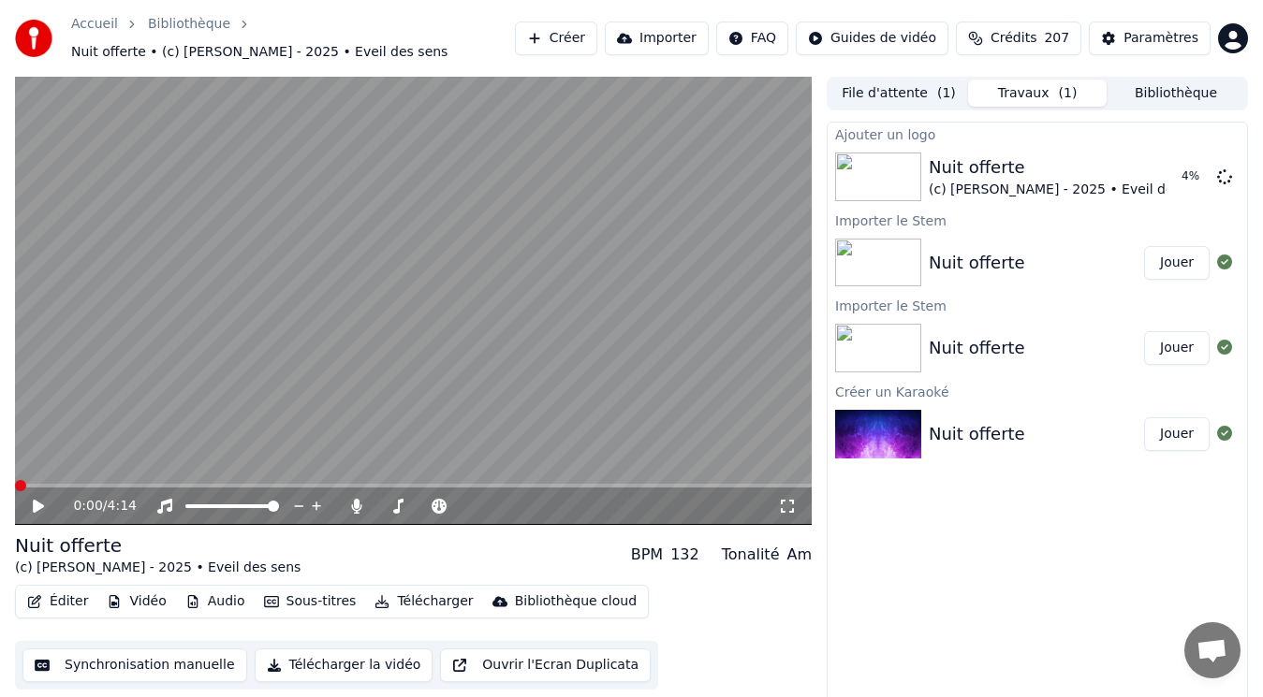
click at [212, 597] on button "Audio" at bounding box center [215, 602] width 75 height 26
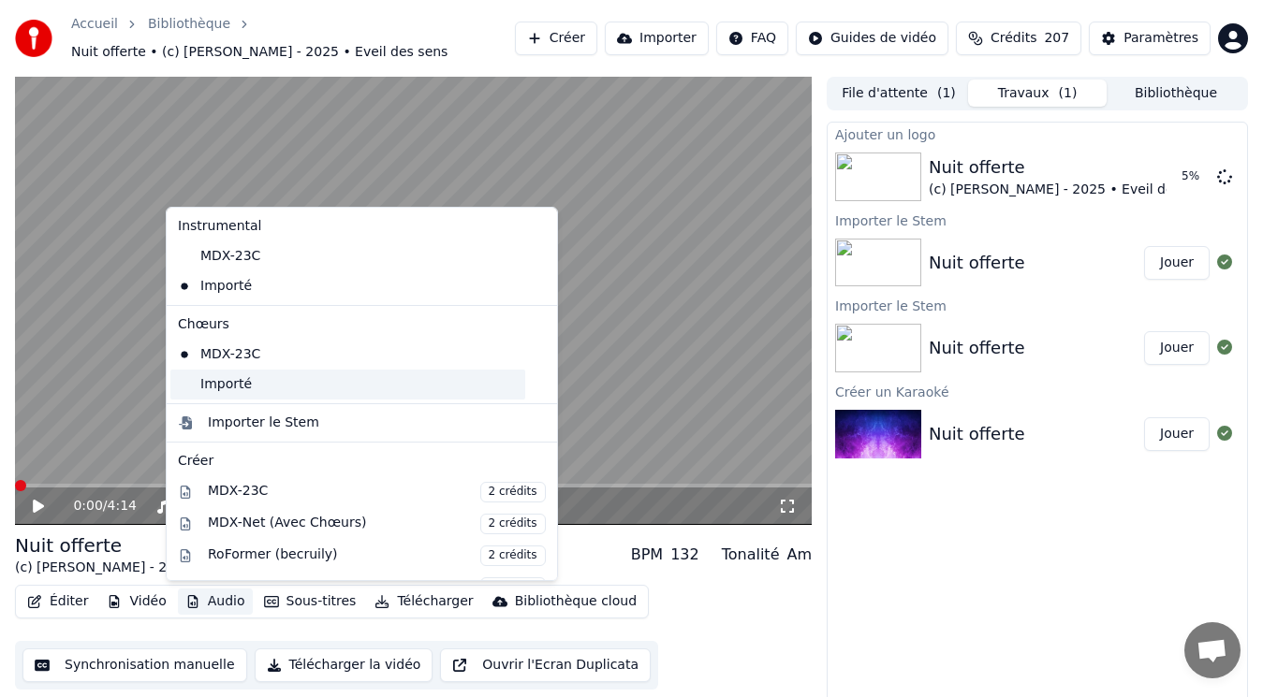
click at [224, 380] on div "Importé" at bounding box center [347, 385] width 355 height 30
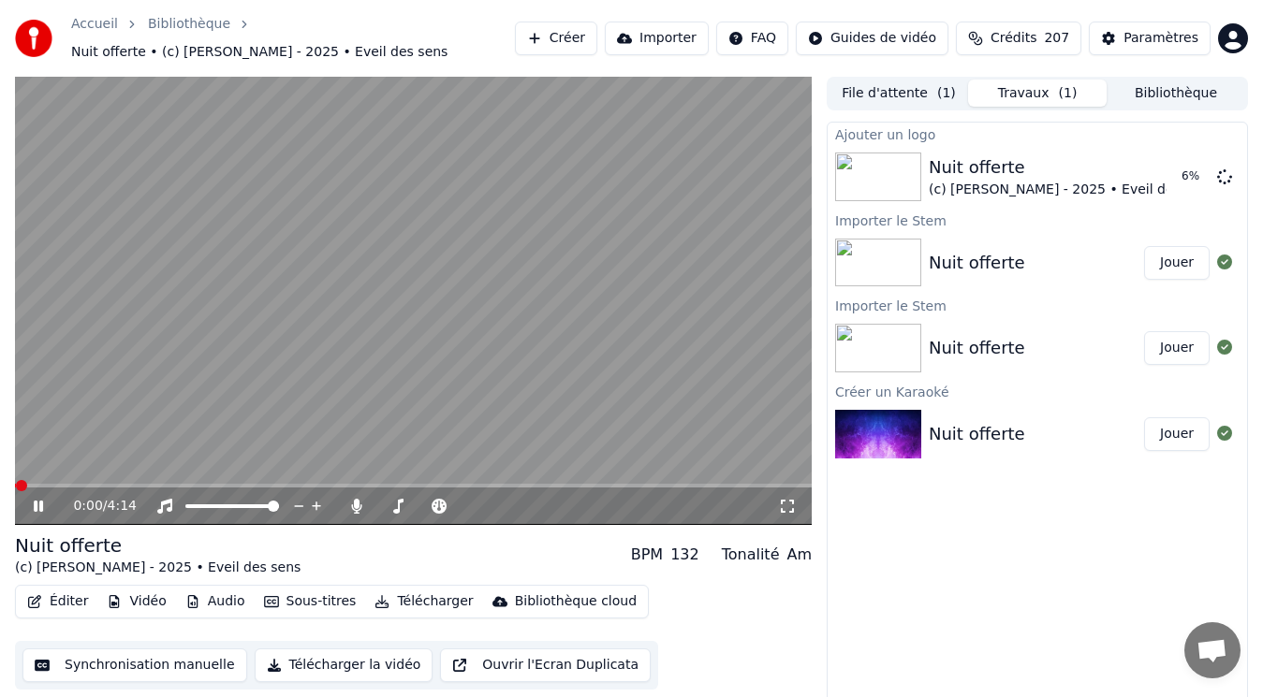
click at [269, 408] on video at bounding box center [413, 301] width 797 height 448
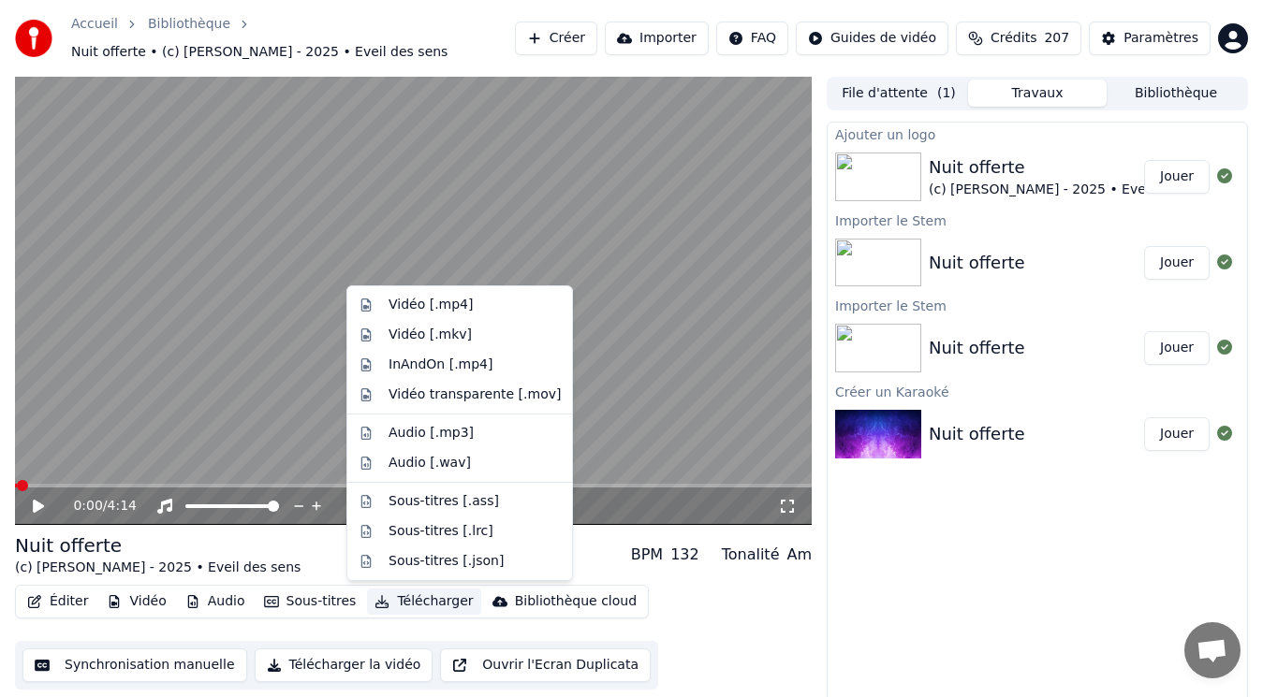
click at [410, 600] on button "Télécharger" at bounding box center [423, 602] width 113 height 26
click at [455, 309] on div "Vidéo [.mp4]" at bounding box center [430, 305] width 84 height 19
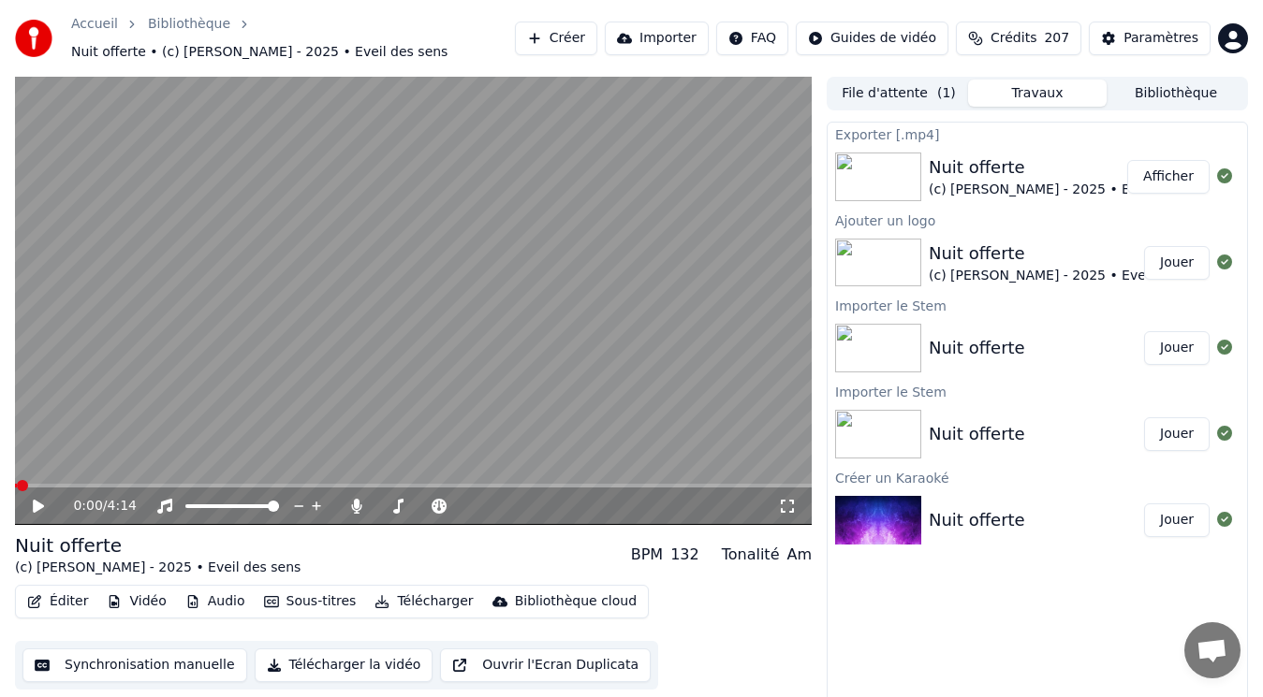
click at [1163, 179] on button "Afficher" at bounding box center [1168, 177] width 82 height 34
